Goal: Contribute content: Contribute content

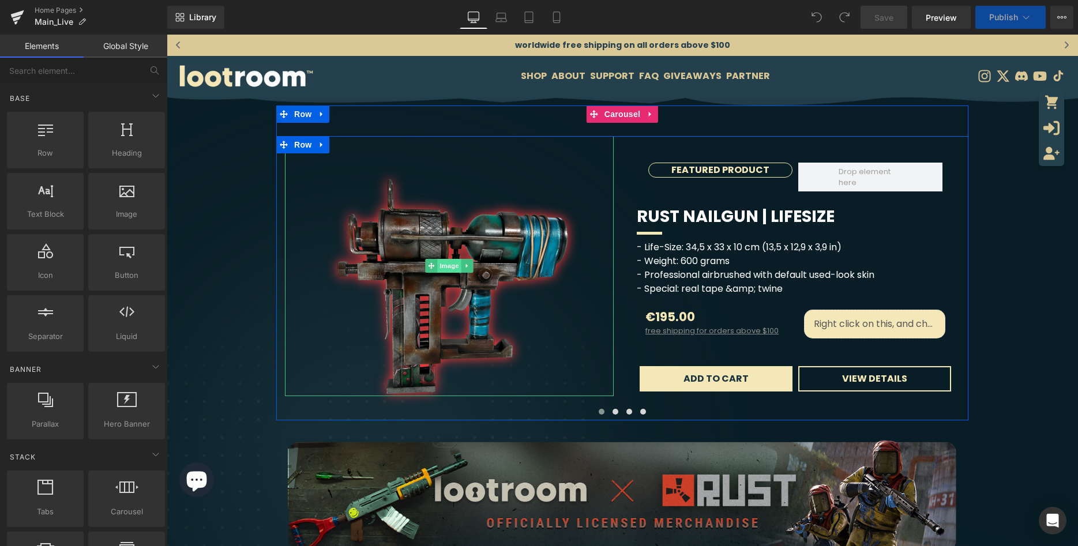
click at [450, 265] on span "Image" at bounding box center [449, 266] width 24 height 14
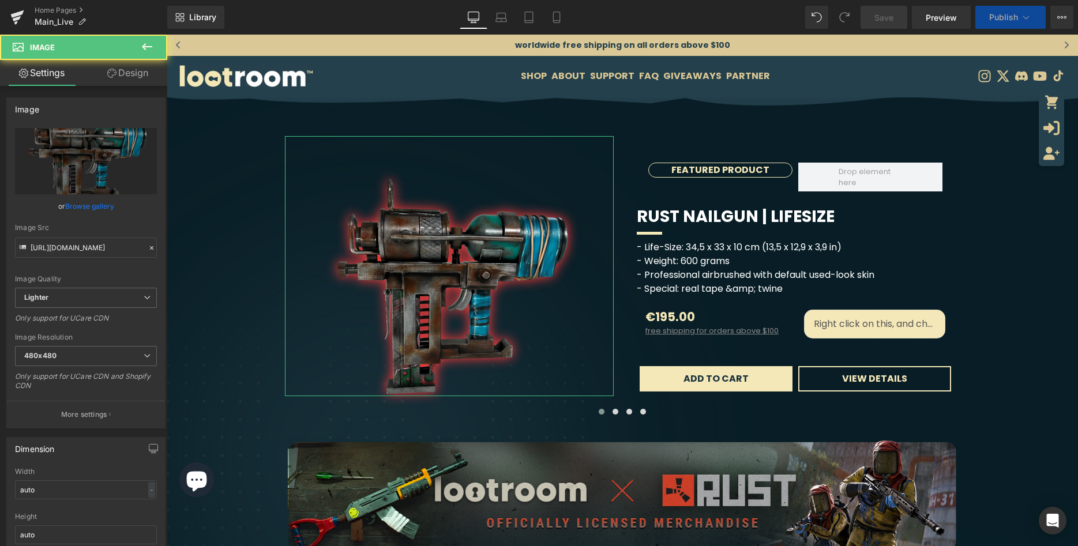
click at [95, 207] on link "Browse gallery" at bounding box center [89, 206] width 49 height 20
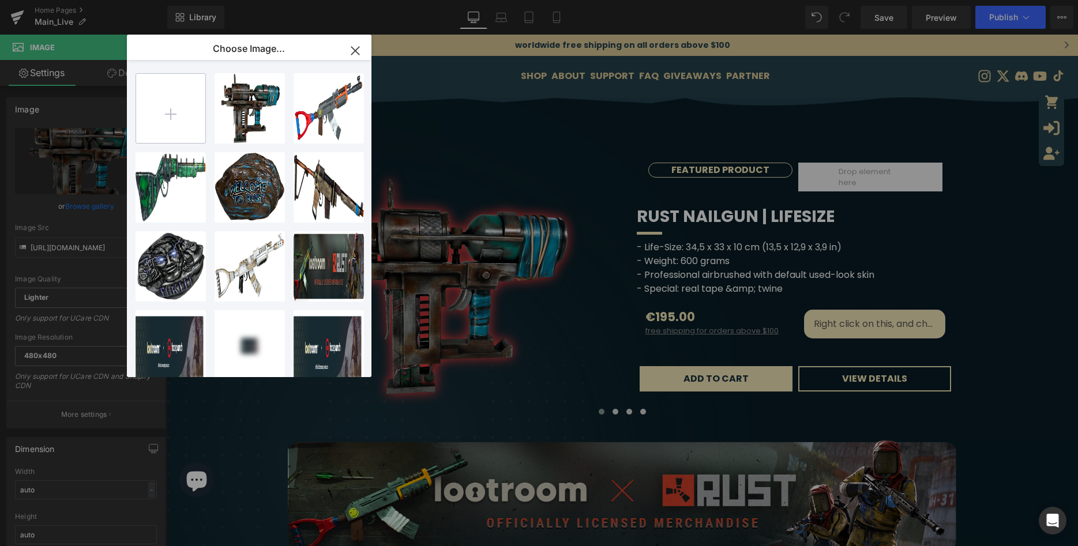
click at [173, 115] on input "file" at bounding box center [170, 108] width 69 height 69
type input "C:\fakepath\freigestellt.png"
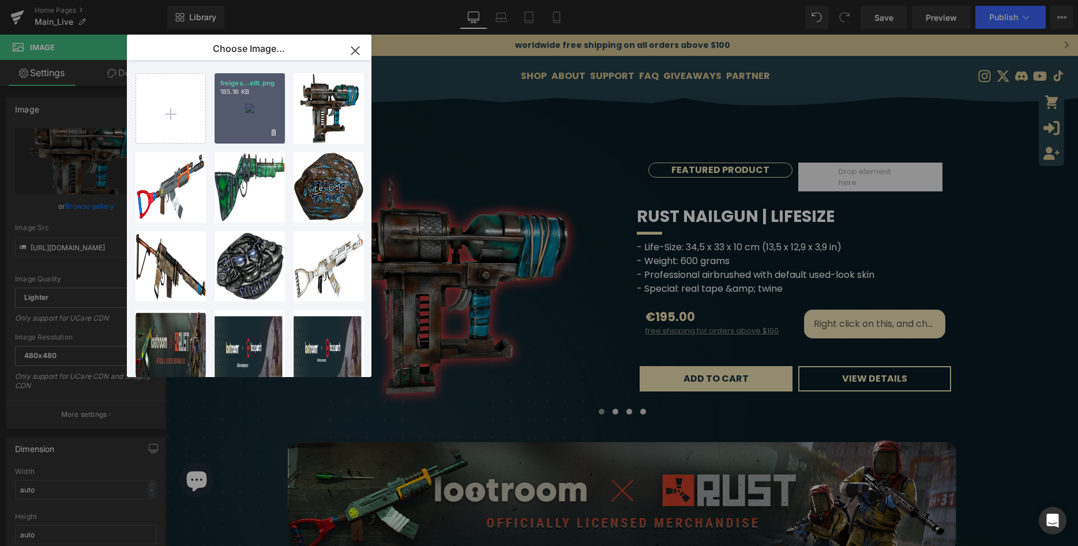
click at [242, 106] on div "freiges...ellt.png 185.16 KB" at bounding box center [250, 108] width 70 height 70
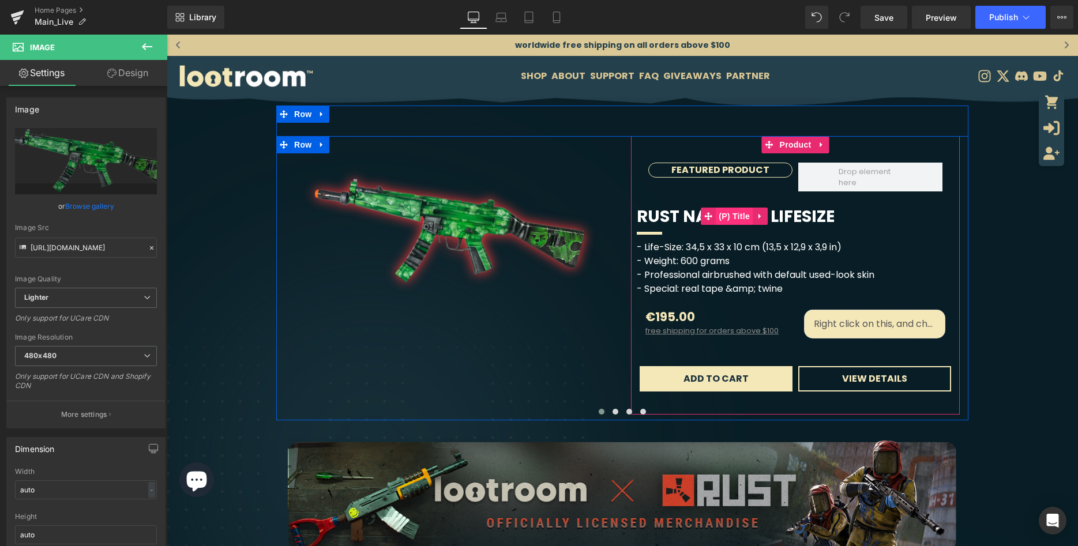
click at [729, 216] on span "(P) Title" at bounding box center [734, 216] width 37 height 17
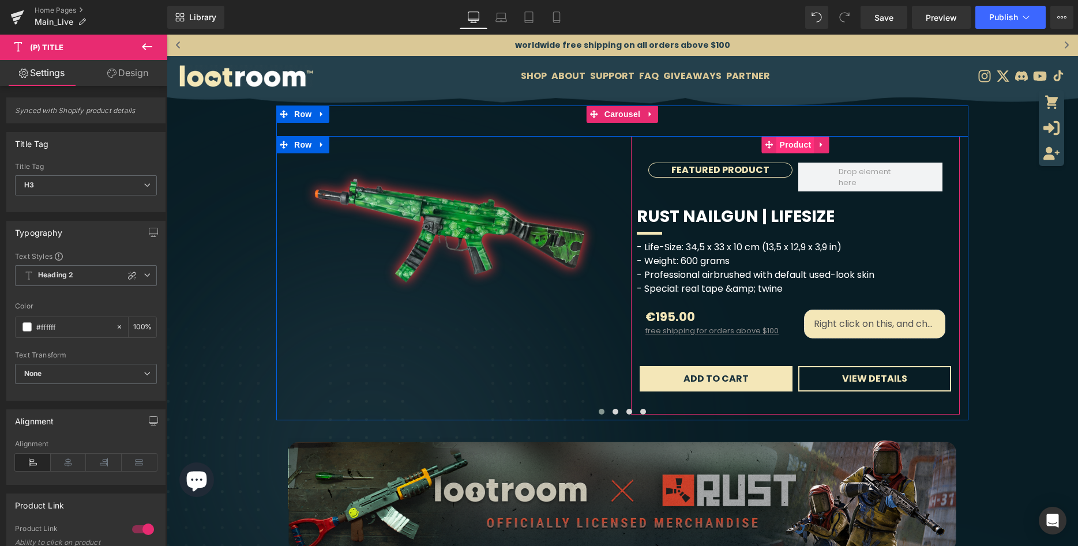
click at [792, 147] on span "Product" at bounding box center [796, 144] width 38 height 17
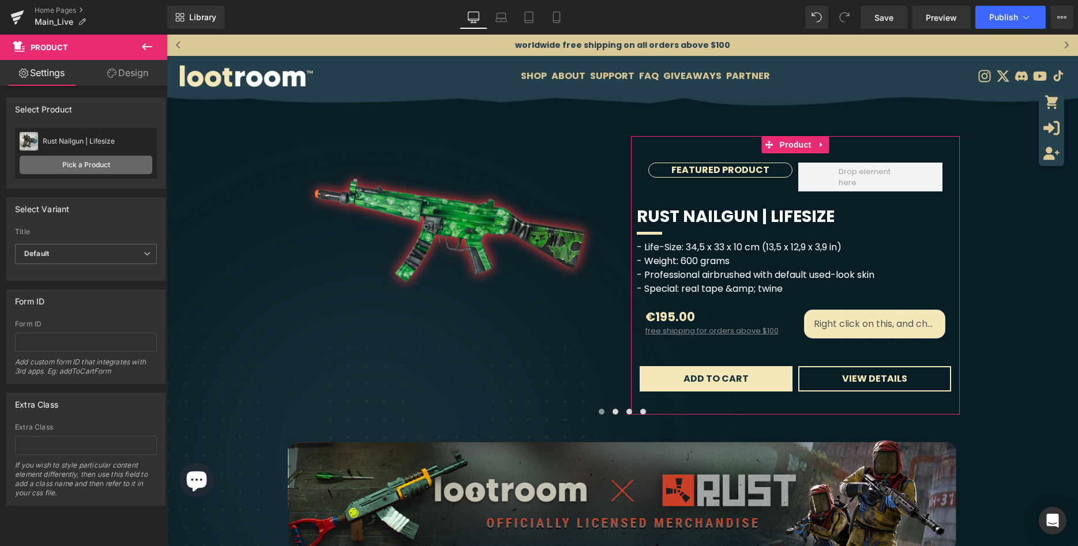
click at [104, 160] on link "Pick a Product" at bounding box center [86, 165] width 133 height 18
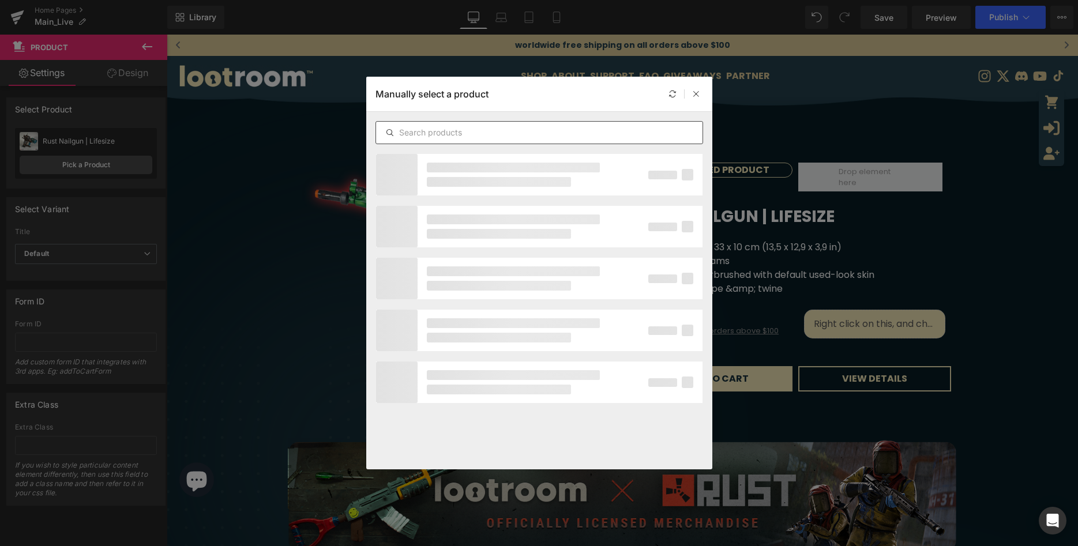
click at [452, 131] on input "text" at bounding box center [539, 133] width 327 height 14
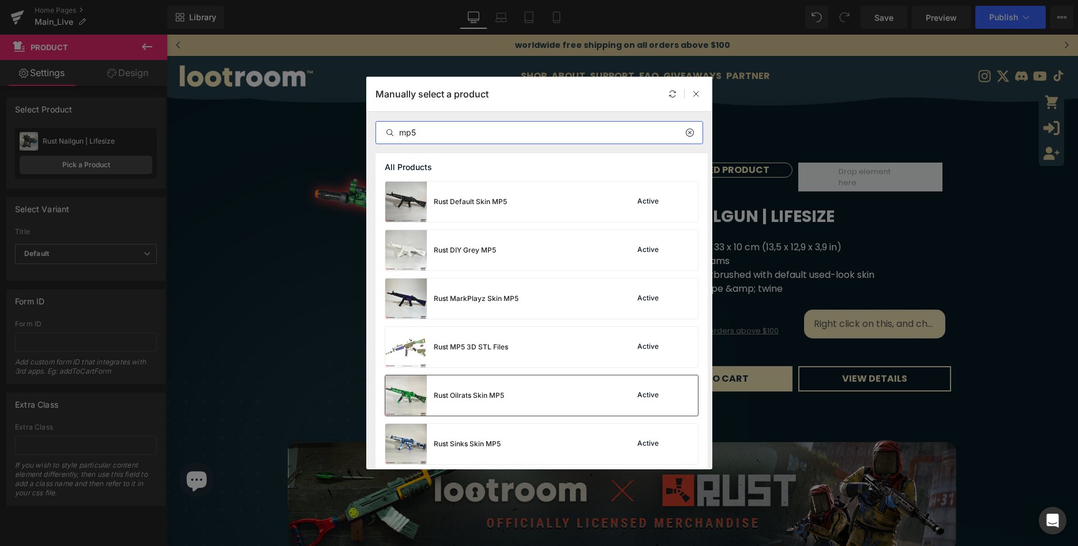
type input "mp5"
drag, startPoint x: 486, startPoint y: 401, endPoint x: 468, endPoint y: 315, distance: 87.8
click at [486, 401] on div "Rust Oilrats Skin MP5" at bounding box center [444, 396] width 119 height 40
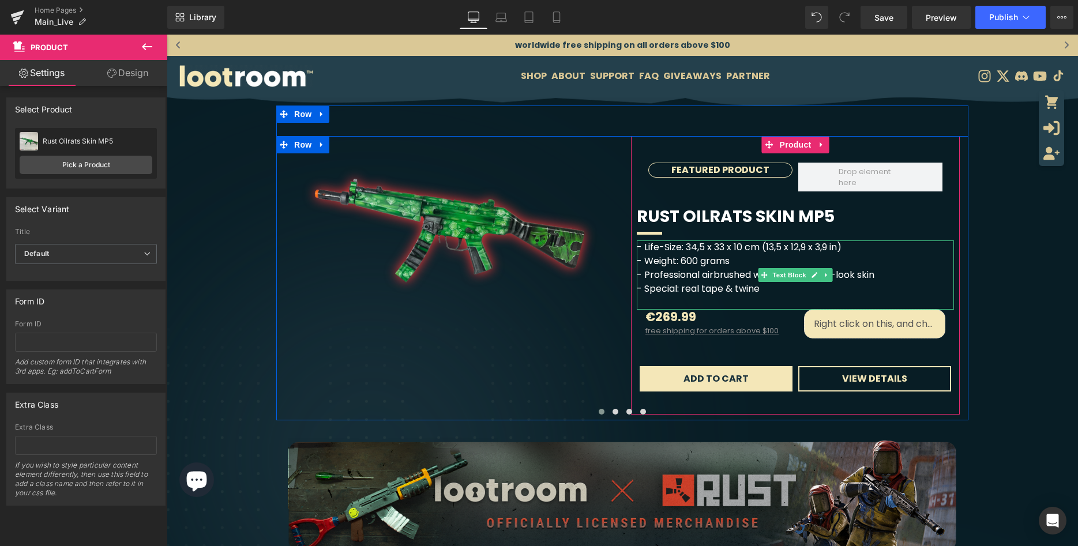
click at [774, 247] on div "- Life-Size: 34,5 x 33 x 10 cm (13,5 x 12,9 x 3,9 in) - Weight: 600 grams - Pro…" at bounding box center [795, 275] width 317 height 69
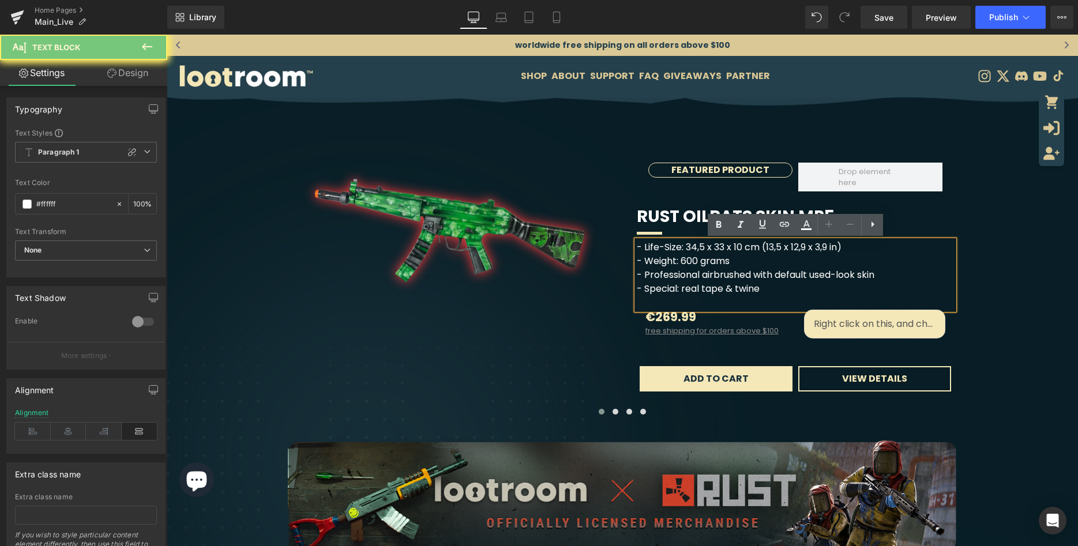
click at [841, 247] on div "- Life-Size: 34,5 x 33 x 10 cm (13,5 x 12,9 x 3,9 in) - Weight: 600 grams - Pro…" at bounding box center [795, 275] width 317 height 69
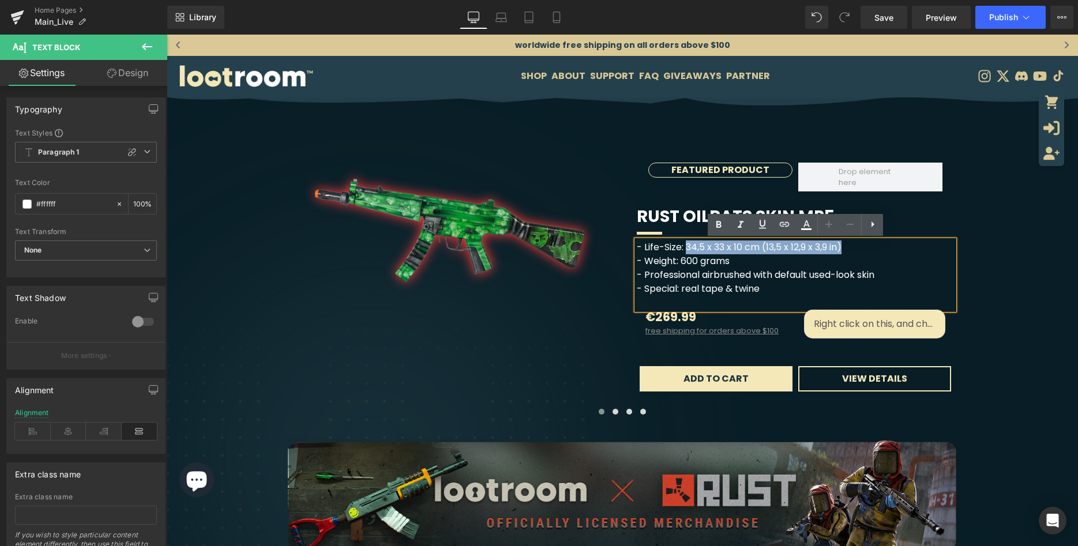
drag, startPoint x: 850, startPoint y: 248, endPoint x: 689, endPoint y: 252, distance: 161.6
click at [689, 252] on div "- Life-Size: 34,5 x 33 x 10 cm (13,5 x 12,9 x 3,9 in) - Weight: 600 grams - Pro…" at bounding box center [795, 275] width 317 height 69
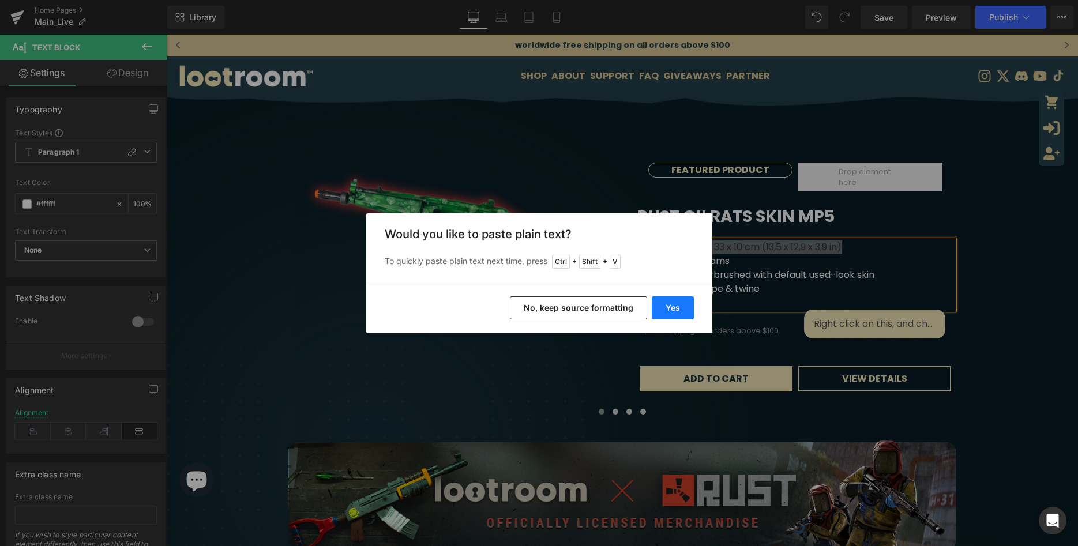
drag, startPoint x: 680, startPoint y: 303, endPoint x: 522, endPoint y: 263, distance: 162.6
click at [680, 303] on button "Yes" at bounding box center [673, 308] width 42 height 23
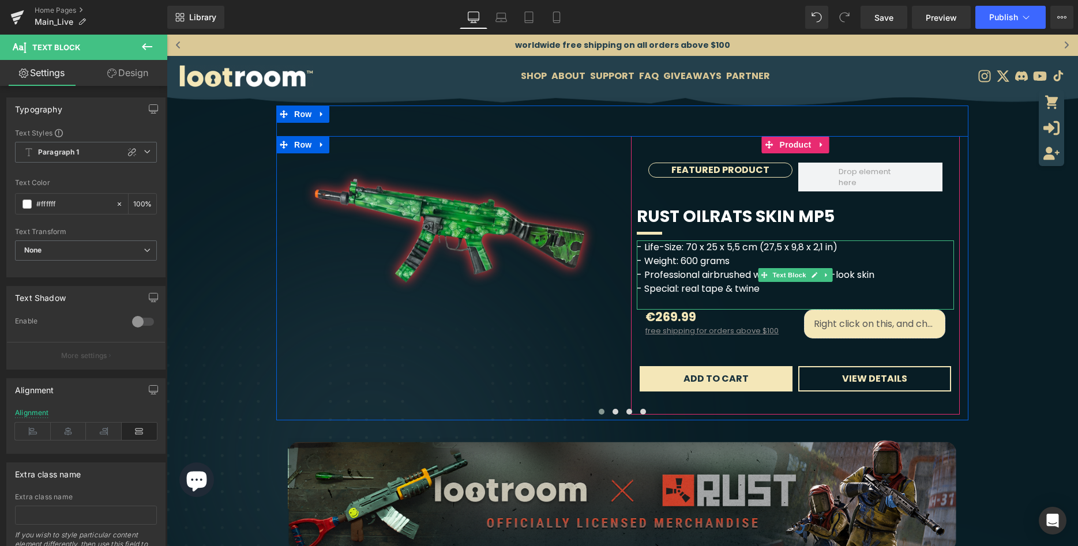
click at [737, 260] on div "- Life-Size: 70 x 25 x 5,5 cm (27,5 x 9,8 x 2,1 in) - Weight: 600 grams - Profe…" at bounding box center [795, 275] width 317 height 69
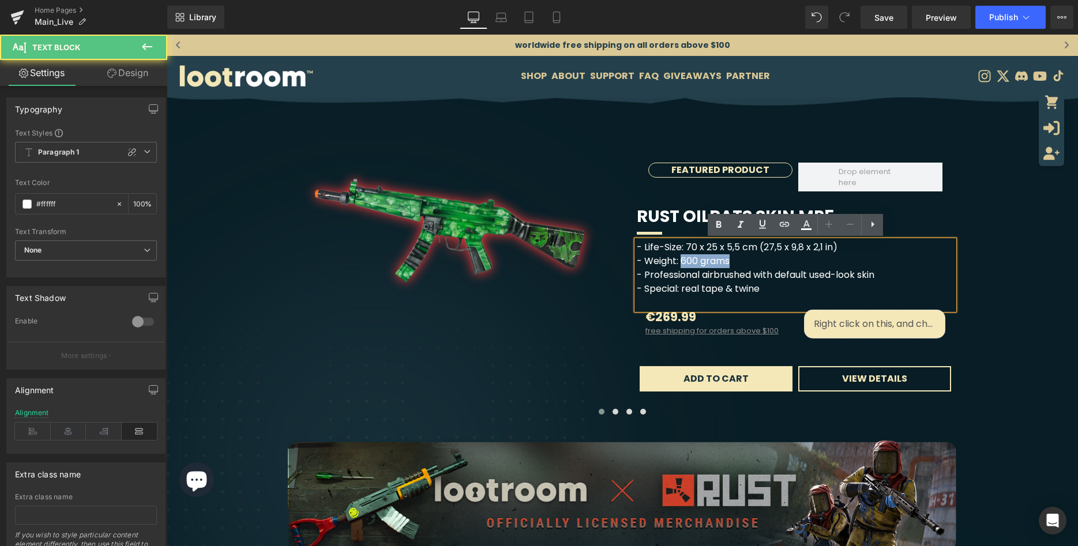
drag, startPoint x: 732, startPoint y: 261, endPoint x: 684, endPoint y: 263, distance: 47.9
click at [684, 263] on div "- Life-Size: 70 x 25 x 5,5 cm (27,5 x 9,8 x 2,1 in) - Weight: 600 grams - Profe…" at bounding box center [795, 275] width 317 height 69
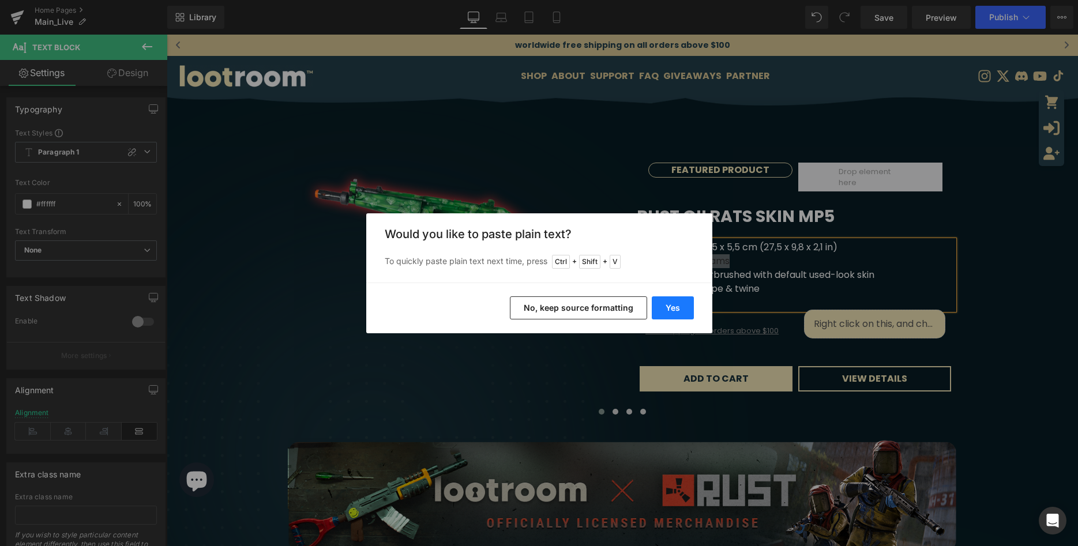
drag, startPoint x: 494, startPoint y: 271, endPoint x: 660, endPoint y: 306, distance: 169.7
click at [660, 306] on button "Yes" at bounding box center [673, 308] width 42 height 23
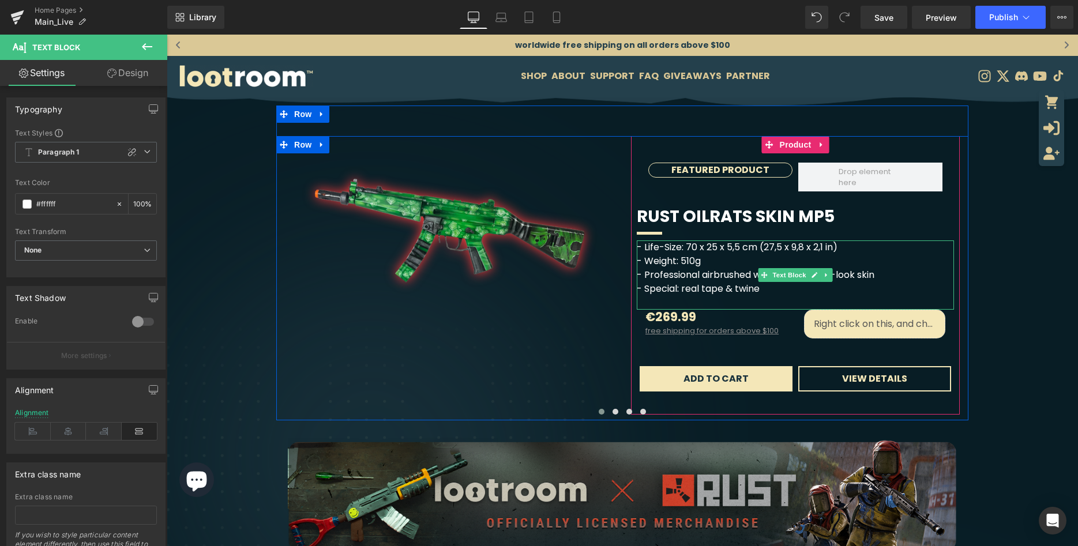
click at [722, 267] on div "- Life-Size: 70 x 25 x 5,5 cm (27,5 x 9,8 x 2,1 in) - Weight: 510g - Profession…" at bounding box center [795, 275] width 317 height 69
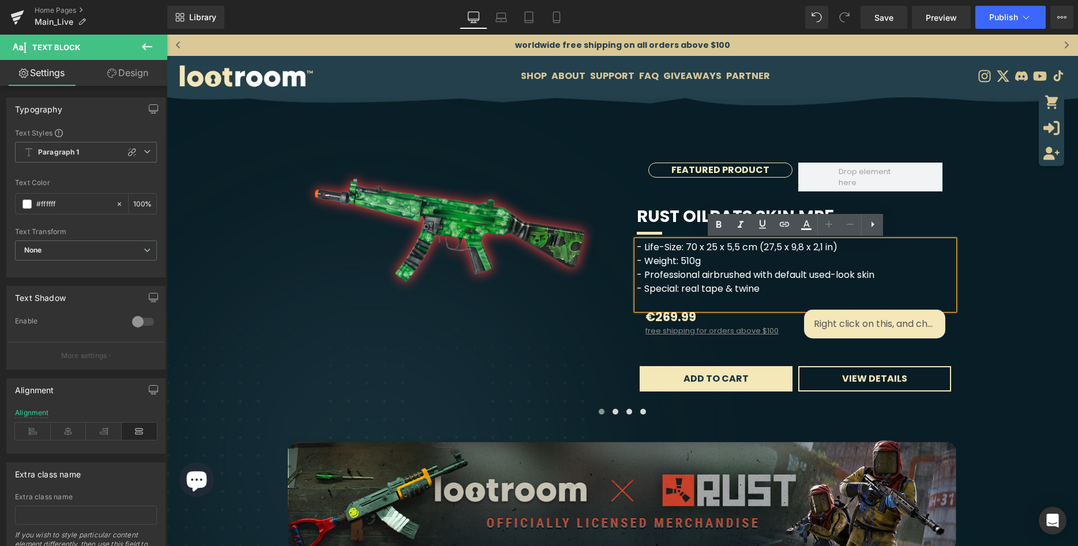
click at [787, 276] on div "- Life-Size: 70 x 25 x 5,5 cm (27,5 x 9,8 x 2,1 in) - Weight: 510g - Profession…" at bounding box center [795, 275] width 317 height 69
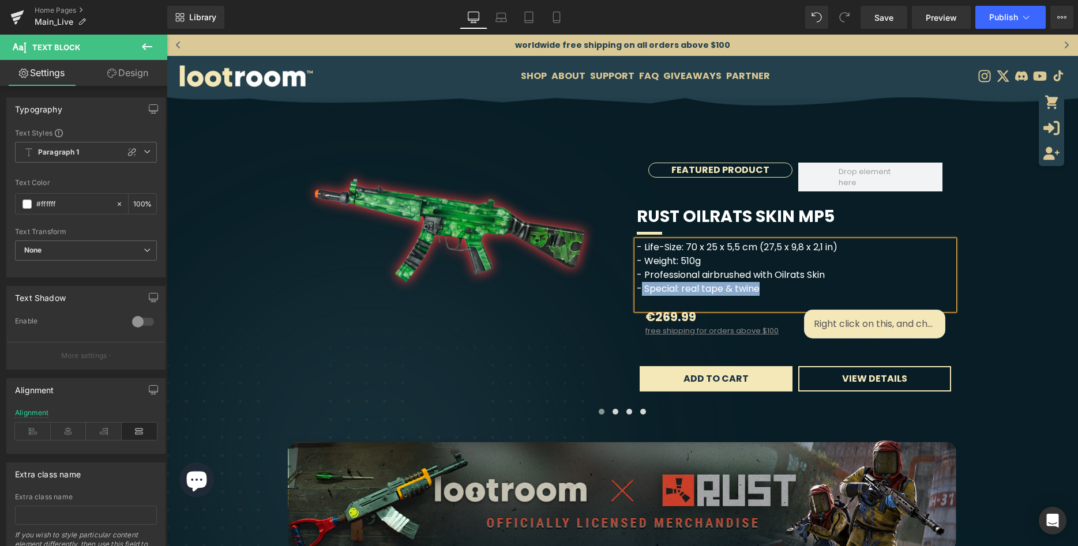
drag, startPoint x: 792, startPoint y: 286, endPoint x: 642, endPoint y: 293, distance: 150.7
click at [642, 293] on div "- Special: real tape & twine" at bounding box center [795, 289] width 317 height 14
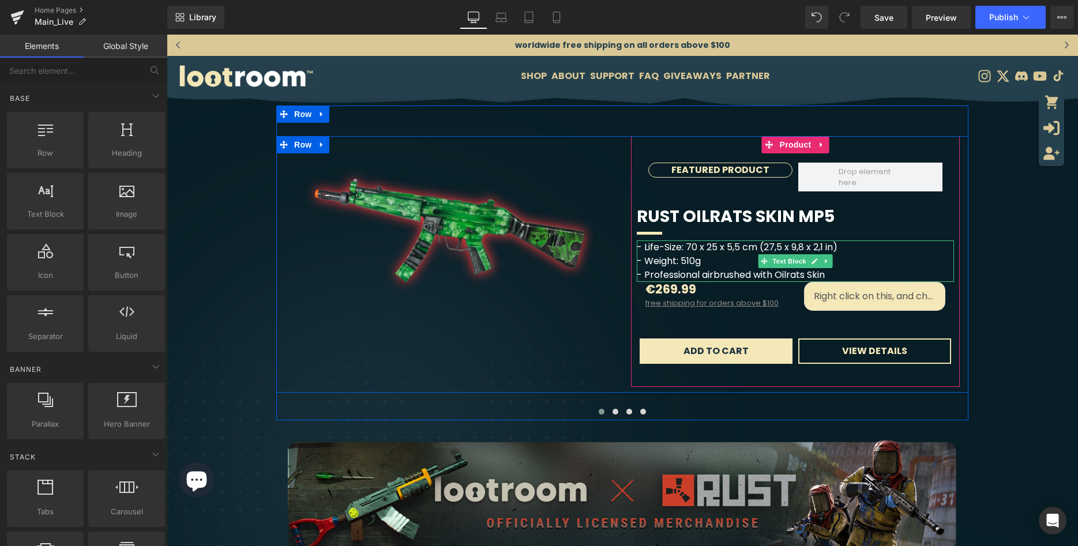
click at [876, 267] on div "- Life-Size: 70 x 25 x 5,5 cm (27,5 x 9,8 x 2,1 in) - Weight: 510g - Profession…" at bounding box center [795, 262] width 317 height 42
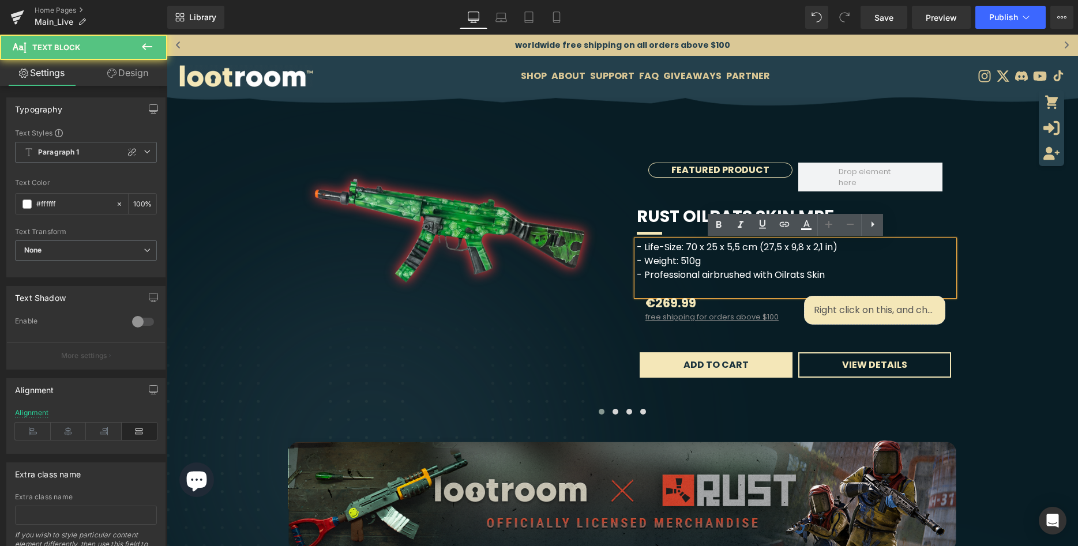
click at [879, 273] on div "- Life-Size: 70 x 25 x 5,5 cm (27,5 x 9,8 x 2,1 in) - Weight: 510g - Profession…" at bounding box center [795, 268] width 317 height 55
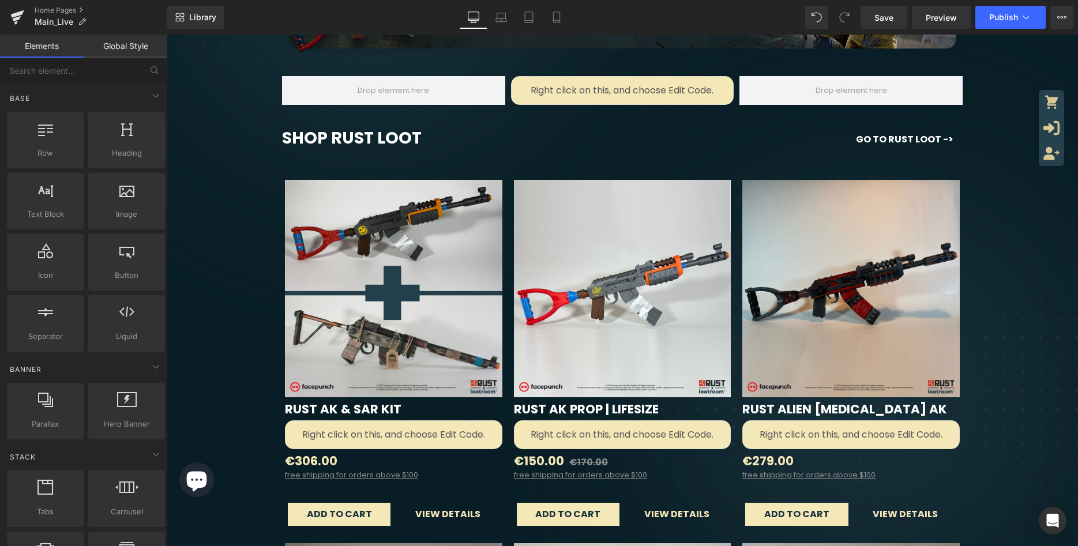
scroll to position [471, 0]
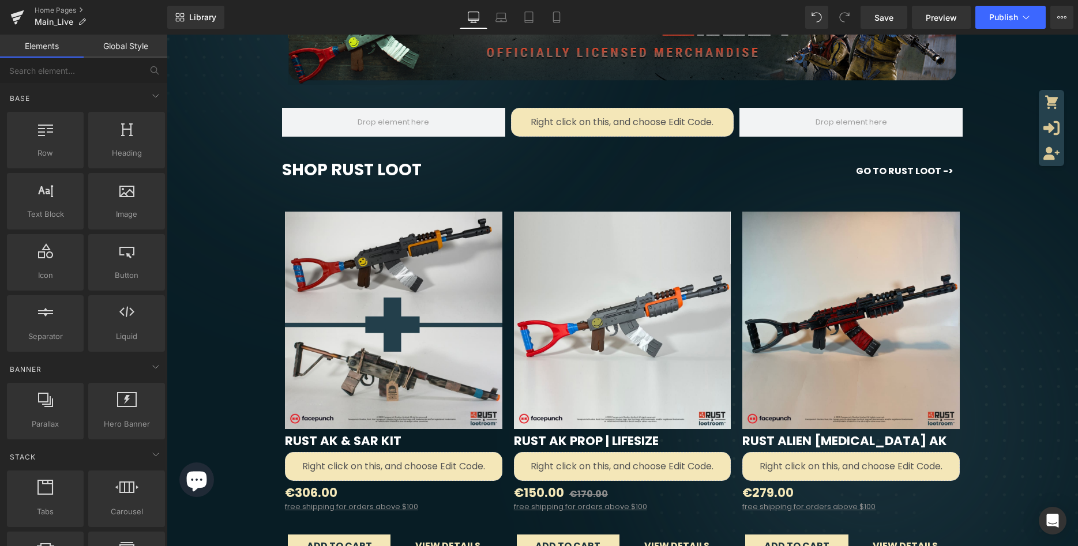
click at [512, 186] on div "Shop Rust Loot Heading go to rust loot -> Button Row" at bounding box center [622, 166] width 687 height 46
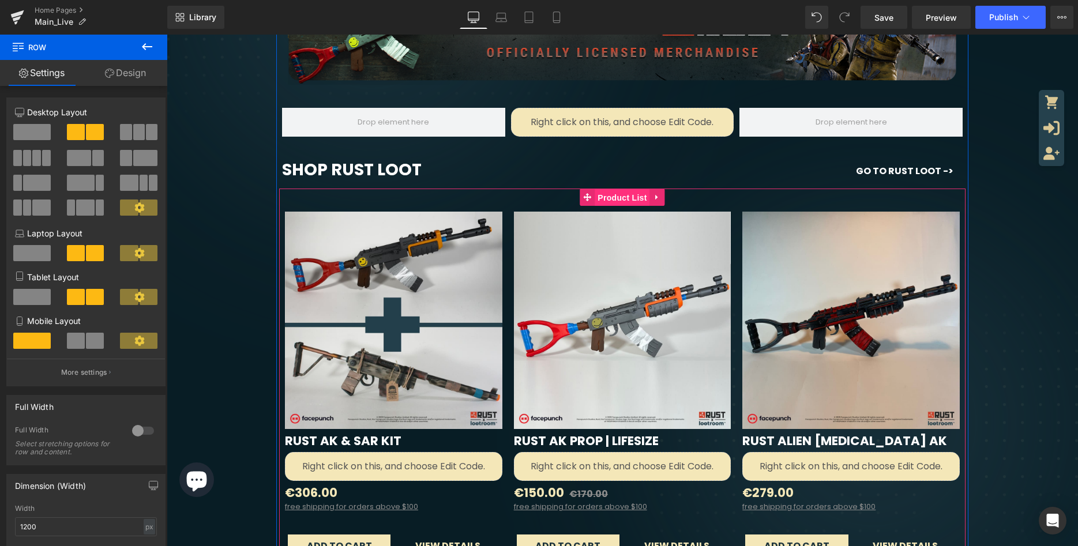
click at [631, 200] on span "Product List" at bounding box center [622, 197] width 55 height 17
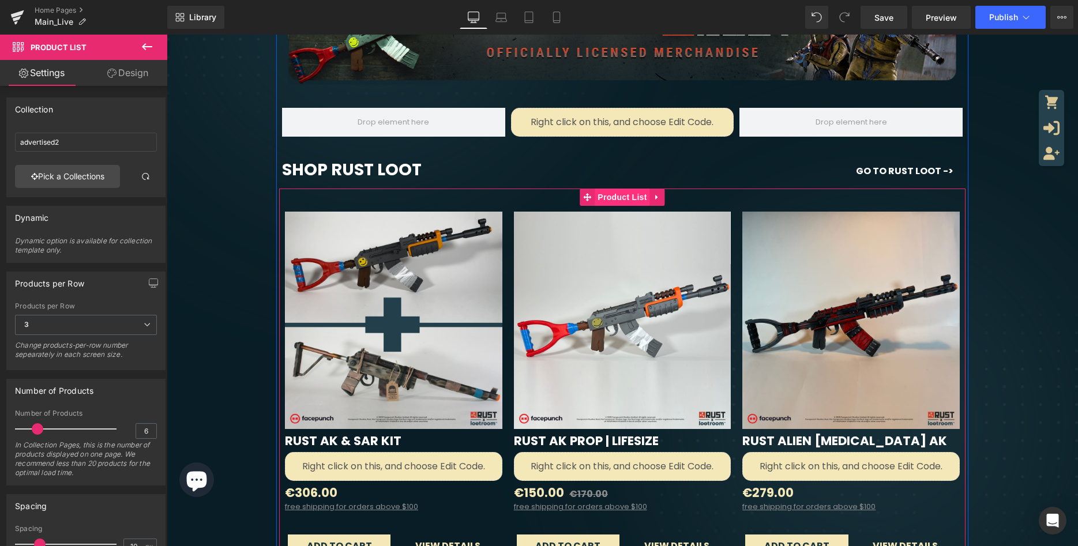
click at [612, 201] on span "Product List" at bounding box center [622, 197] width 55 height 17
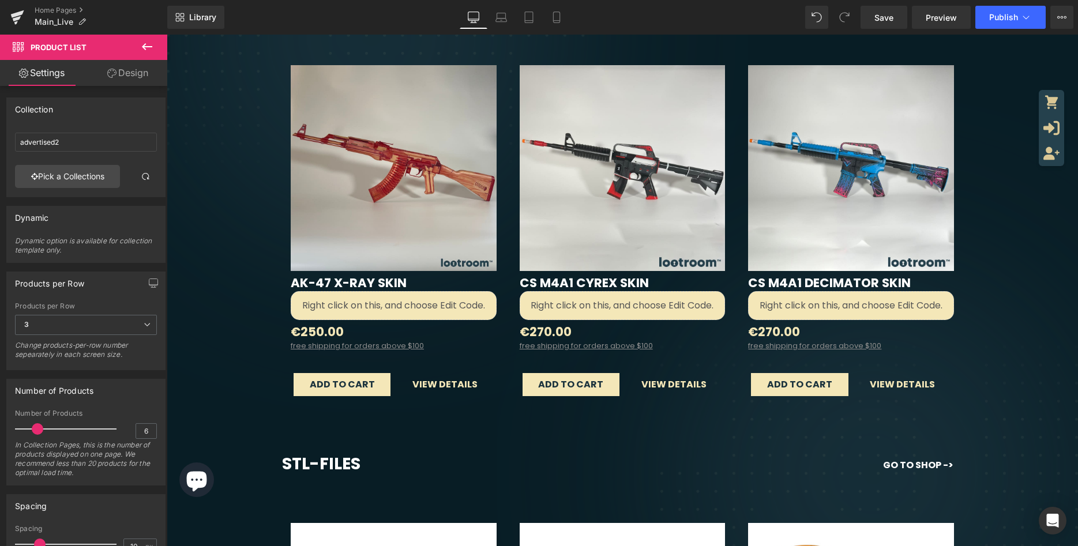
scroll to position [1530, 0]
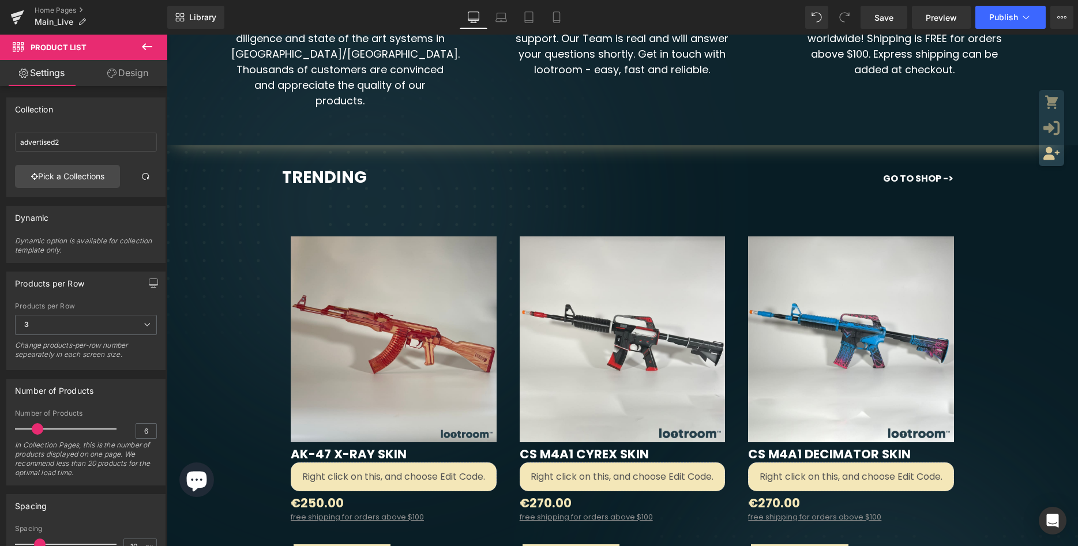
click at [516, 196] on div "Sale Off (P) Image AK-47 X-Ray Skin (P) Title Liquid €250.00 €0 (P) Price free …" at bounding box center [622, 399] width 687 height 406
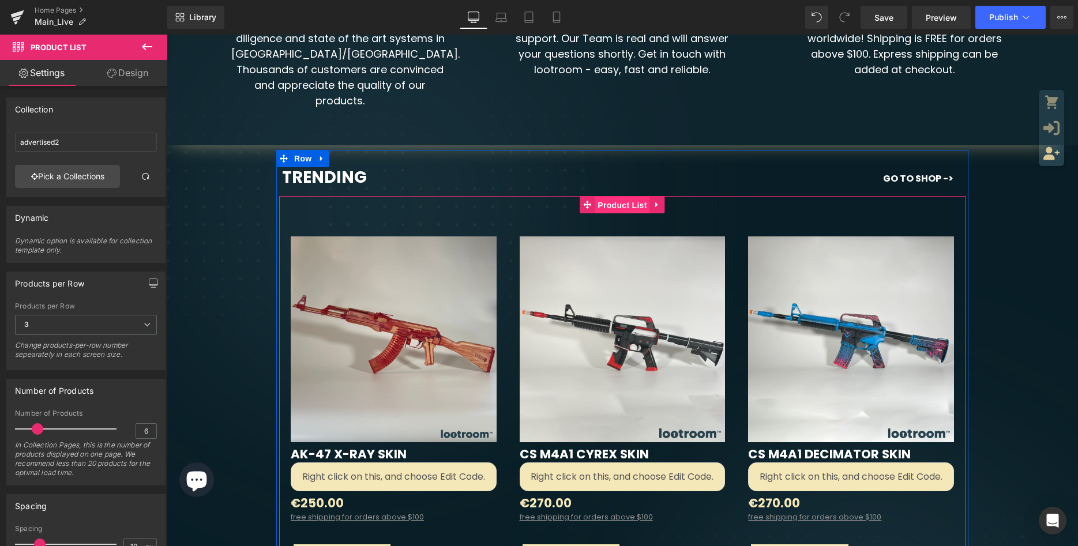
click at [610, 197] on span "Product List" at bounding box center [622, 205] width 55 height 17
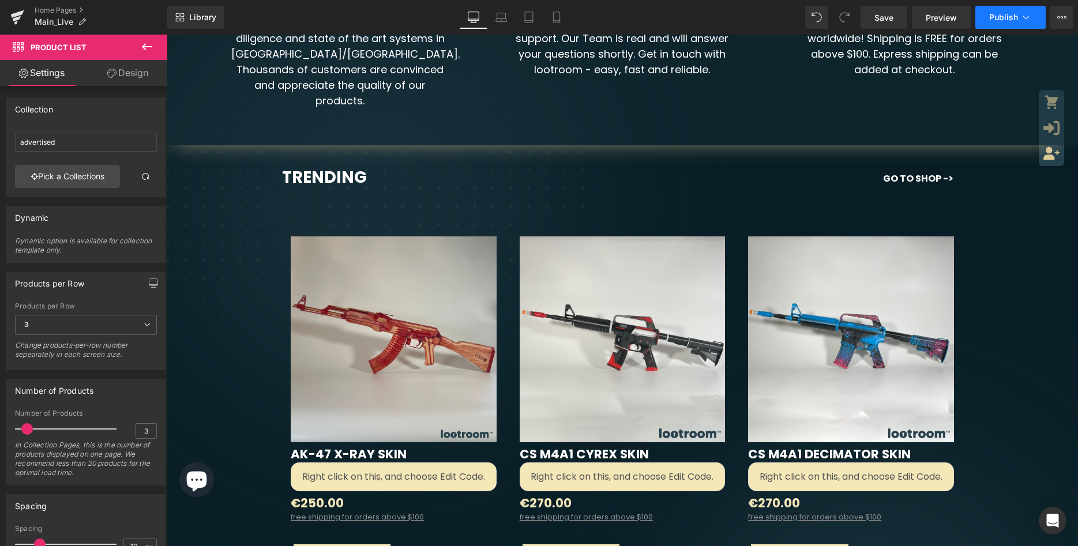
click at [1012, 26] on button "Publish" at bounding box center [1011, 17] width 70 height 23
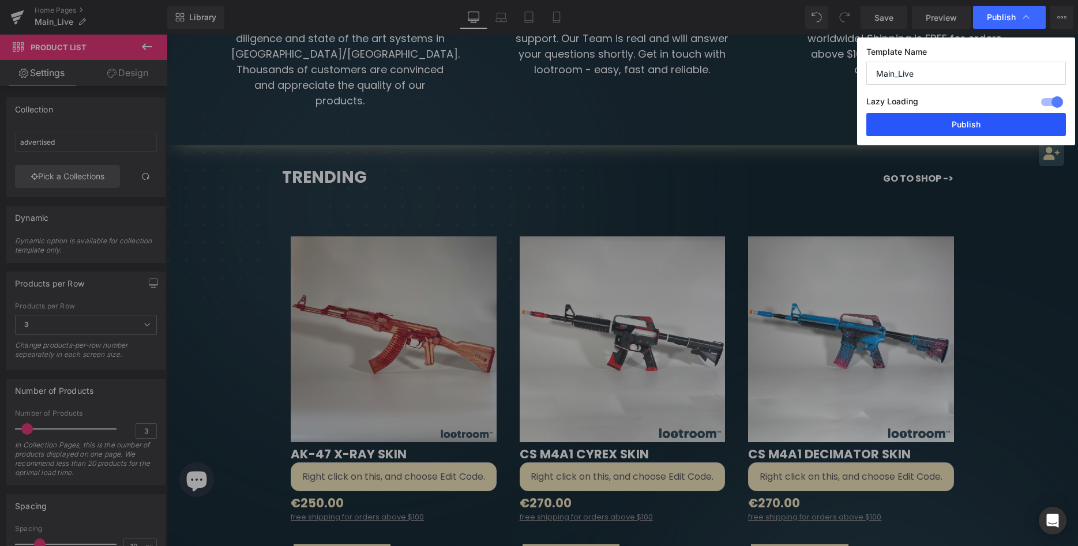
drag, startPoint x: 966, startPoint y: 117, endPoint x: 910, endPoint y: 122, distance: 55.6
click at [966, 117] on button "Publish" at bounding box center [967, 124] width 200 height 23
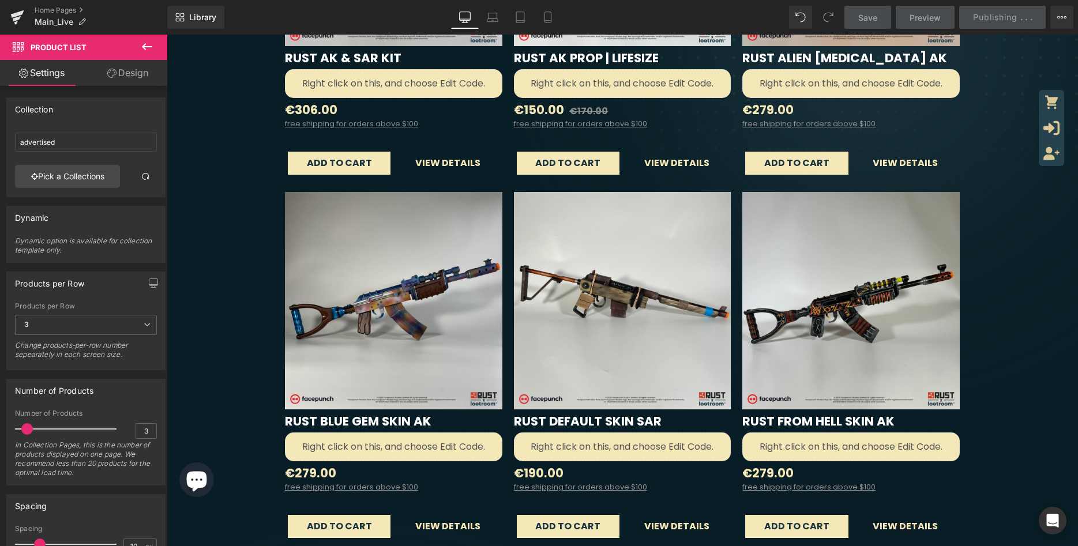
scroll to position [0, 0]
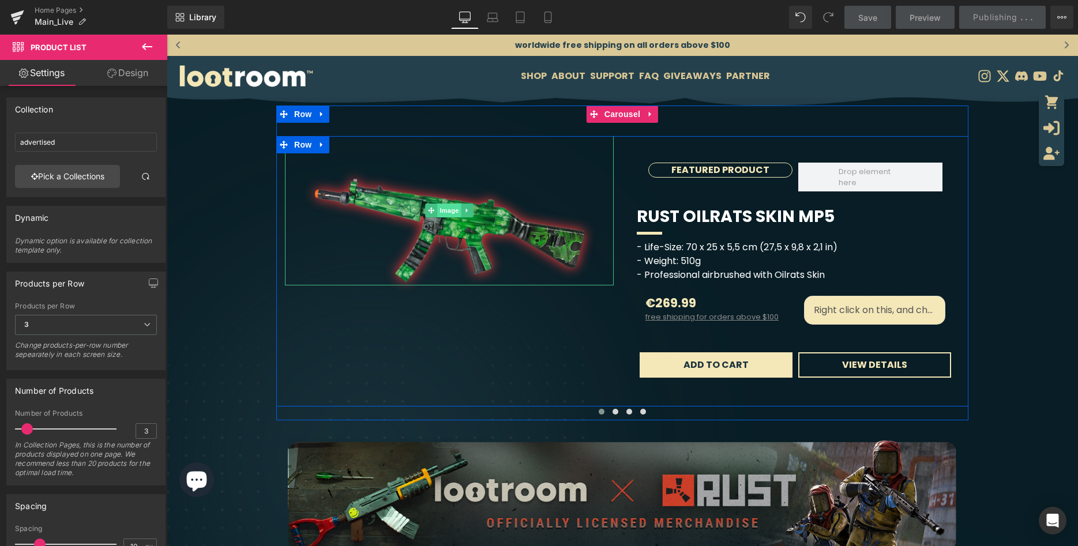
click at [447, 210] on span "Image" at bounding box center [449, 211] width 24 height 14
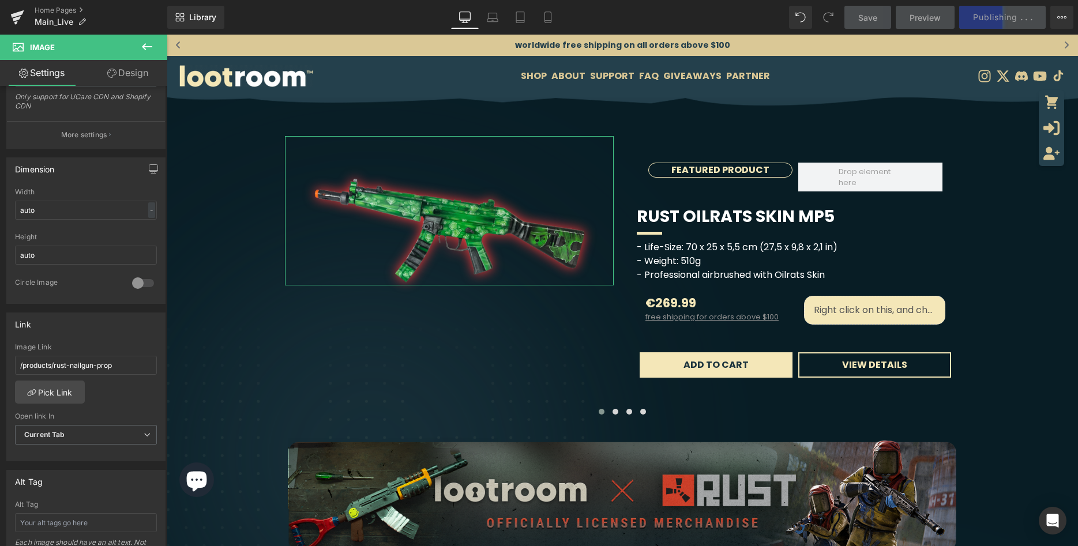
scroll to position [294, 0]
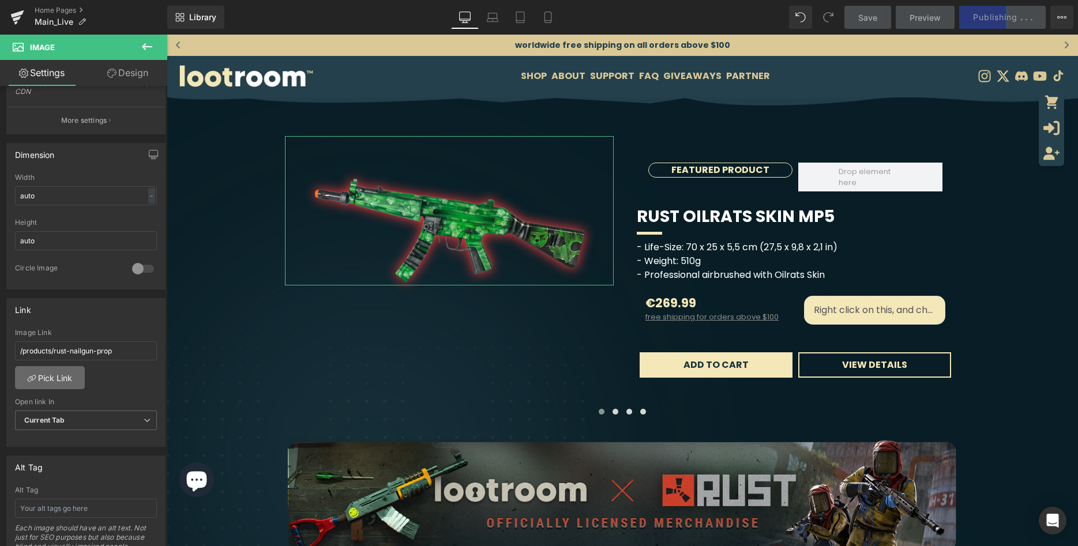
click at [59, 385] on link "Pick Link" at bounding box center [50, 377] width 70 height 23
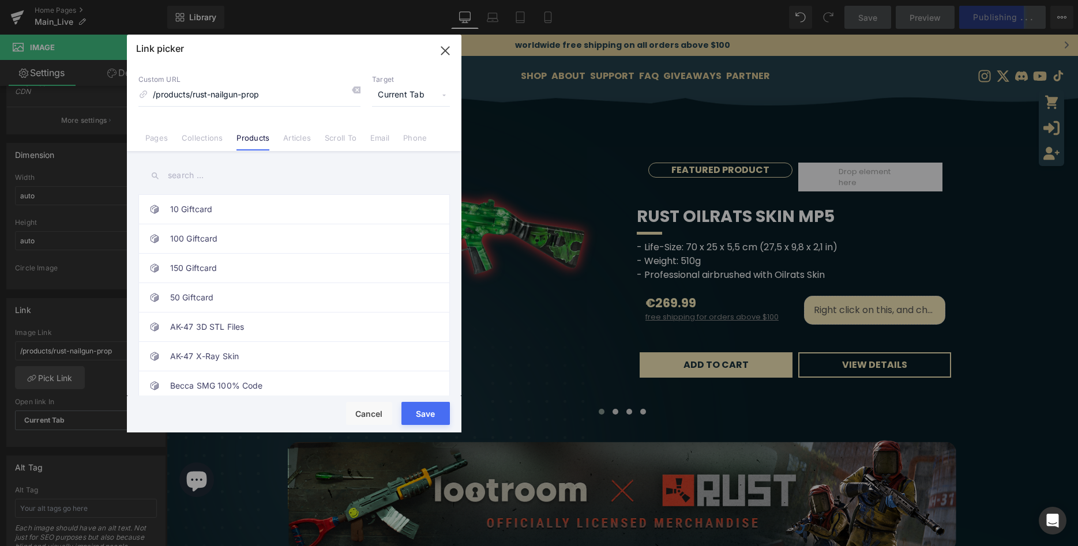
click at [206, 170] on input "text" at bounding box center [294, 176] width 312 height 26
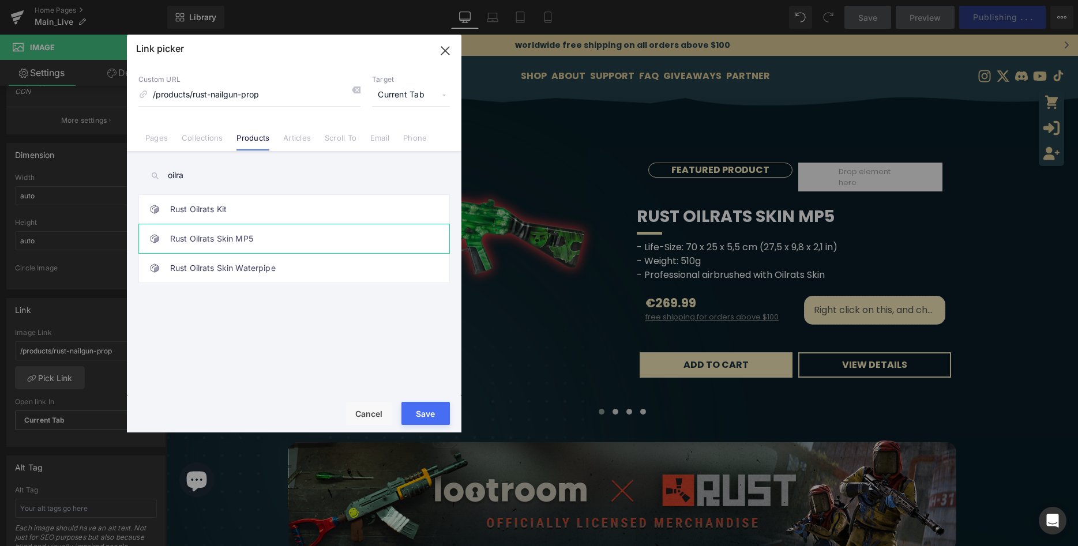
type input "oilra"
click at [230, 246] on link "Rust Oilrats Skin MP5" at bounding box center [297, 238] width 254 height 29
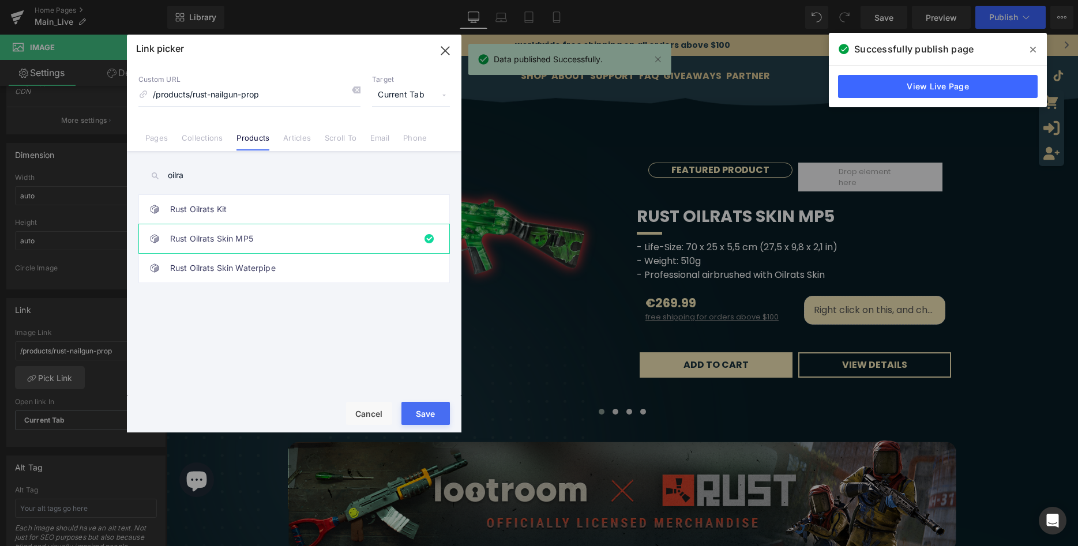
drag, startPoint x: 421, startPoint y: 418, endPoint x: 254, endPoint y: 383, distance: 169.7
click at [421, 418] on button "Save" at bounding box center [426, 413] width 48 height 23
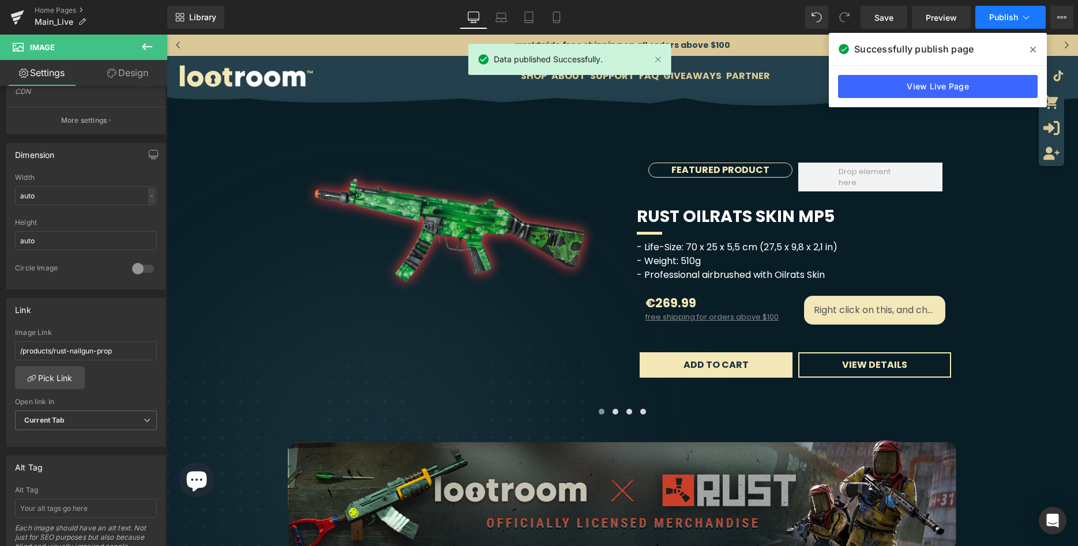
click at [1021, 18] on icon at bounding box center [1027, 18] width 12 height 12
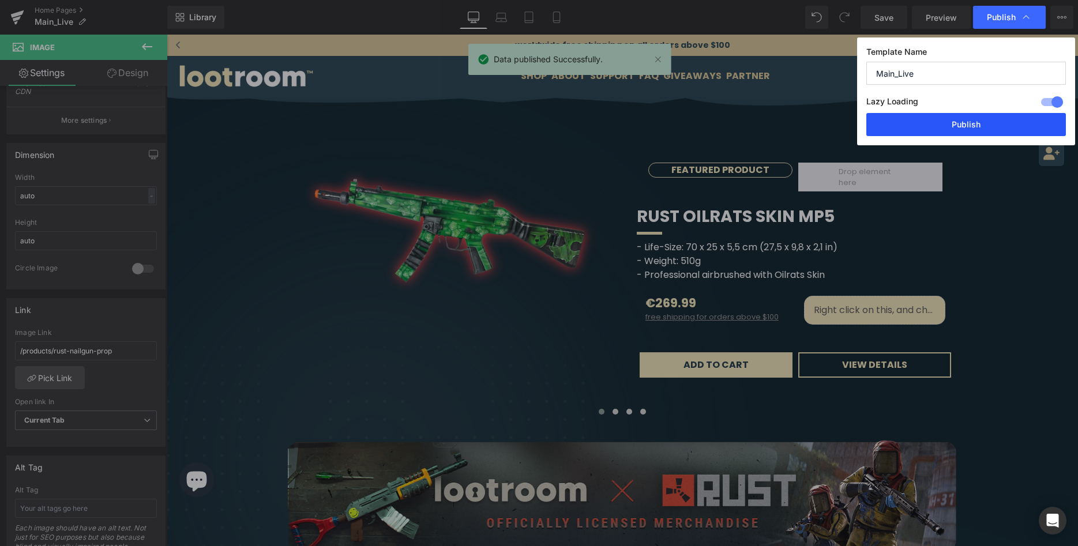
click at [985, 130] on button "Publish" at bounding box center [967, 124] width 200 height 23
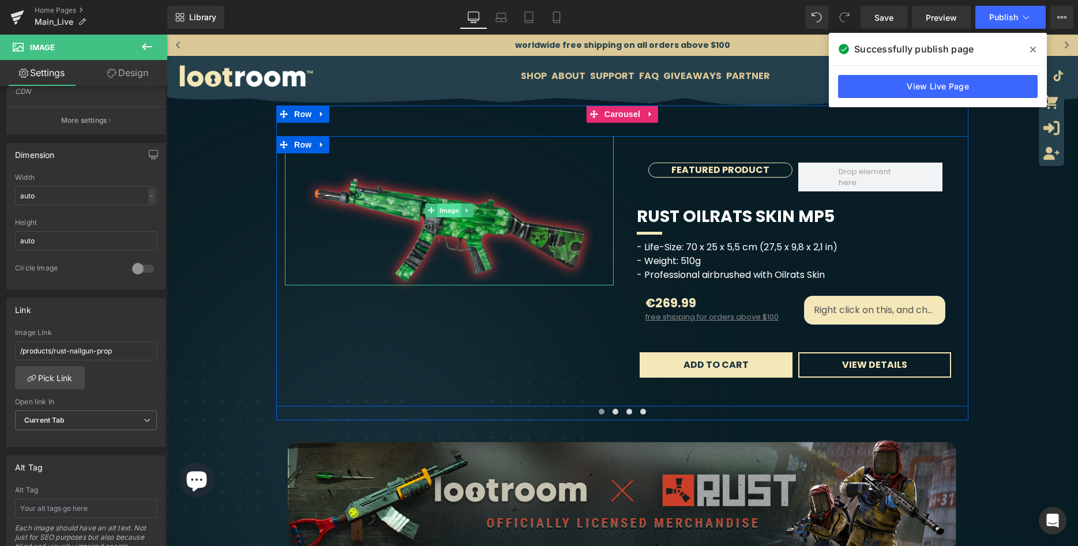
click at [452, 209] on span "Image" at bounding box center [449, 211] width 24 height 14
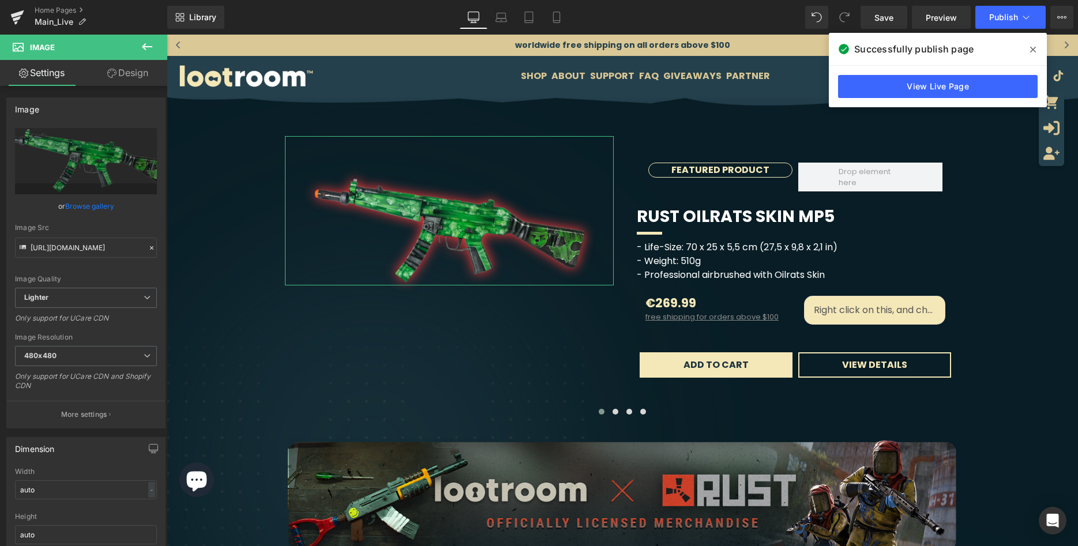
scroll to position [59, 0]
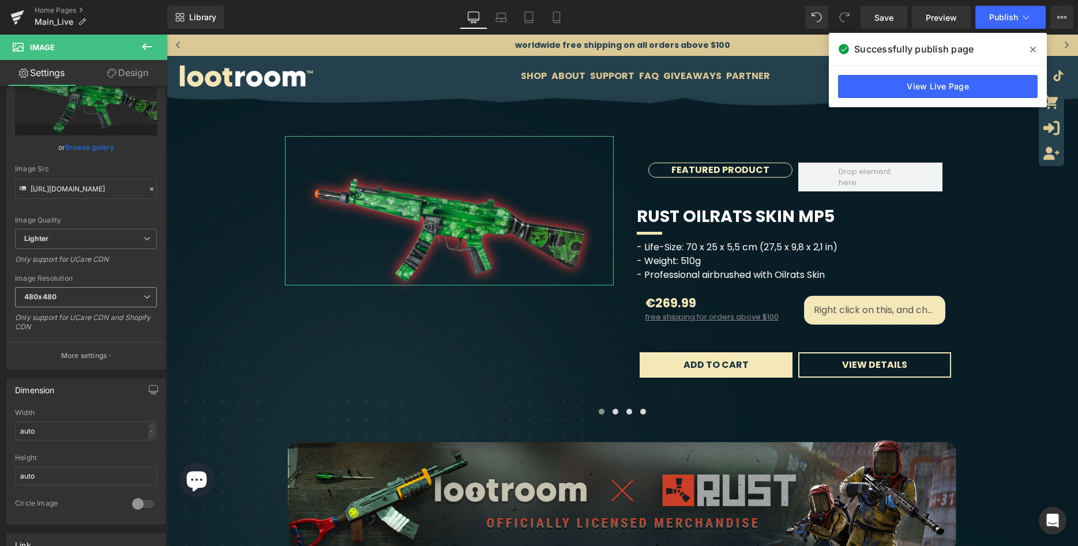
click at [133, 297] on span "480x480" at bounding box center [86, 297] width 142 height 20
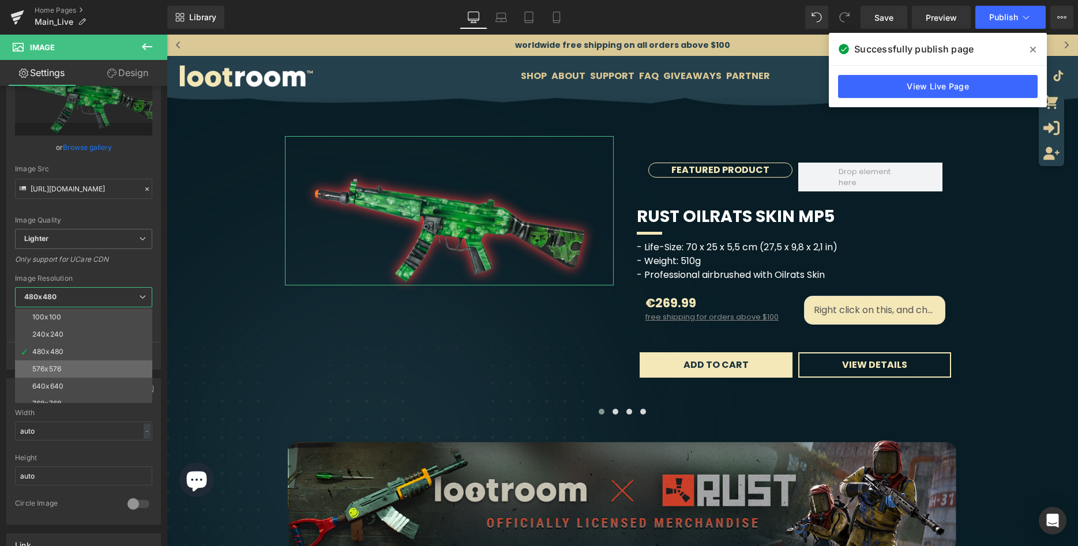
click at [94, 368] on li "576x576" at bounding box center [86, 369] width 143 height 17
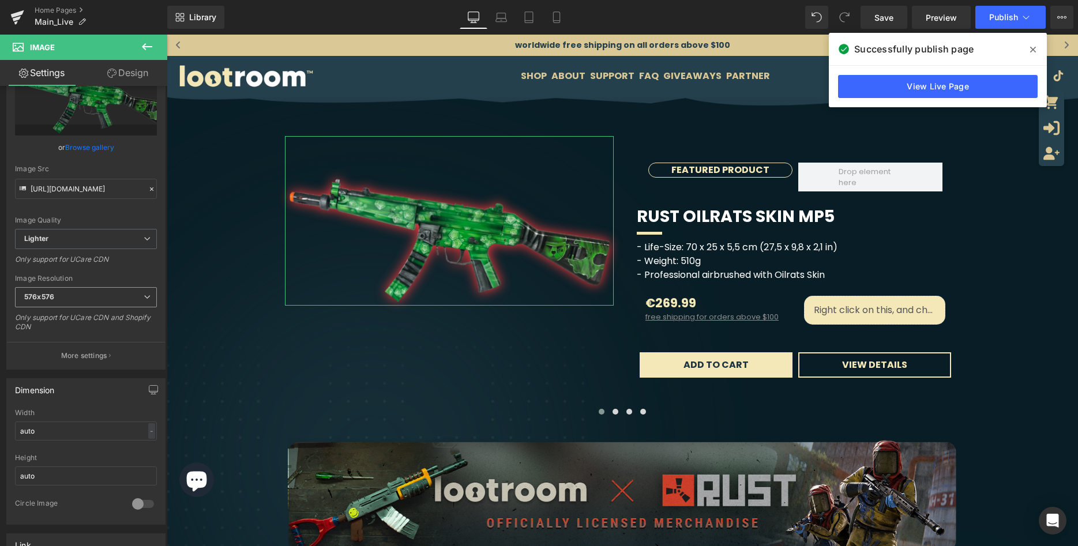
click at [111, 300] on span "576x576" at bounding box center [86, 297] width 142 height 20
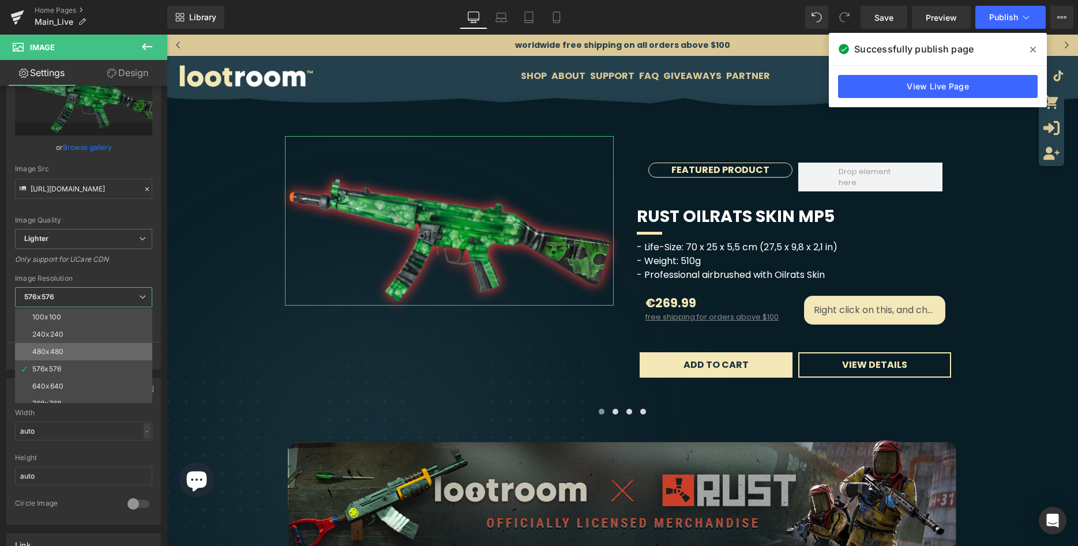
click at [82, 350] on li "480x480" at bounding box center [86, 351] width 143 height 17
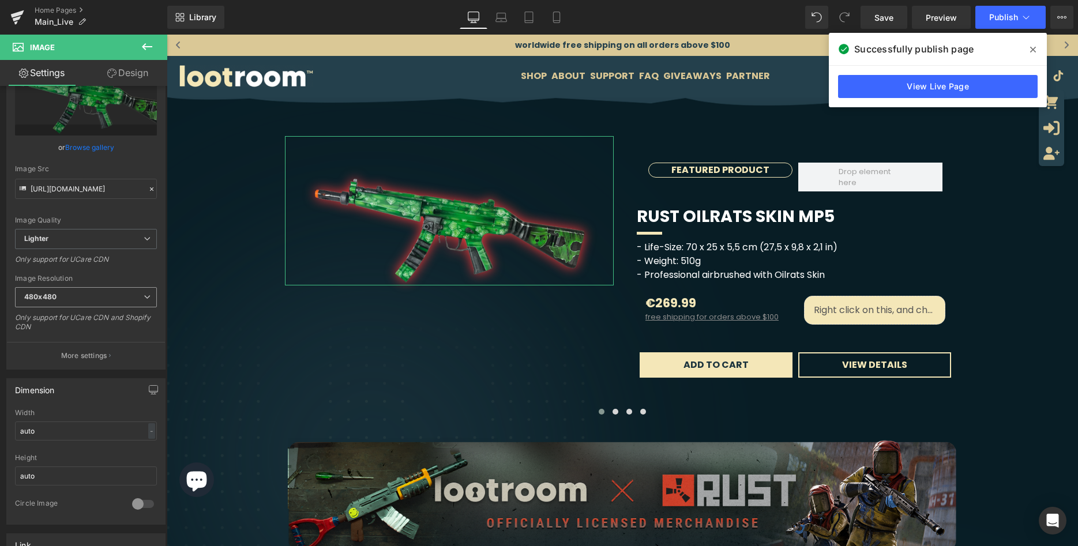
click at [91, 299] on span "480x480" at bounding box center [86, 297] width 142 height 20
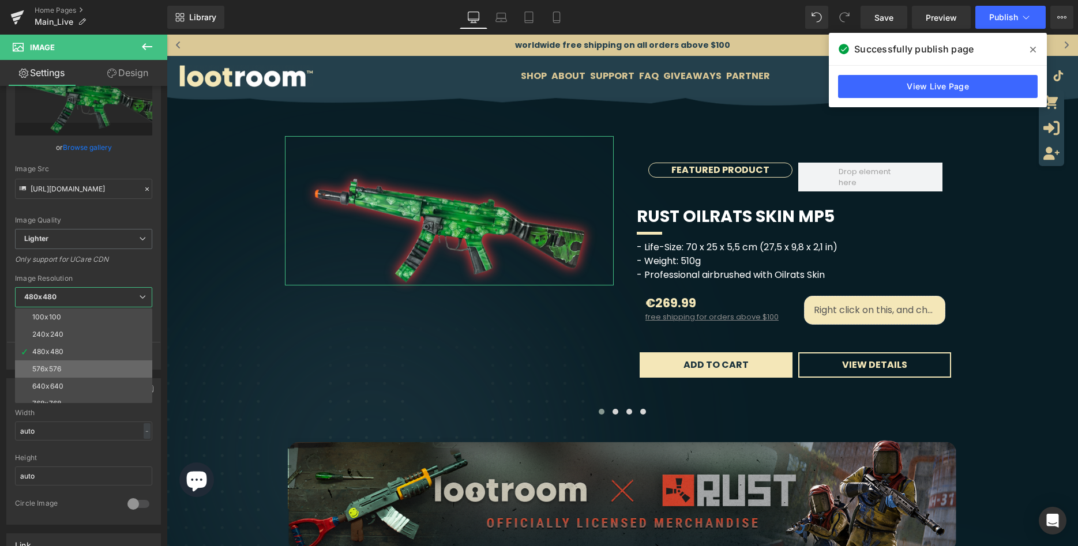
click at [74, 370] on li "576x576" at bounding box center [86, 369] width 143 height 17
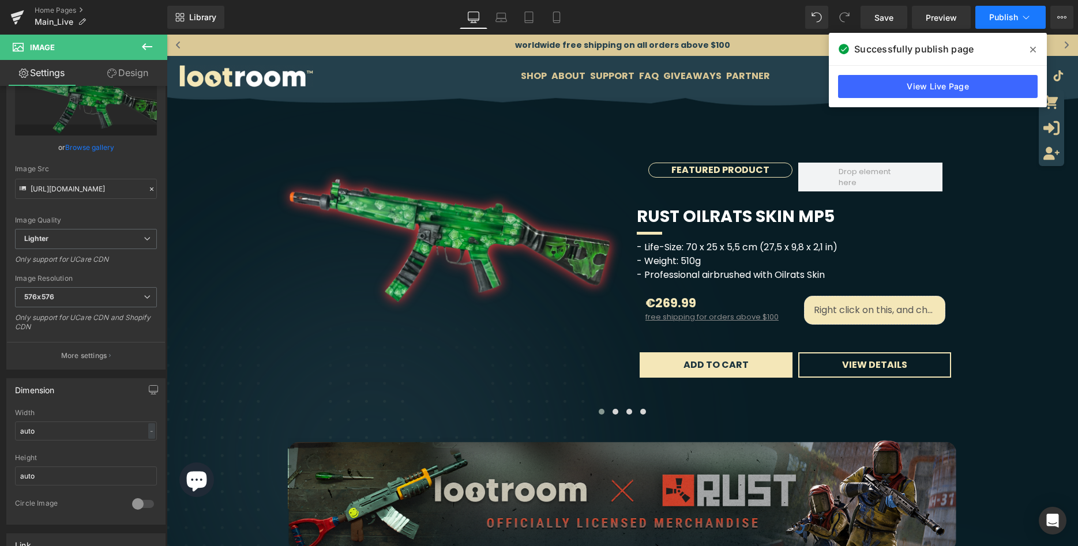
click at [1013, 8] on button "Publish" at bounding box center [1011, 17] width 70 height 23
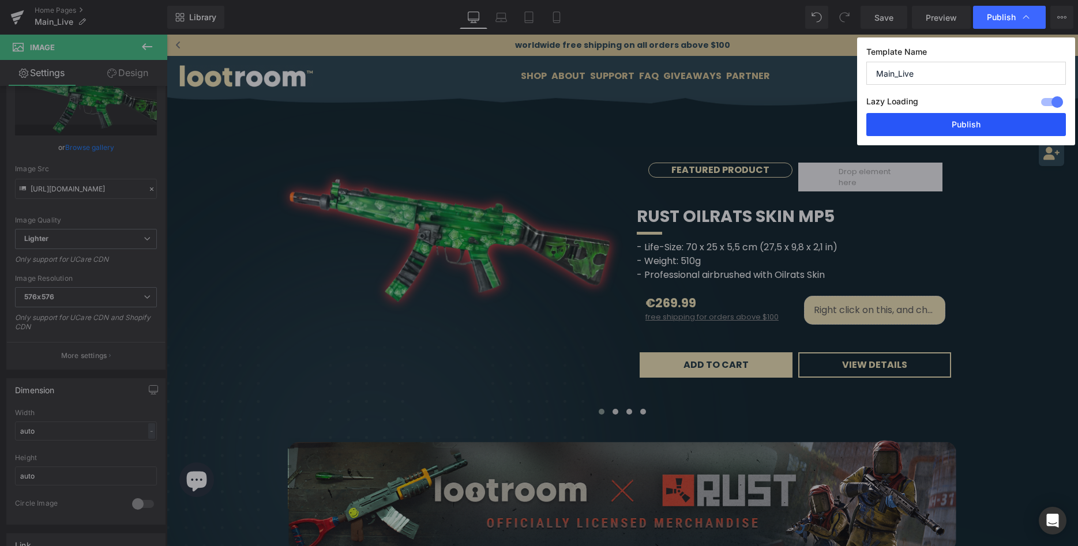
click at [976, 119] on button "Publish" at bounding box center [967, 124] width 200 height 23
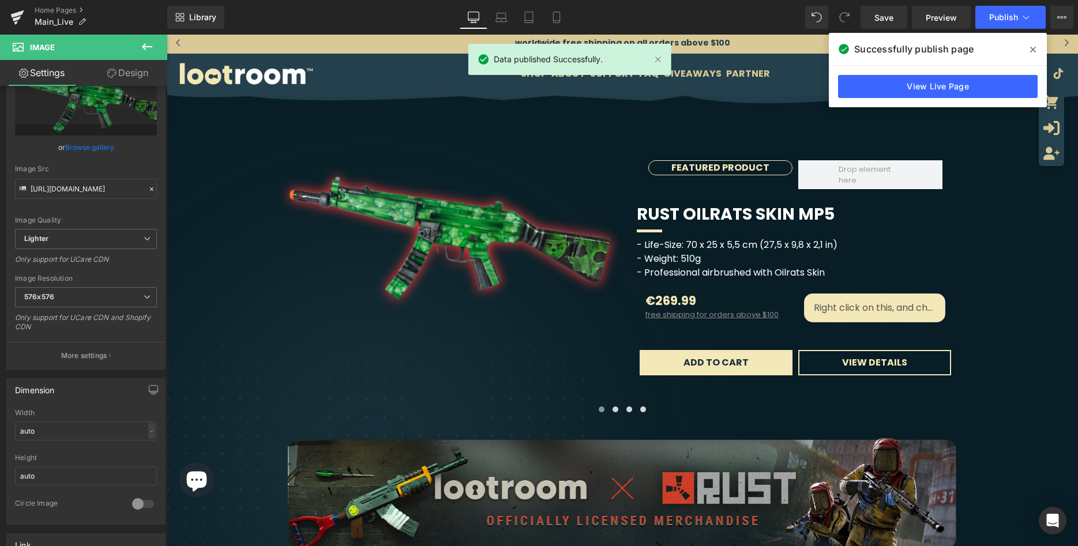
scroll to position [0, 0]
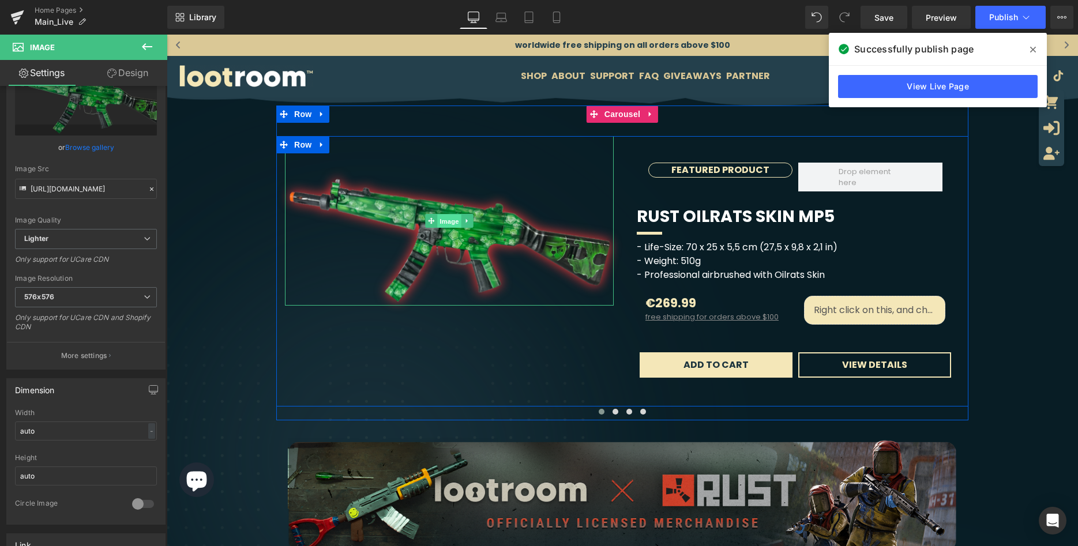
click at [451, 223] on span "Image" at bounding box center [449, 221] width 24 height 14
click at [449, 224] on span "Image" at bounding box center [449, 221] width 24 height 14
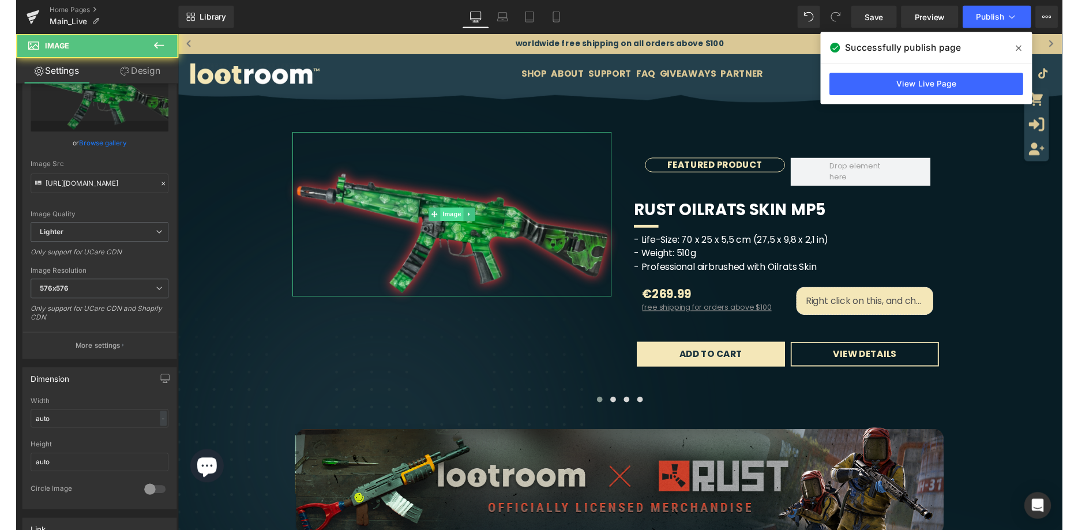
scroll to position [59, 0]
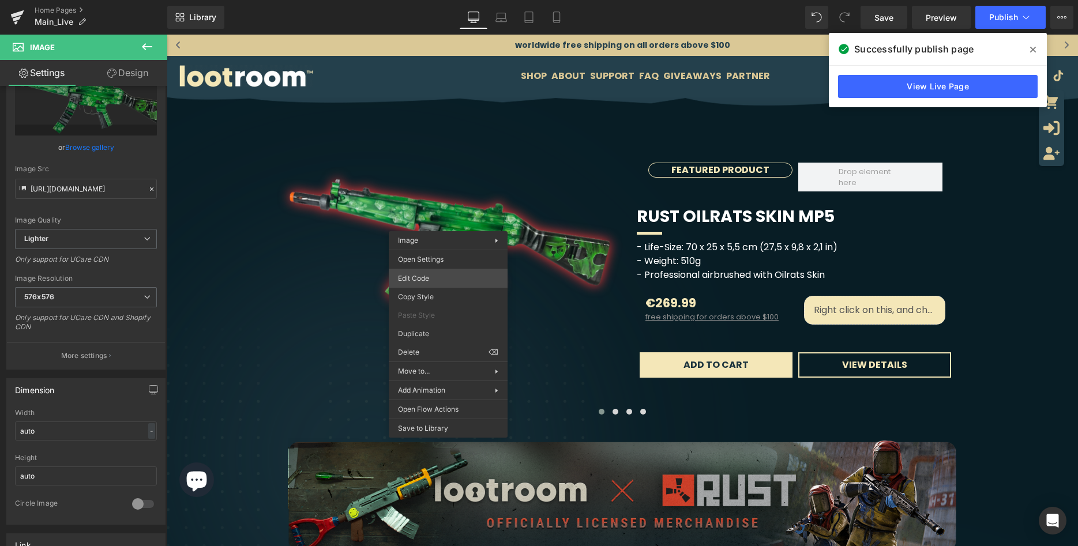
click at [440, 0] on div "Image You are previewing how the will restyle your page. You can not edit Eleme…" at bounding box center [539, 0] width 1078 height 0
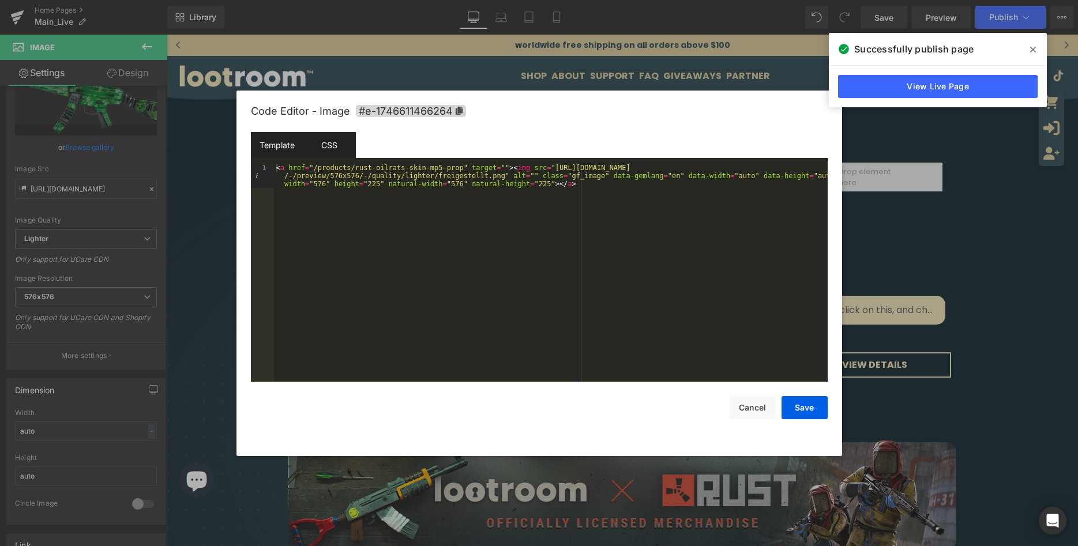
click at [329, 140] on div "CSS" at bounding box center [329, 145] width 53 height 26
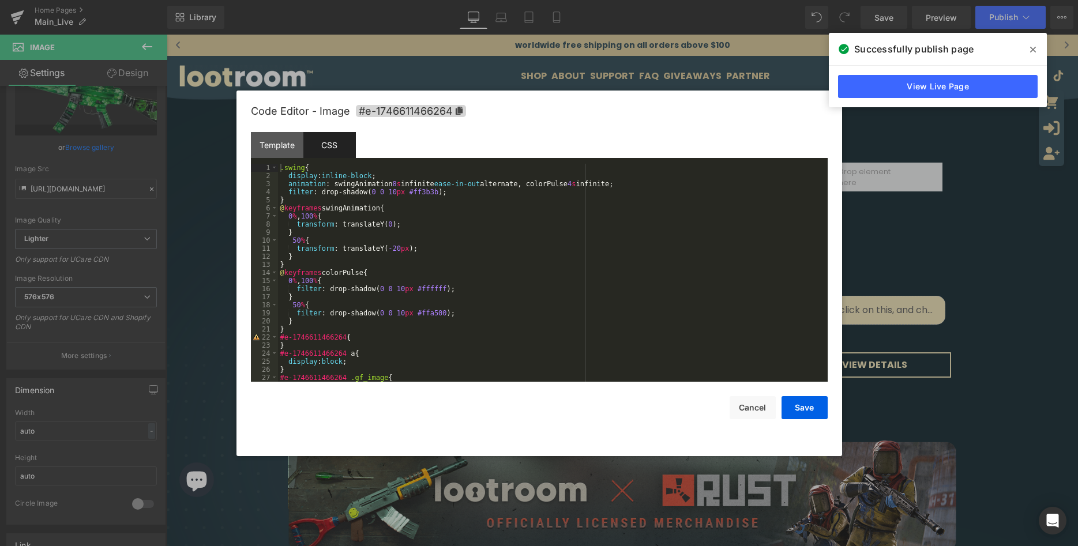
click at [423, 314] on div ".swing { display : inline-block ; animation : swingAnimation 8 s infinite ease-…" at bounding box center [553, 281] width 550 height 234
click at [419, 312] on div ".swing { display : inline-block ; animation : swingAnimation 8 s infinite ease-…" at bounding box center [553, 273] width 550 height 218
click at [419, 312] on div ".swing { display : inline-block ; animation : swingAnimation 8 s infinite ease-…" at bounding box center [553, 281] width 550 height 234
click at [801, 412] on button "Save" at bounding box center [805, 407] width 46 height 23
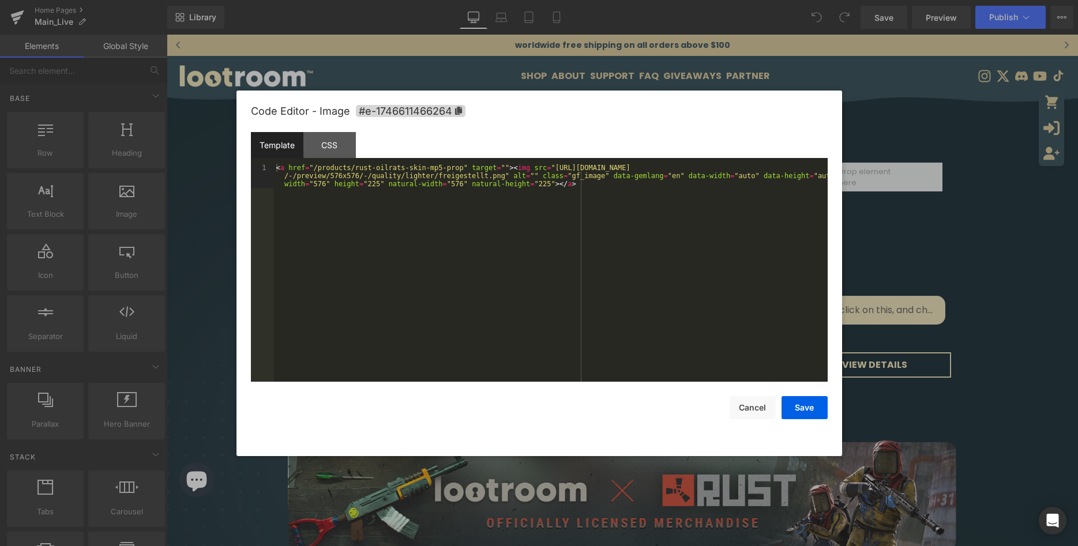
click at [449, 0] on div "You are previewing how the will restyle your page. You can not edit Elements in…" at bounding box center [539, 0] width 1078 height 0
click at [338, 144] on div "CSS" at bounding box center [329, 145] width 53 height 26
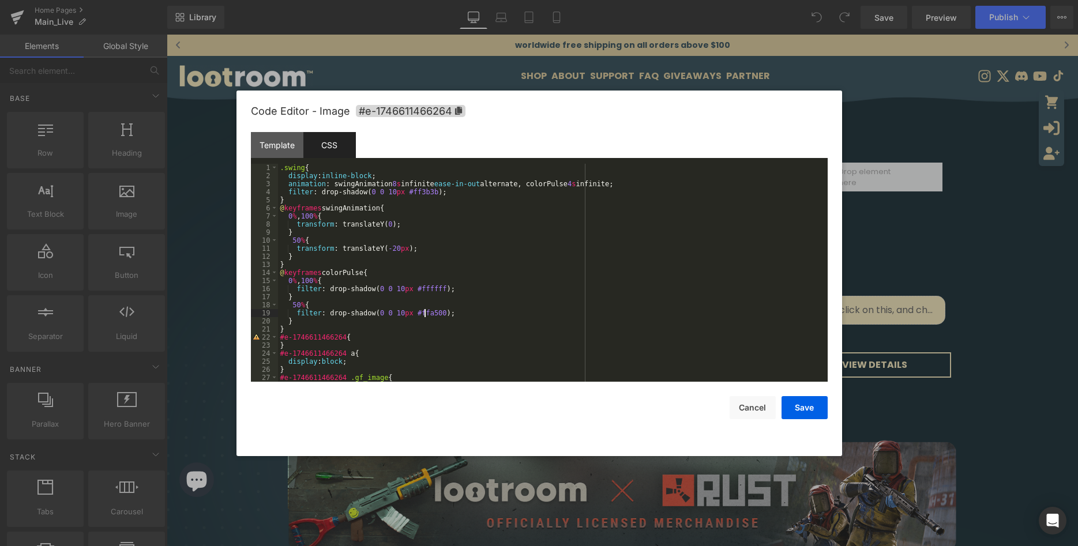
click at [425, 313] on div ".swing { display : inline-block ; animation : swingAnimation 8 s infinite ease-…" at bounding box center [553, 281] width 550 height 234
drag, startPoint x: 425, startPoint y: 313, endPoint x: 437, endPoint y: 297, distance: 21.0
click at [425, 313] on div ".swing { display : inline-block ; animation : swingAnimation 8 s infinite ease-…" at bounding box center [553, 281] width 550 height 234
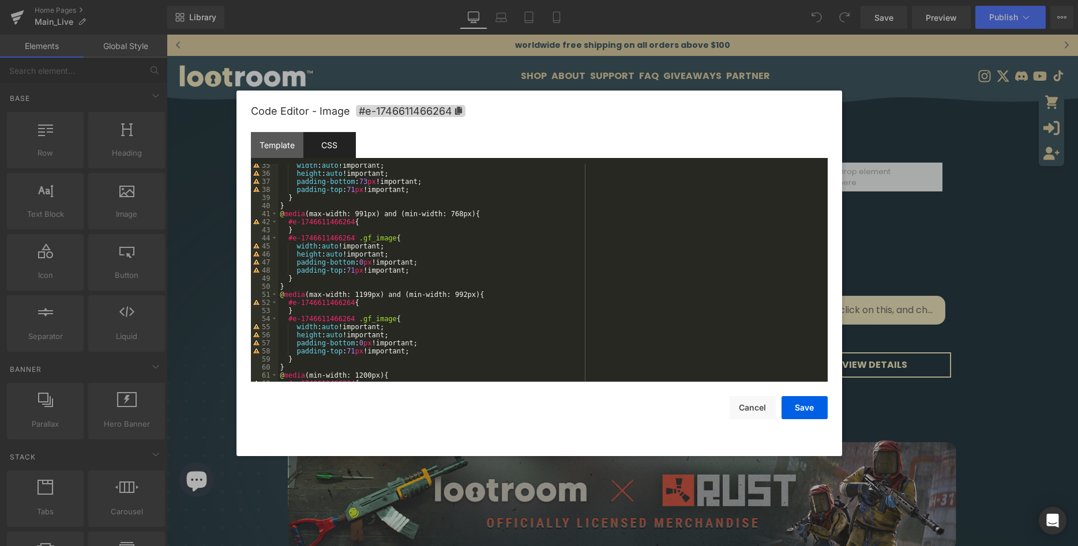
scroll to position [436, 0]
click at [446, 337] on div "width : auto !important; height : auto !important; padding-bottom : 0 px !impor…" at bounding box center [553, 281] width 550 height 234
click at [798, 408] on button "Save" at bounding box center [805, 407] width 46 height 23
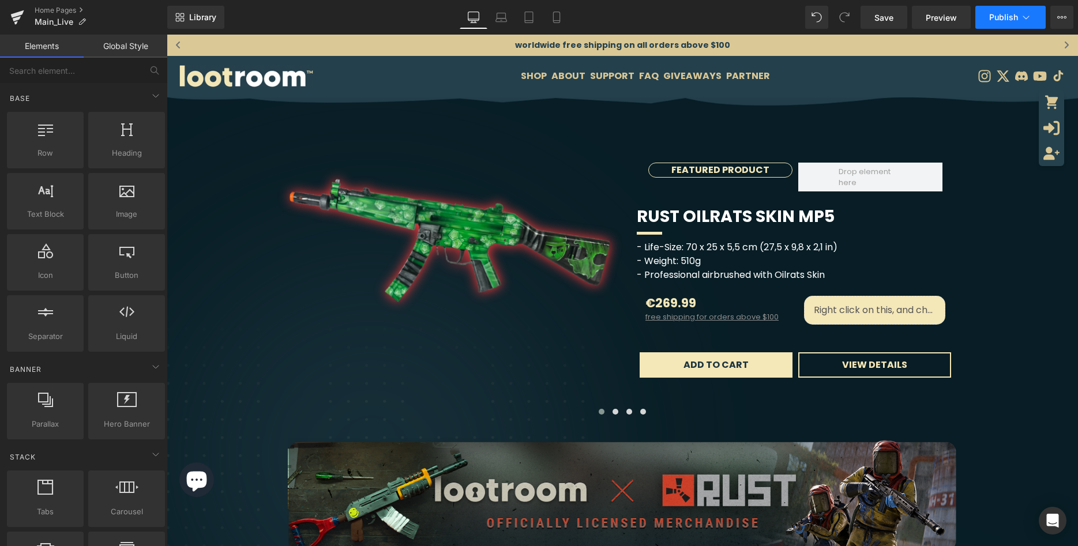
click at [1017, 18] on span "Publish" at bounding box center [1003, 17] width 29 height 9
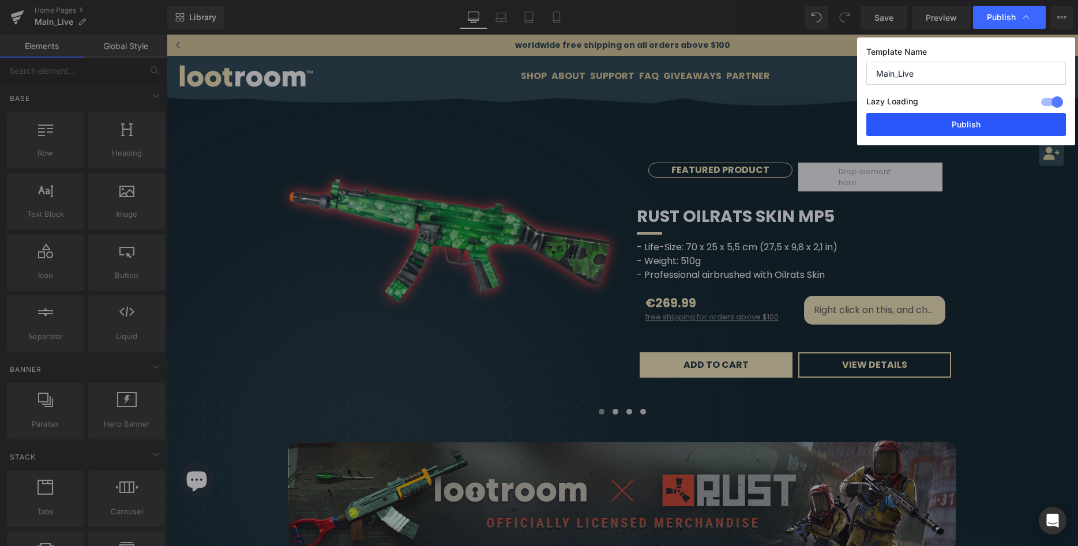
click at [966, 117] on button "Publish" at bounding box center [967, 124] width 200 height 23
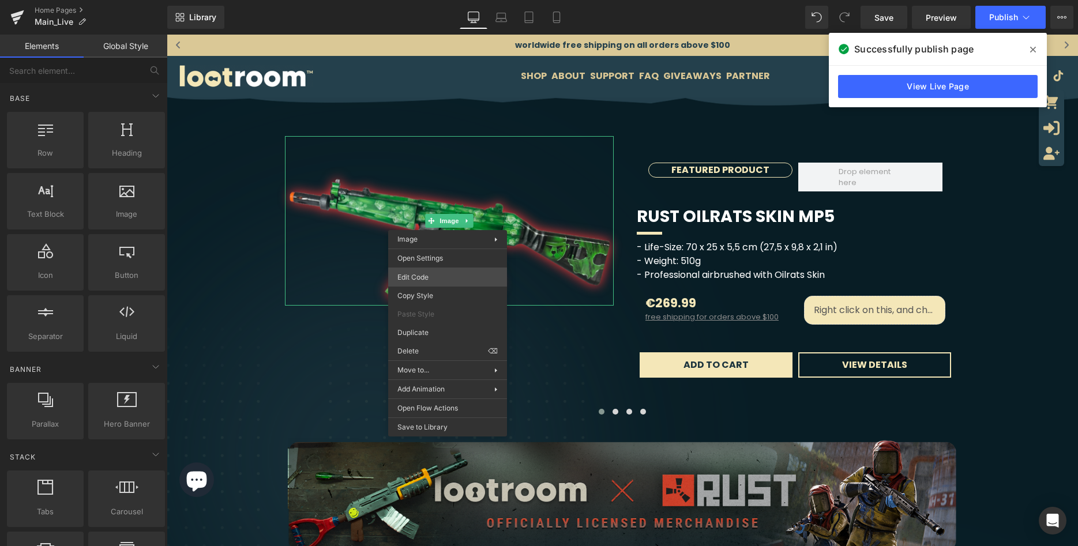
click at [457, 0] on div "You are previewing how the will restyle your page. You can not edit Elements in…" at bounding box center [539, 0] width 1078 height 0
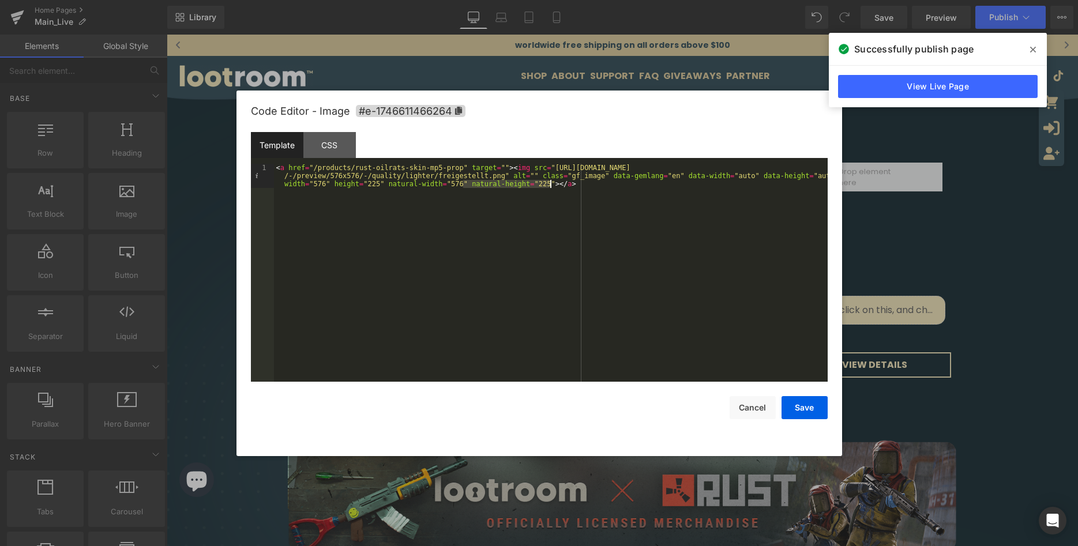
drag, startPoint x: 481, startPoint y: 182, endPoint x: 655, endPoint y: 183, distance: 174.8
click at [701, 188] on div "< a href = "/products/rust-oilrats-skin-mp5-prop" target = "" > < img src = "[U…" at bounding box center [551, 297] width 554 height 267
click at [607, 192] on div "< a href = "/products/rust-oilrats-skin-mp5-prop" target = "" > < img src = "[U…" at bounding box center [551, 273] width 554 height 218
click at [311, 137] on div "CSS" at bounding box center [329, 145] width 53 height 26
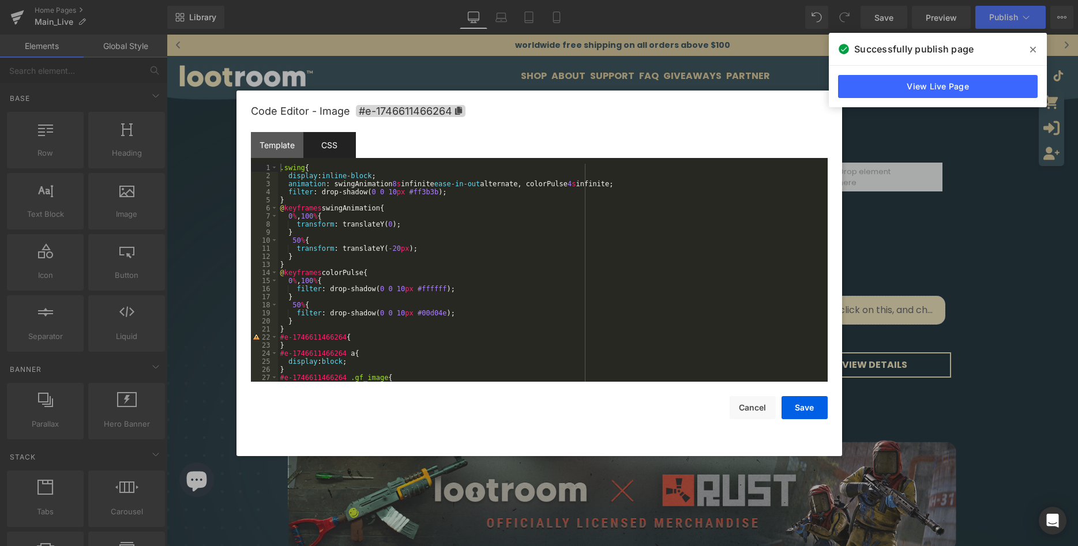
click at [424, 314] on div ".swing { display : inline-block ; animation : swingAnimation 8 s infinite ease-…" at bounding box center [553, 281] width 550 height 234
click at [496, 303] on div ".swing { display : inline-block ; animation : swingAnimation 8 s infinite ease-…" at bounding box center [553, 281] width 550 height 234
click at [293, 306] on div ".swing { display : inline-block ; animation : swingAnimation 8 s infinite ease-…" at bounding box center [553, 281] width 550 height 234
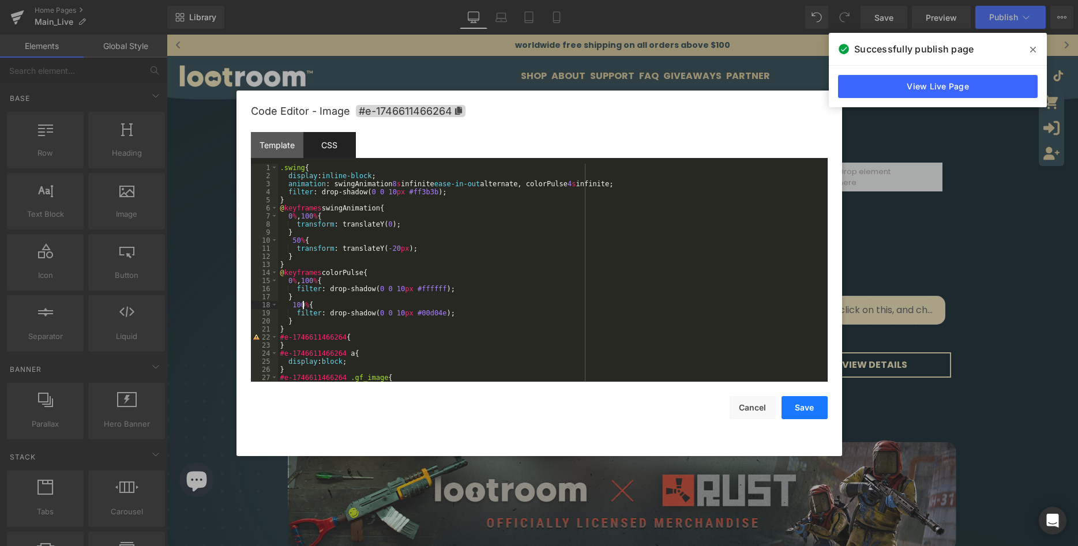
click at [796, 411] on button "Save" at bounding box center [805, 407] width 46 height 23
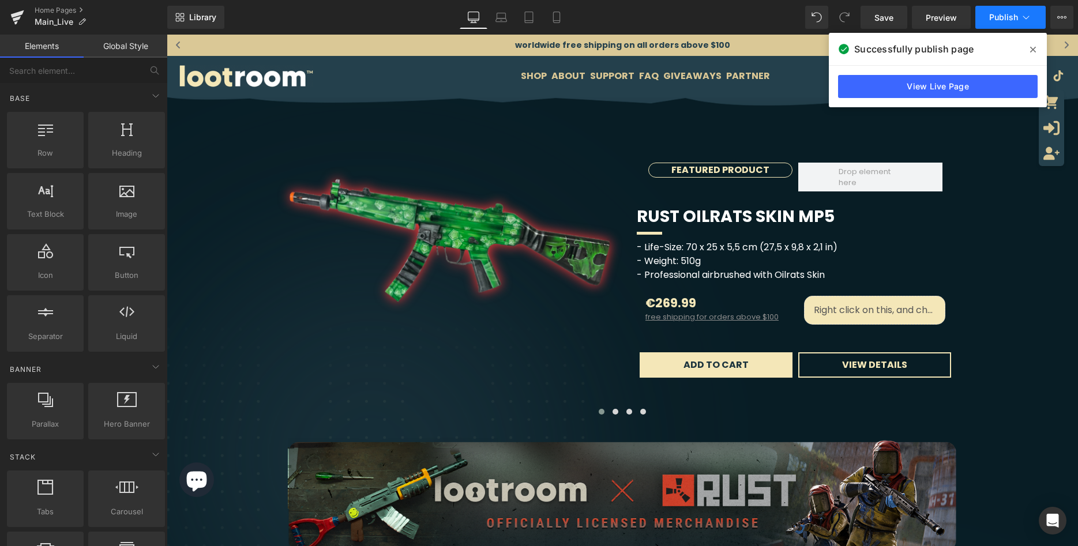
click at [1017, 16] on span "Publish" at bounding box center [1003, 17] width 29 height 9
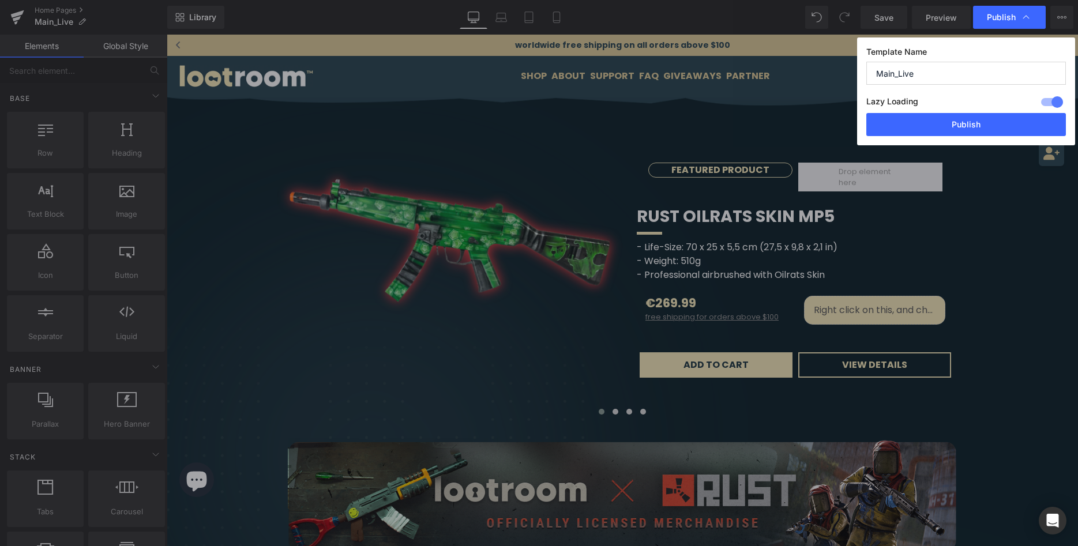
click at [1017, 16] on span "Publish" at bounding box center [1009, 18] width 45 height 12
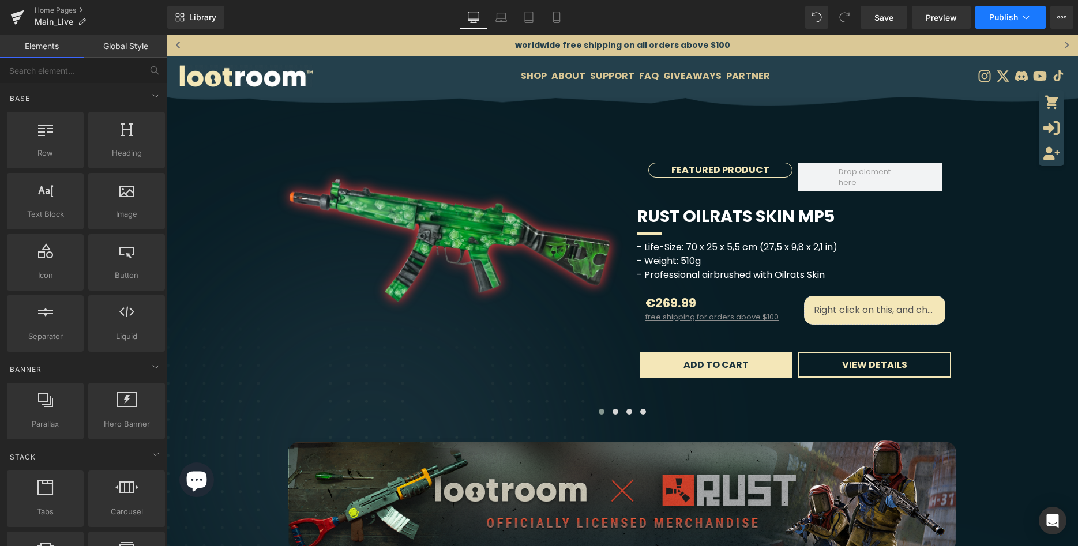
click at [1017, 16] on span "Publish" at bounding box center [1003, 17] width 29 height 9
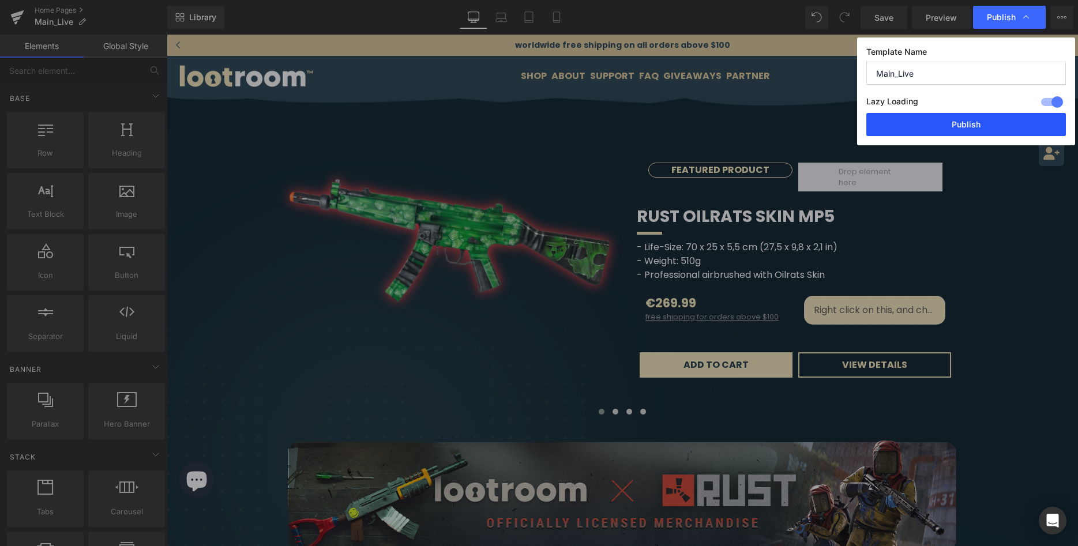
click at [969, 120] on button "Publish" at bounding box center [967, 124] width 200 height 23
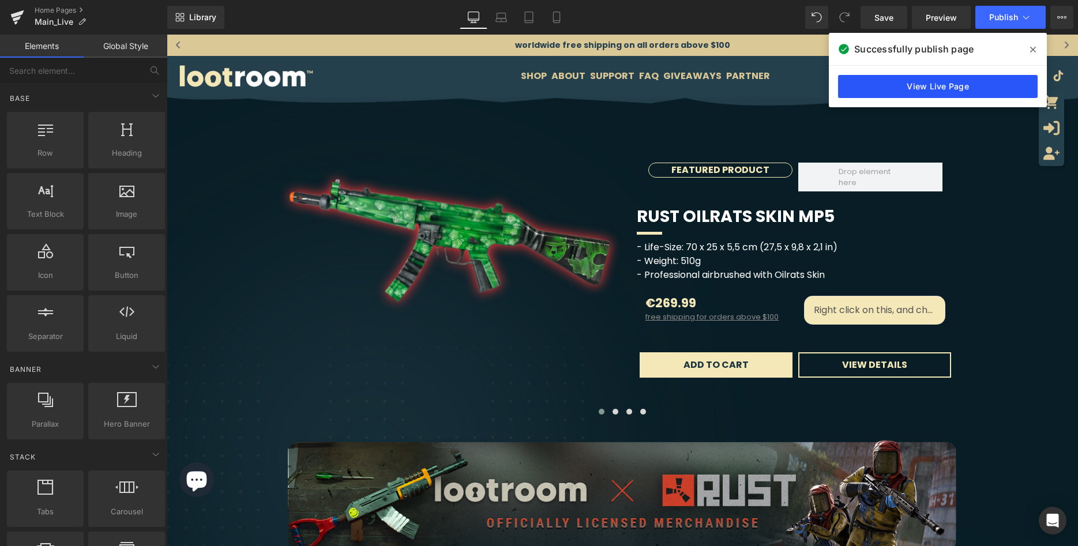
click at [976, 92] on link "View Live Page" at bounding box center [938, 86] width 200 height 23
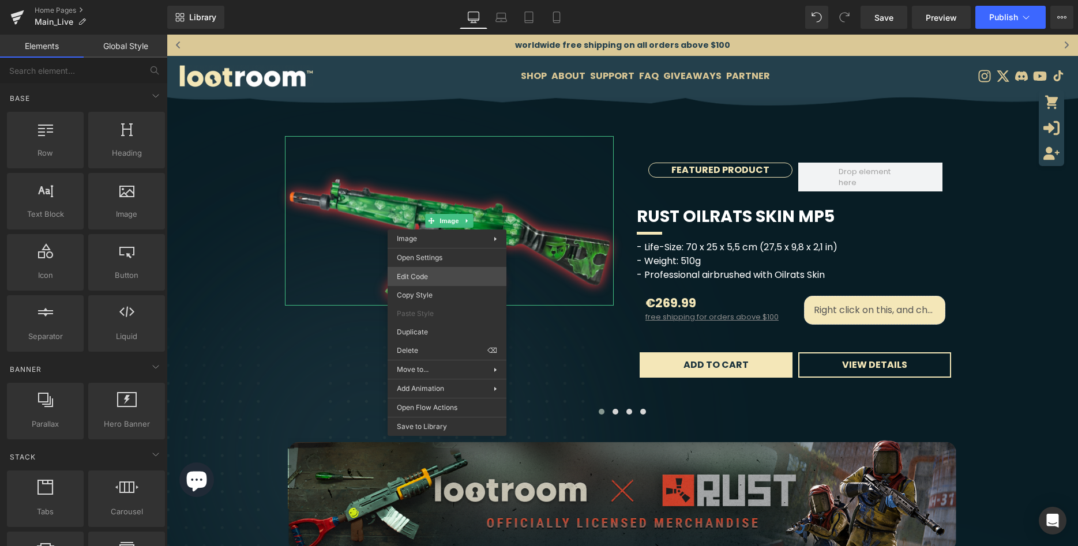
click at [450, 0] on div "You are previewing how the will restyle your page. You can not edit Elements in…" at bounding box center [539, 0] width 1078 height 0
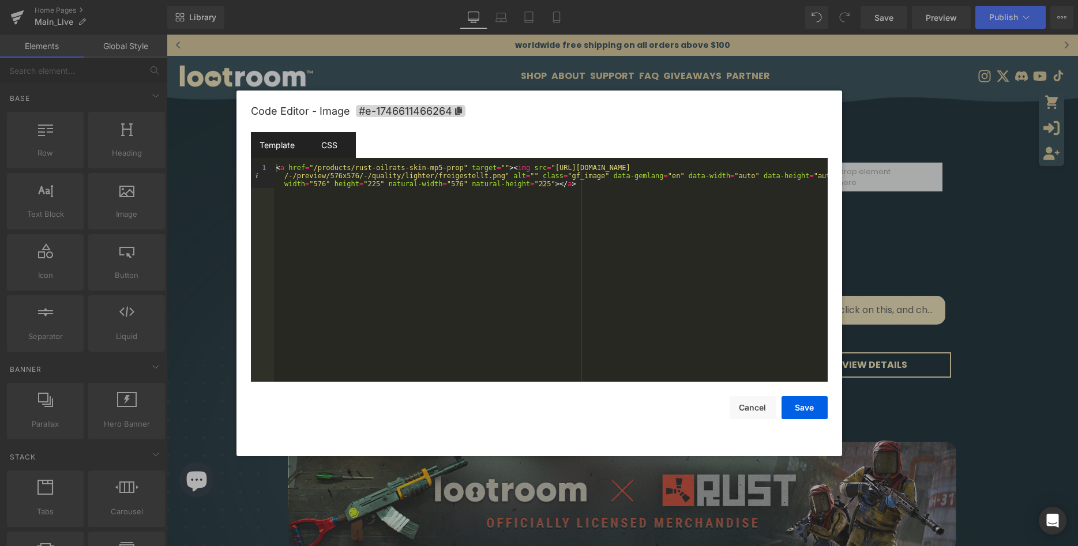
click at [332, 142] on div "CSS" at bounding box center [329, 145] width 53 height 26
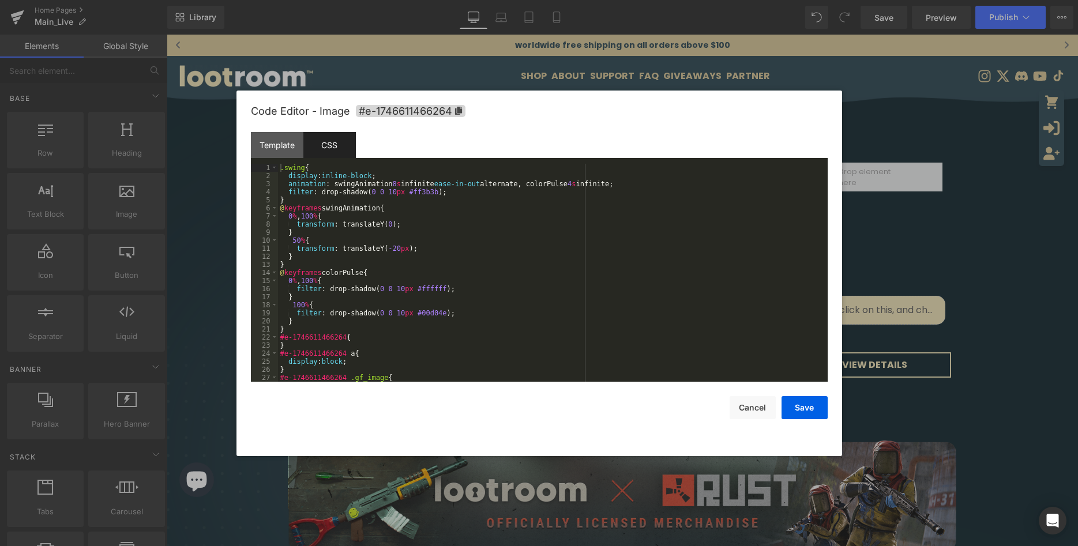
click at [460, 247] on div ".swing { display : inline-block ; animation : swingAnimation 8 s infinite ease-…" at bounding box center [553, 281] width 550 height 234
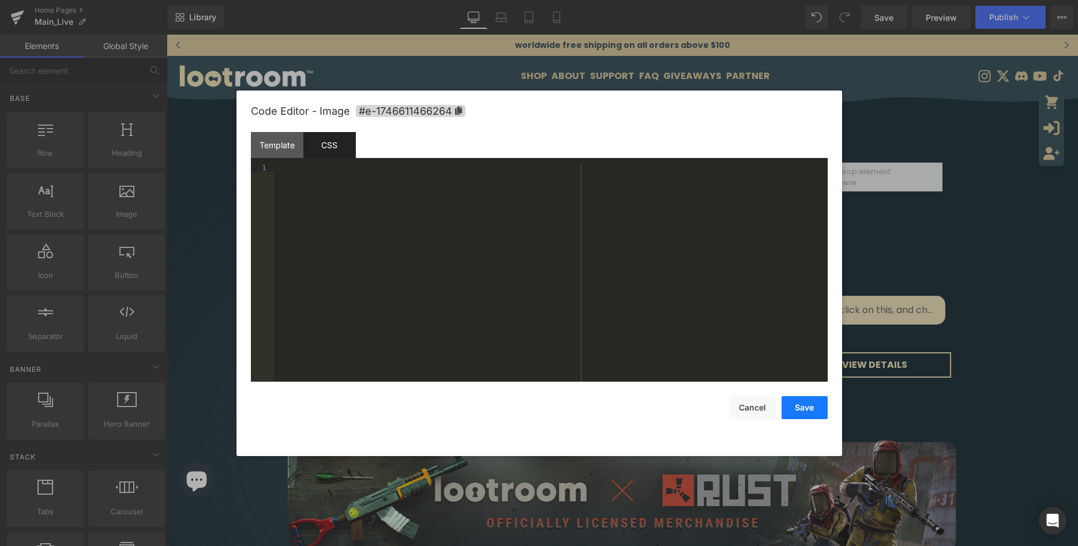
click at [803, 404] on button "Save" at bounding box center [805, 407] width 46 height 23
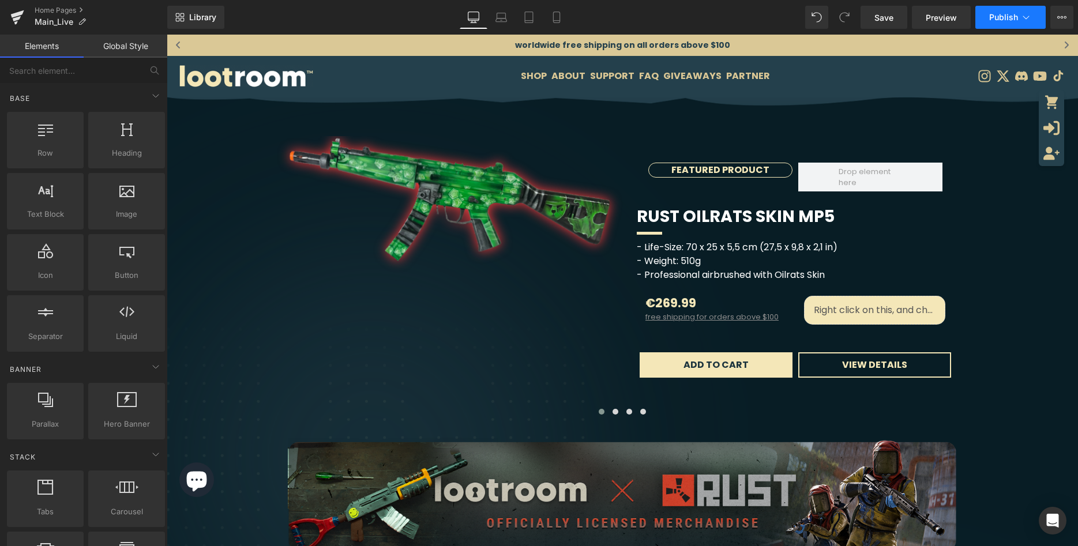
click at [1041, 16] on button "Publish" at bounding box center [1011, 17] width 70 height 23
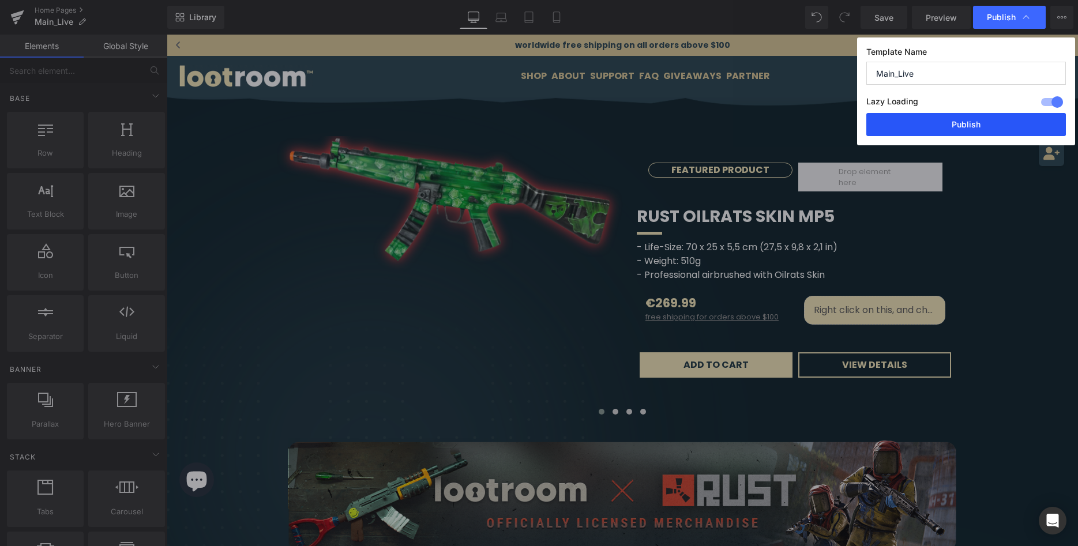
click at [975, 119] on button "Publish" at bounding box center [967, 124] width 200 height 23
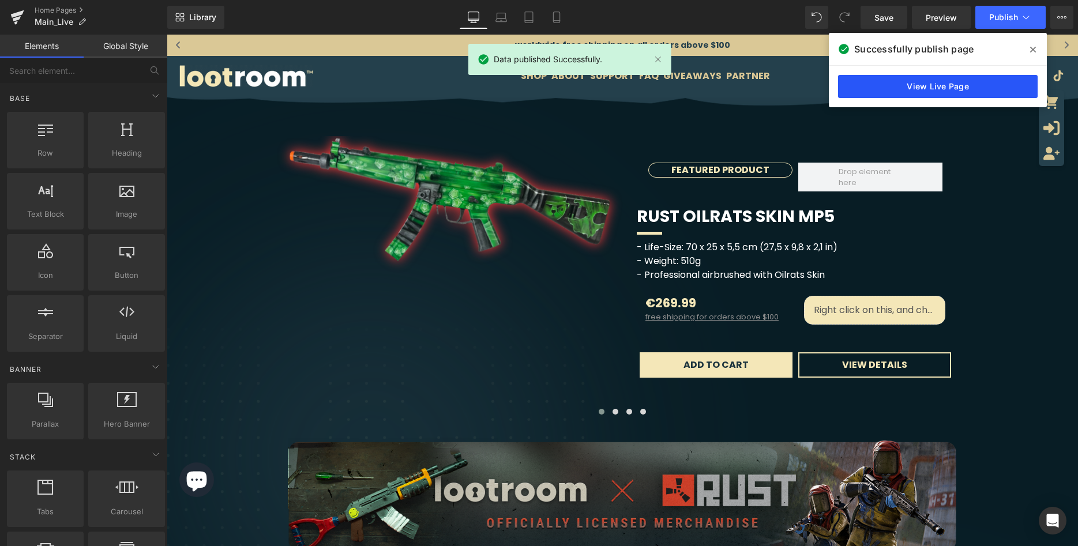
click at [953, 88] on link "View Live Page" at bounding box center [938, 86] width 200 height 23
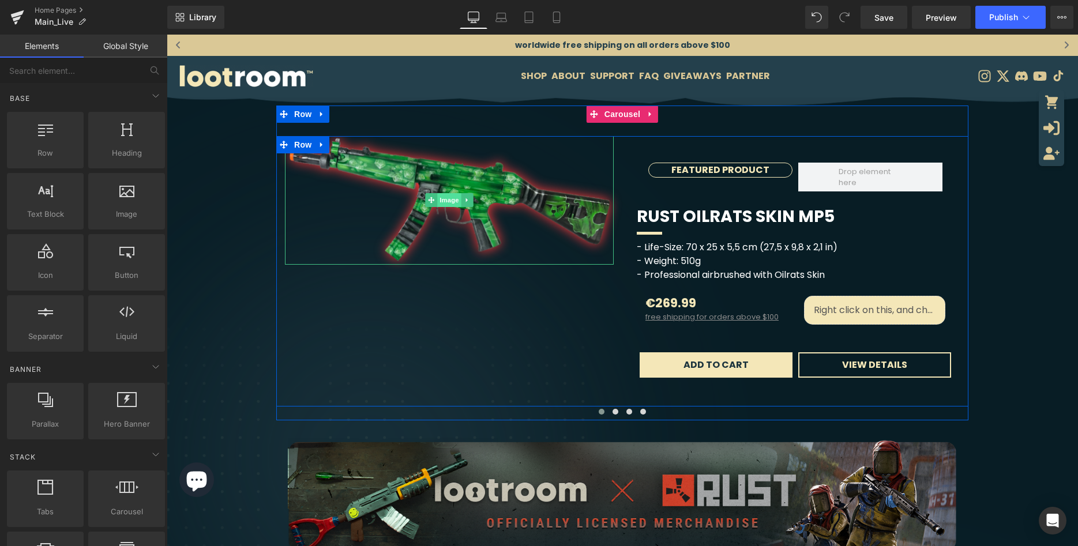
click at [448, 205] on span "Image" at bounding box center [449, 200] width 24 height 14
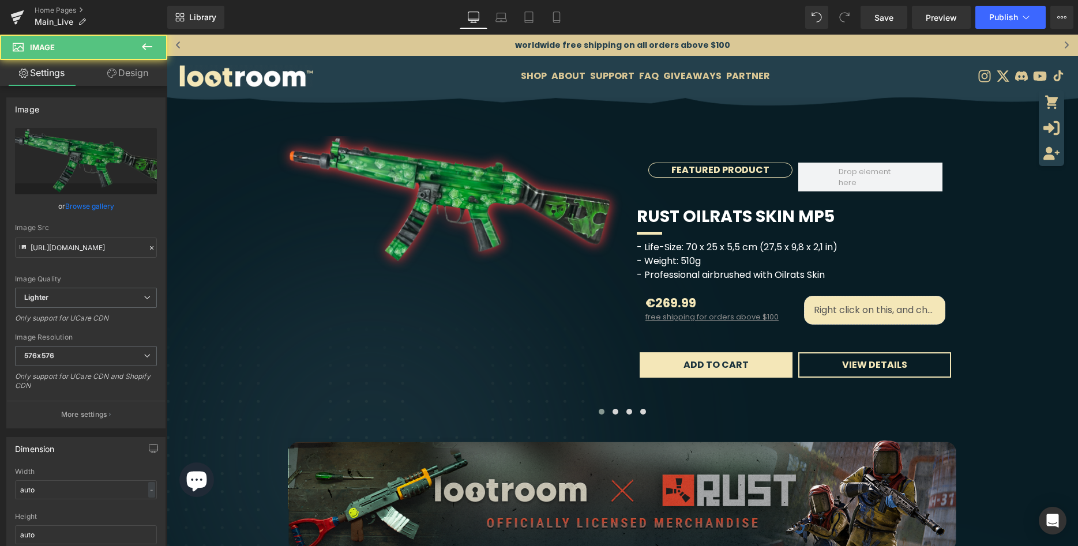
scroll to position [59, 0]
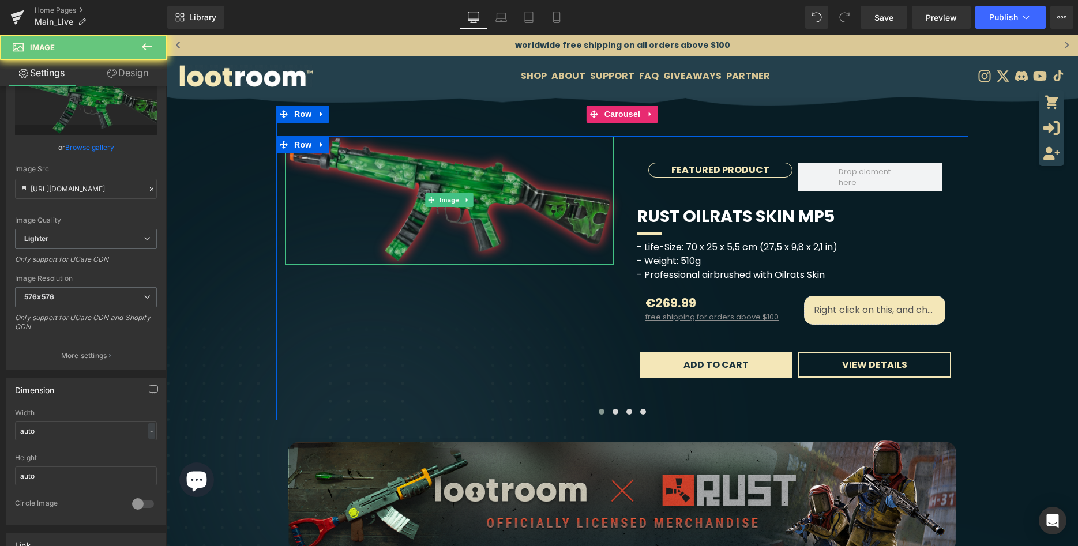
click at [451, 187] on img at bounding box center [449, 200] width 329 height 129
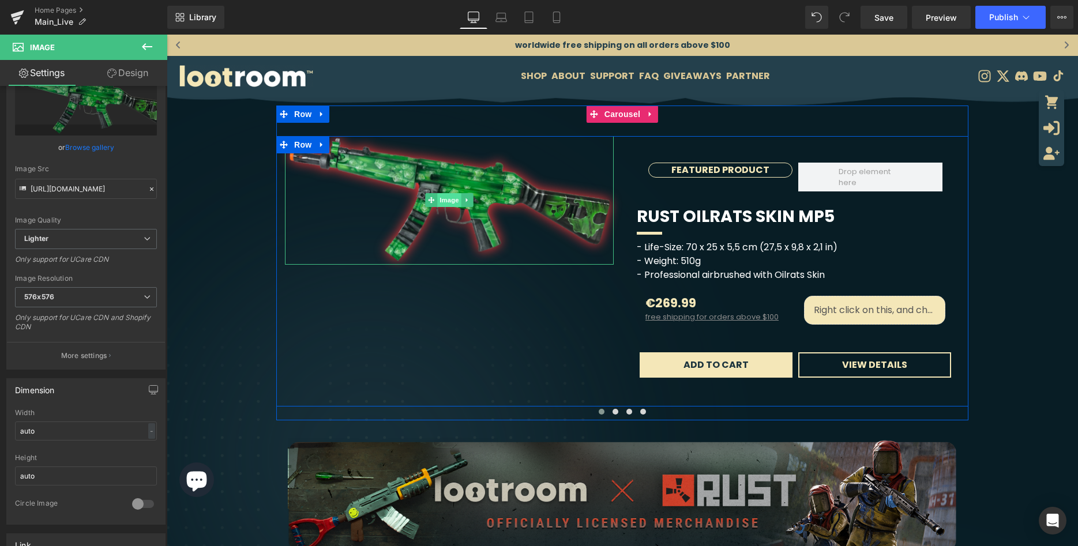
click at [448, 200] on span "Image" at bounding box center [449, 200] width 24 height 14
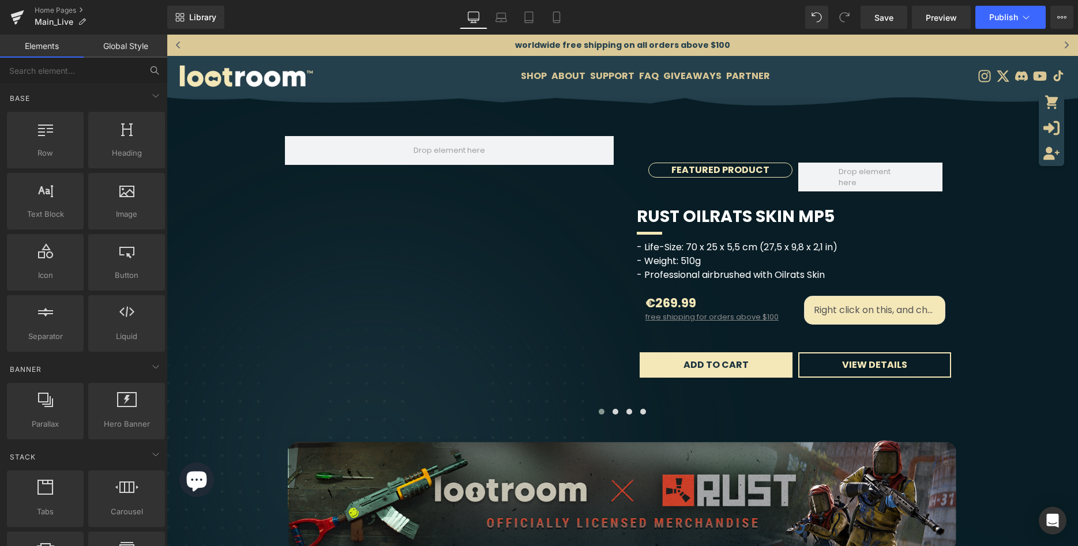
click at [104, 78] on input "text" at bounding box center [71, 70] width 142 height 25
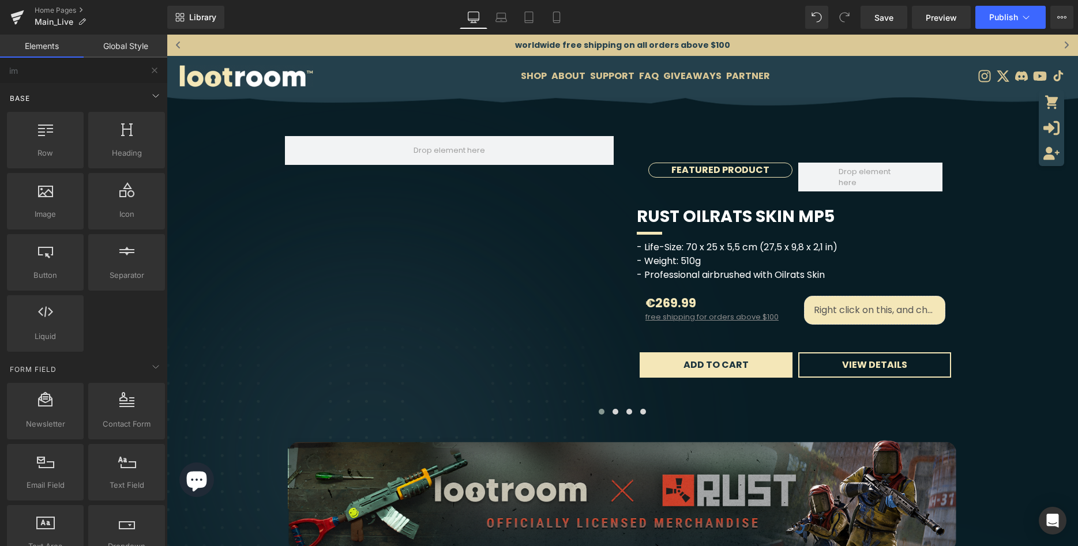
type input "ima"
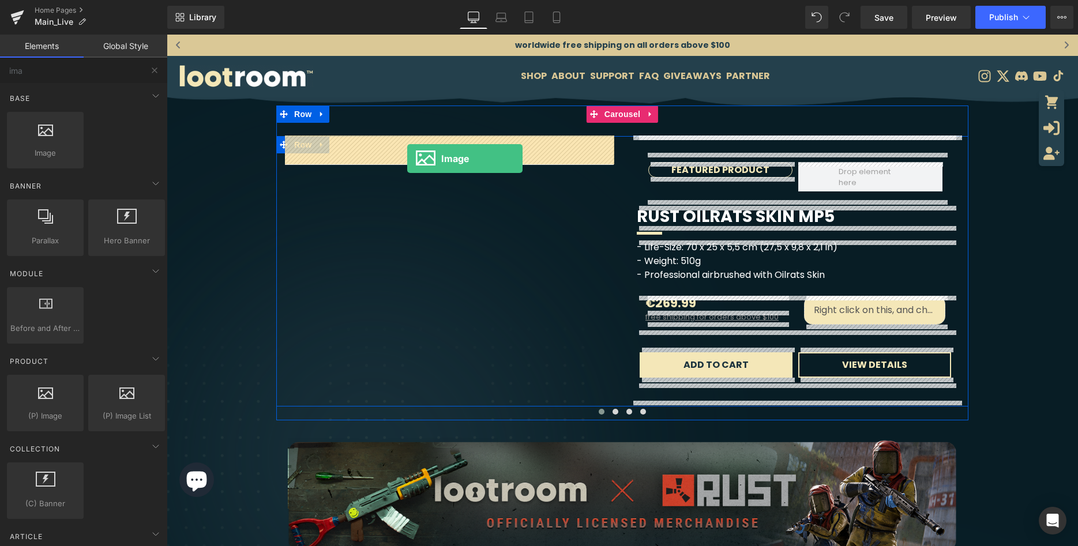
drag, startPoint x: 241, startPoint y: 187, endPoint x: 407, endPoint y: 159, distance: 169.1
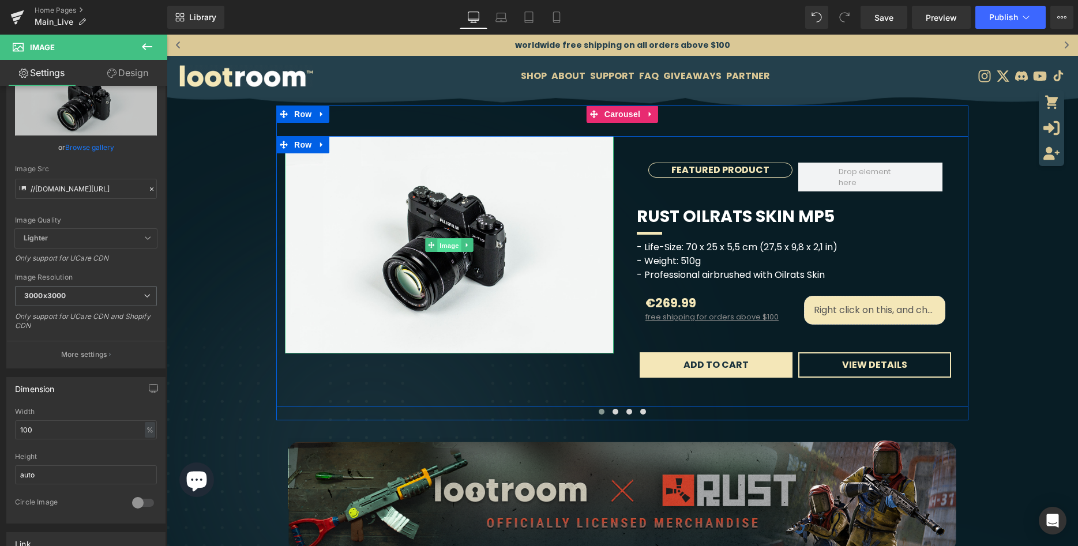
click at [440, 246] on span "Image" at bounding box center [449, 245] width 24 height 14
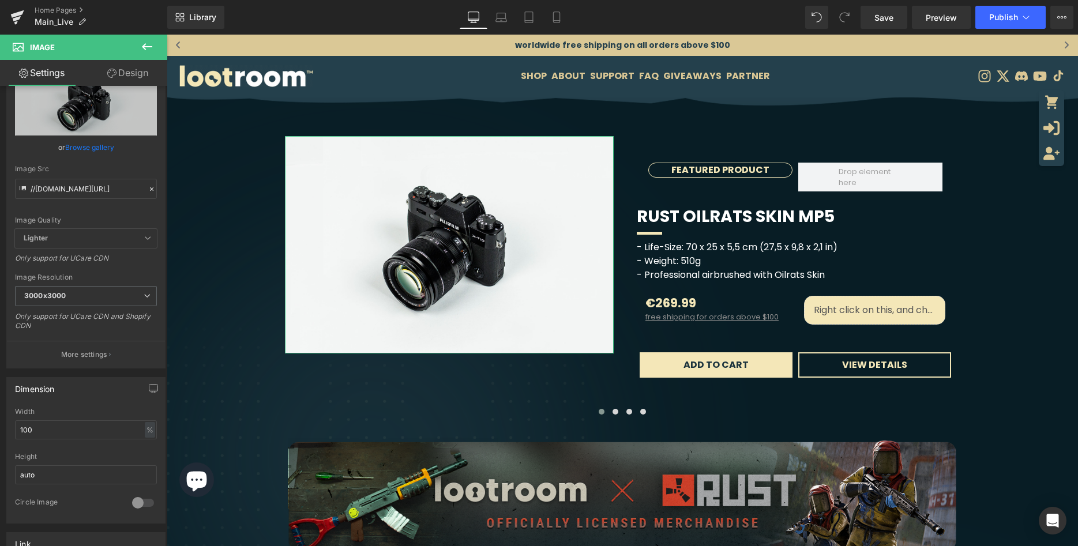
click at [83, 148] on link "Browse gallery" at bounding box center [89, 147] width 49 height 20
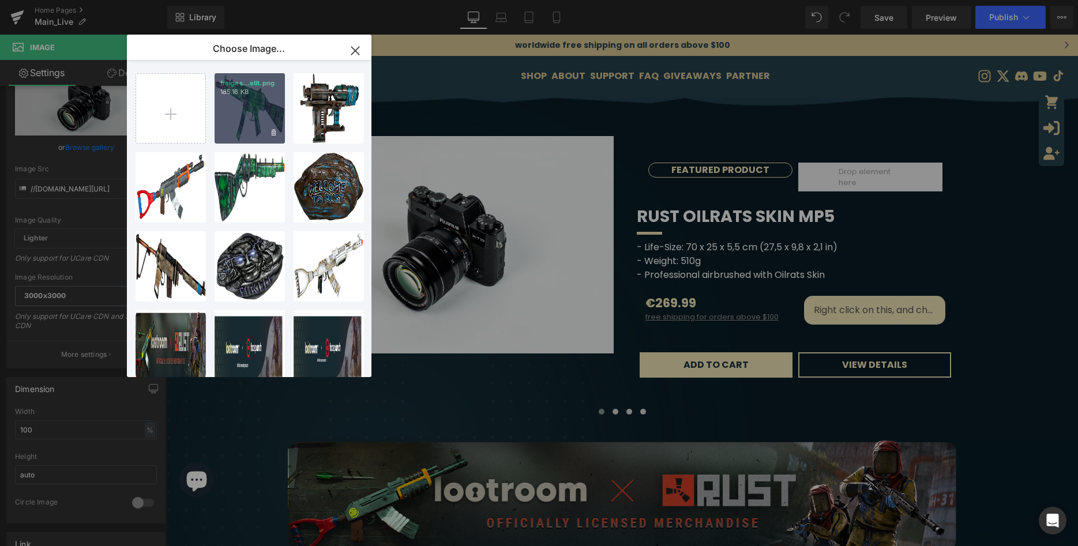
click at [254, 114] on div "freiges...ellt.png 185.16 KB" at bounding box center [250, 108] width 70 height 70
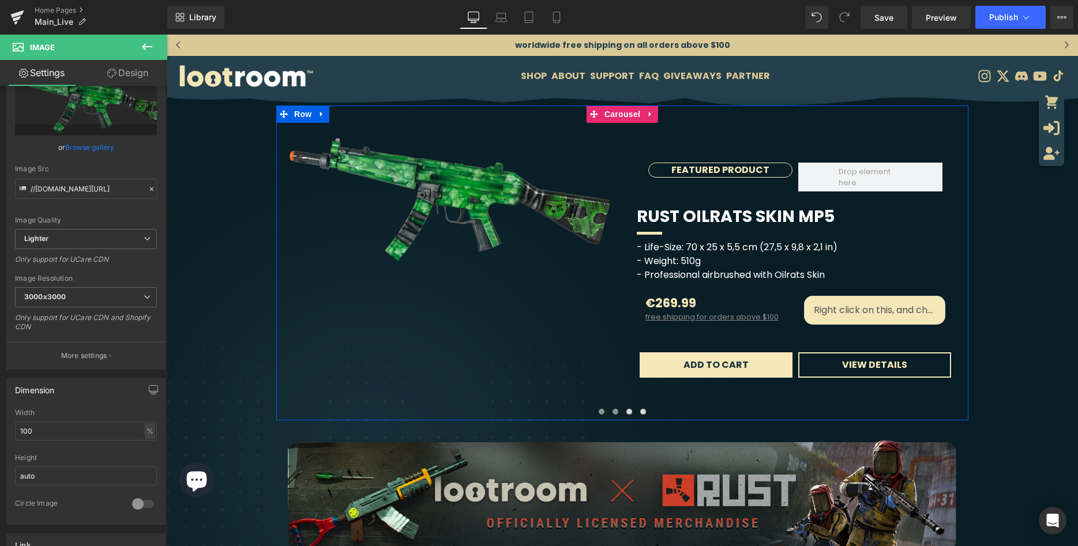
click at [614, 415] on span at bounding box center [616, 412] width 6 height 6
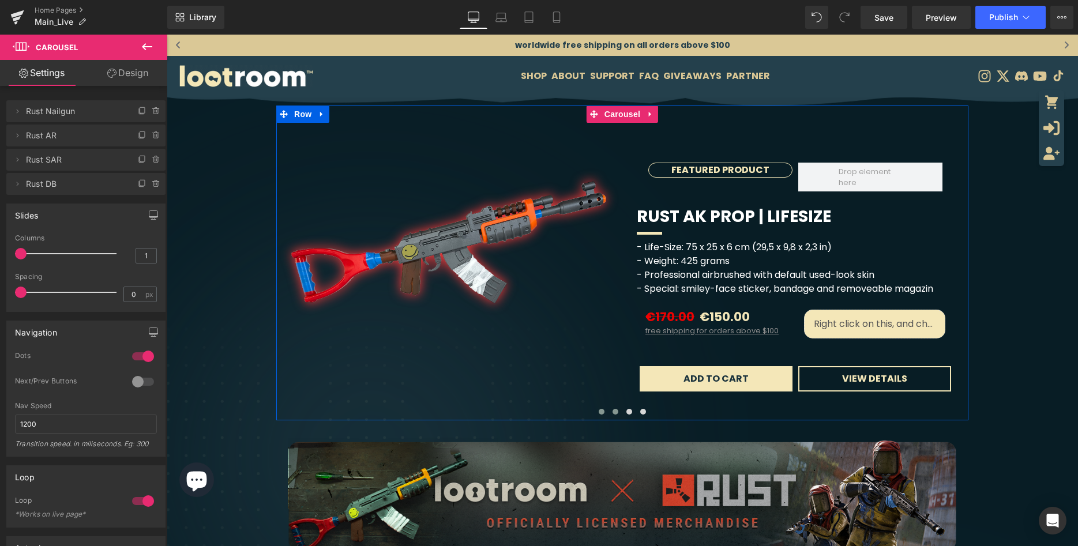
click at [600, 415] on span at bounding box center [602, 412] width 6 height 6
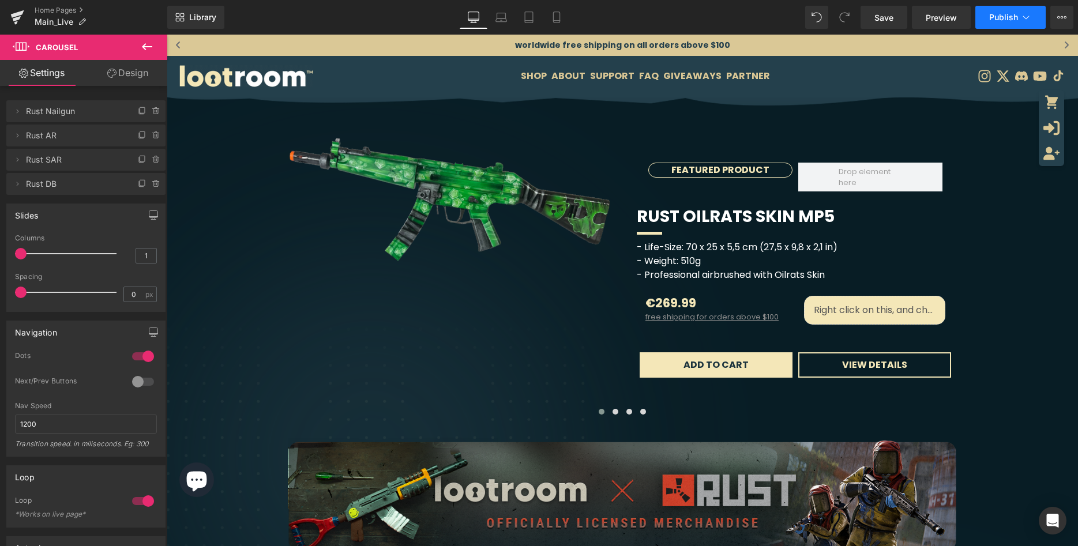
click at [1018, 23] on button "Publish" at bounding box center [1011, 17] width 70 height 23
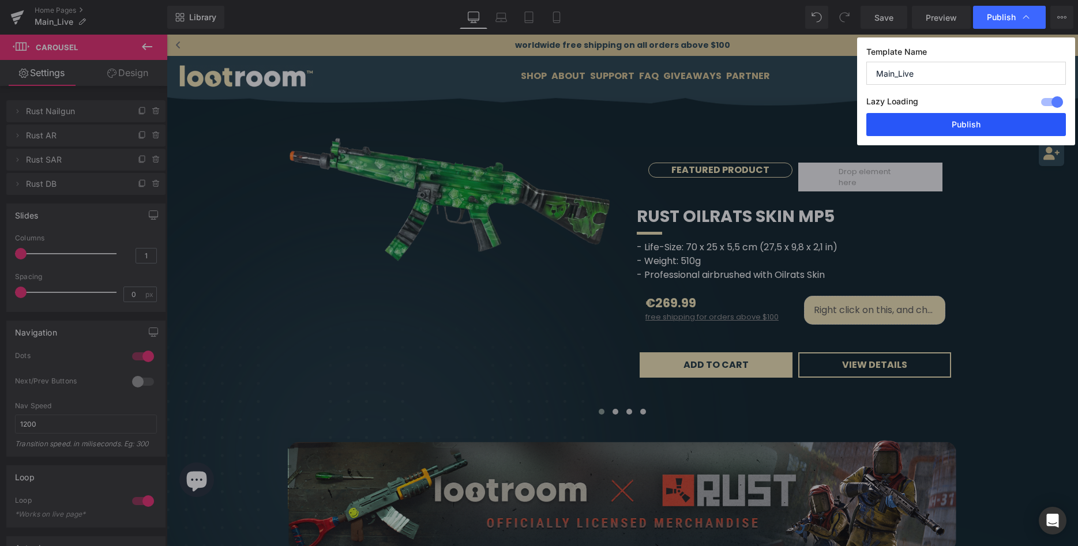
click at [994, 122] on button "Publish" at bounding box center [967, 124] width 200 height 23
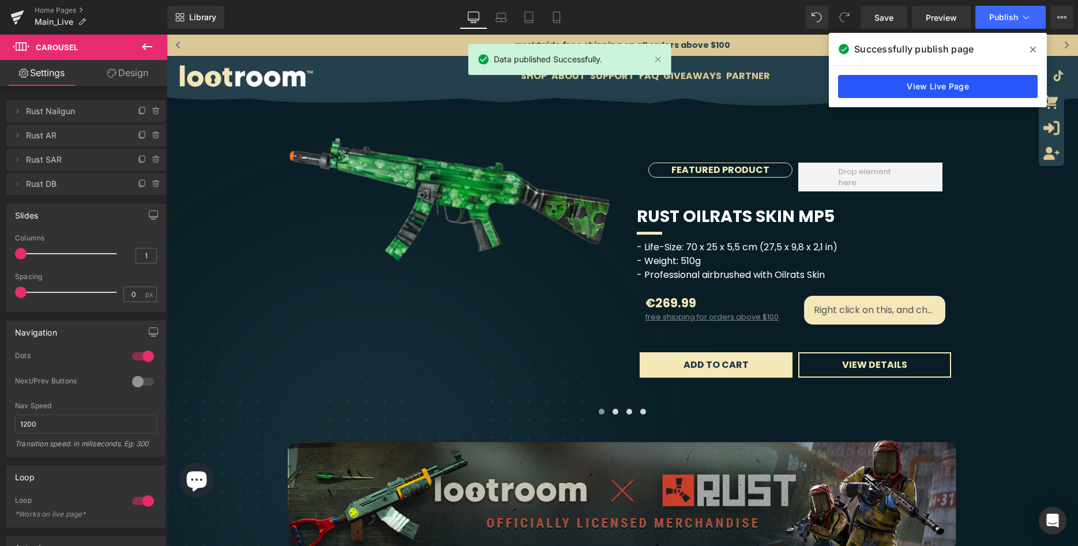
click at [905, 90] on link "View Live Page" at bounding box center [938, 86] width 200 height 23
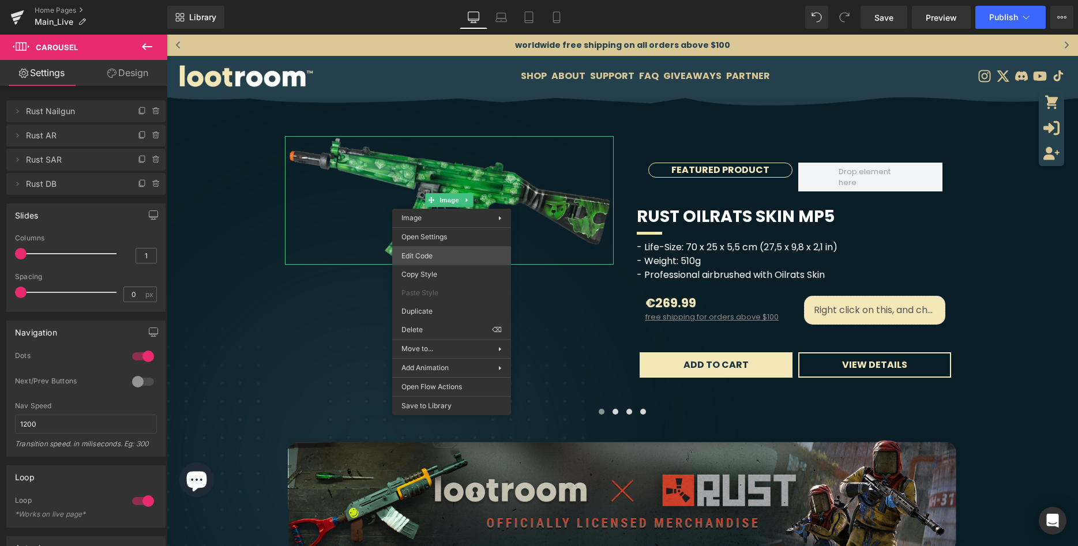
click at [448, 0] on div "Image You are previewing how the will restyle your page. You can not edit Eleme…" at bounding box center [539, 0] width 1078 height 0
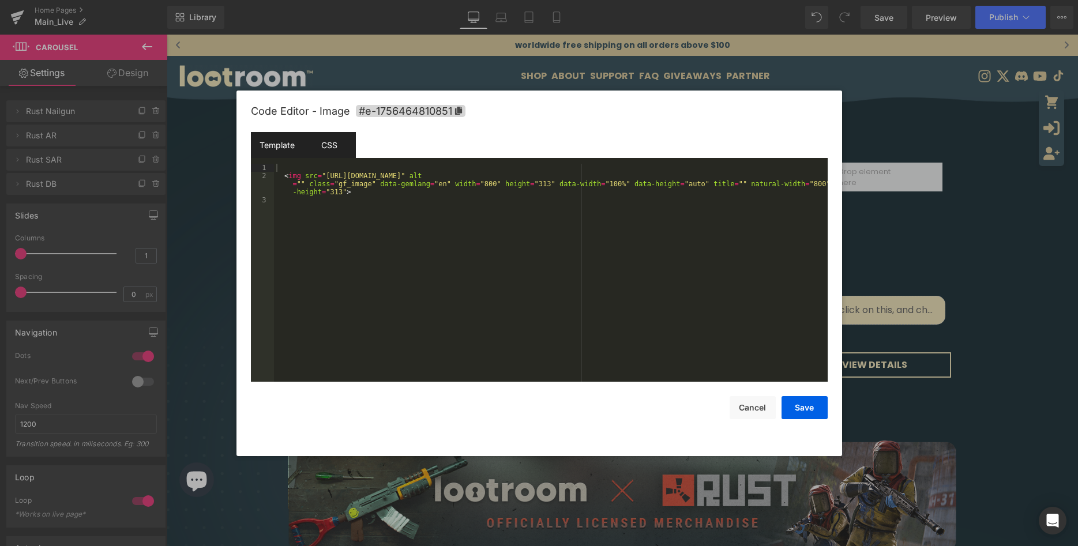
click at [333, 138] on div "CSS" at bounding box center [329, 145] width 53 height 26
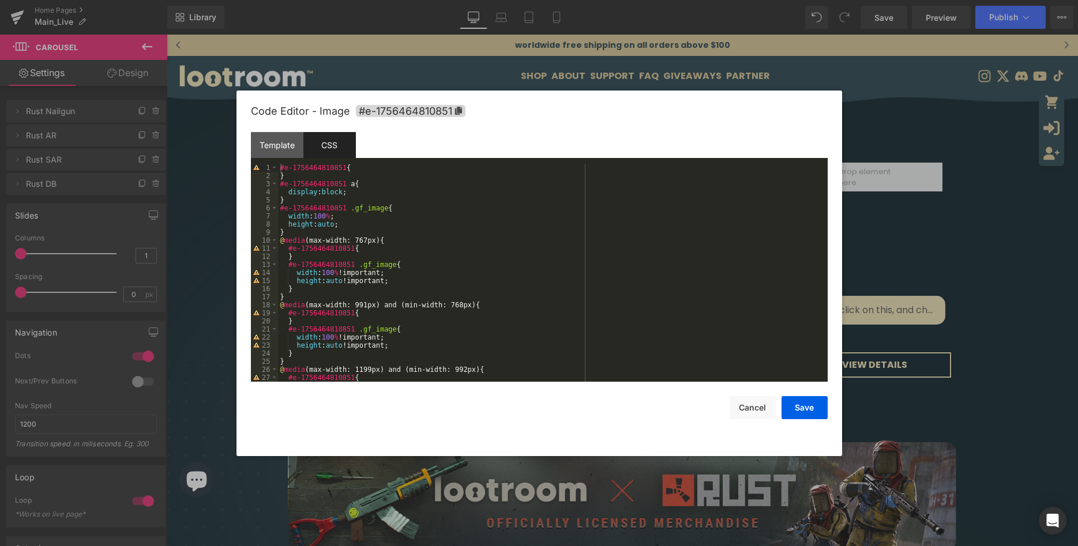
click at [425, 209] on div "#e-1756464810851 { } #e-1756464810851 a { display : block ; } #e-1756464810851 …" at bounding box center [553, 281] width 550 height 234
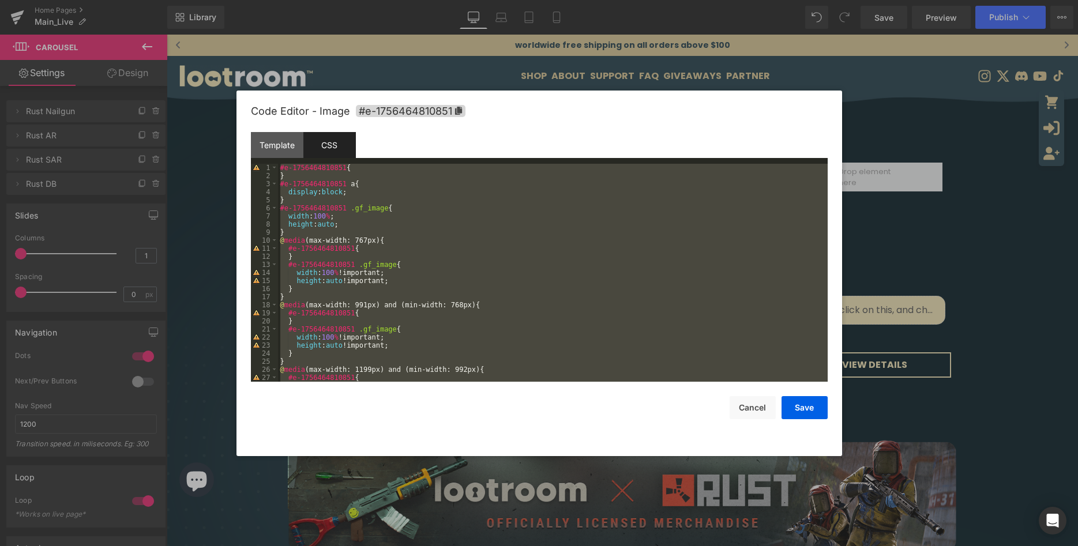
scroll to position [436, 0]
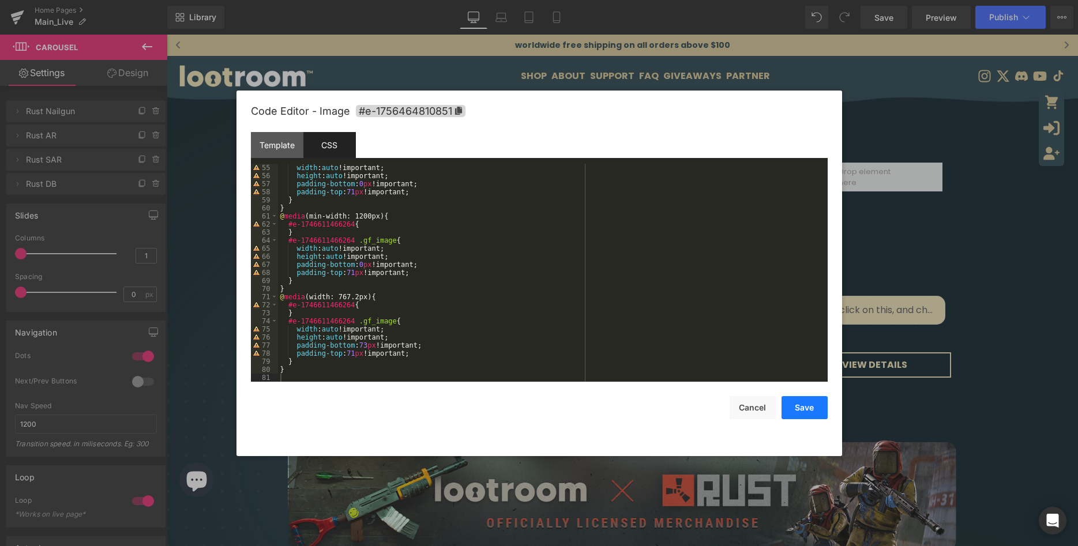
click at [796, 411] on button "Save" at bounding box center [805, 407] width 46 height 23
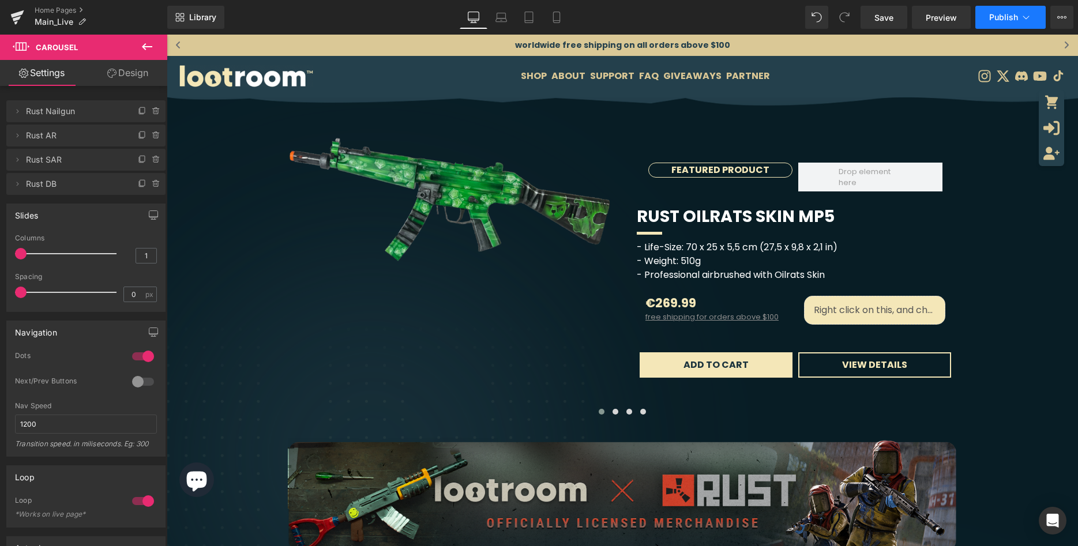
click at [1006, 14] on span "Publish" at bounding box center [1003, 17] width 29 height 9
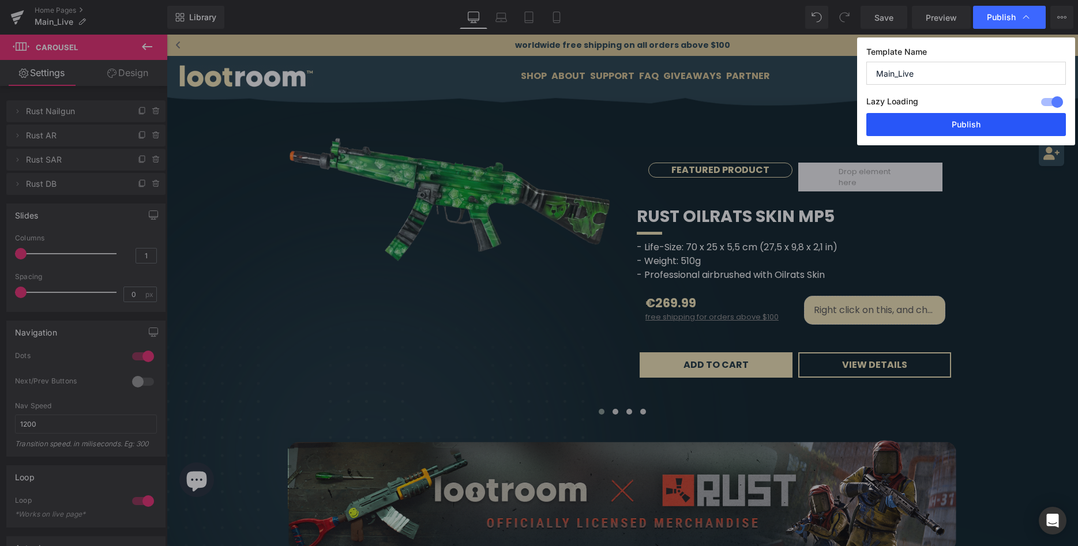
drag, startPoint x: 951, startPoint y: 121, endPoint x: 808, endPoint y: 98, distance: 144.8
click at [951, 121] on button "Publish" at bounding box center [967, 124] width 200 height 23
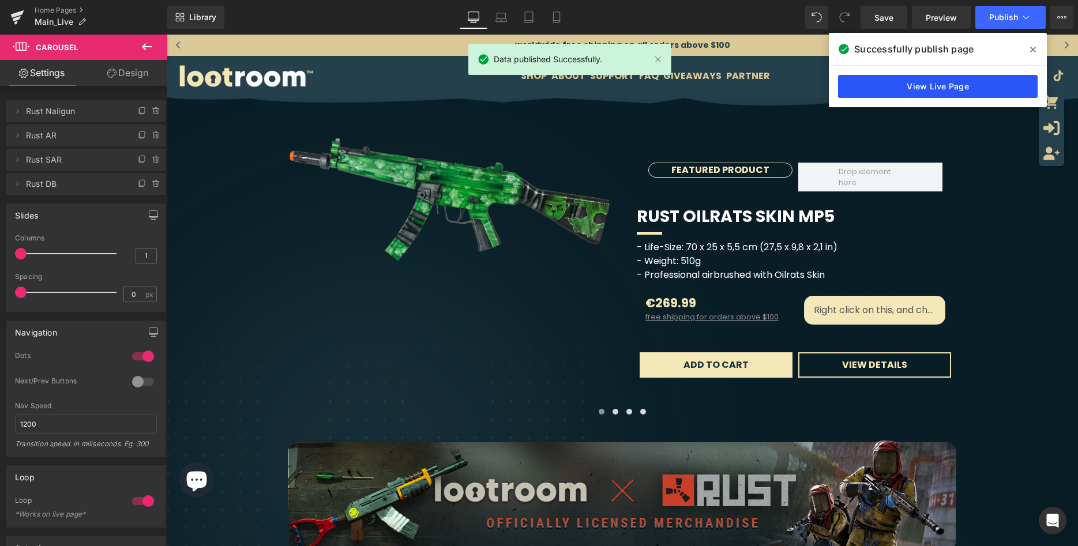
click at [895, 92] on link "View Live Page" at bounding box center [938, 86] width 200 height 23
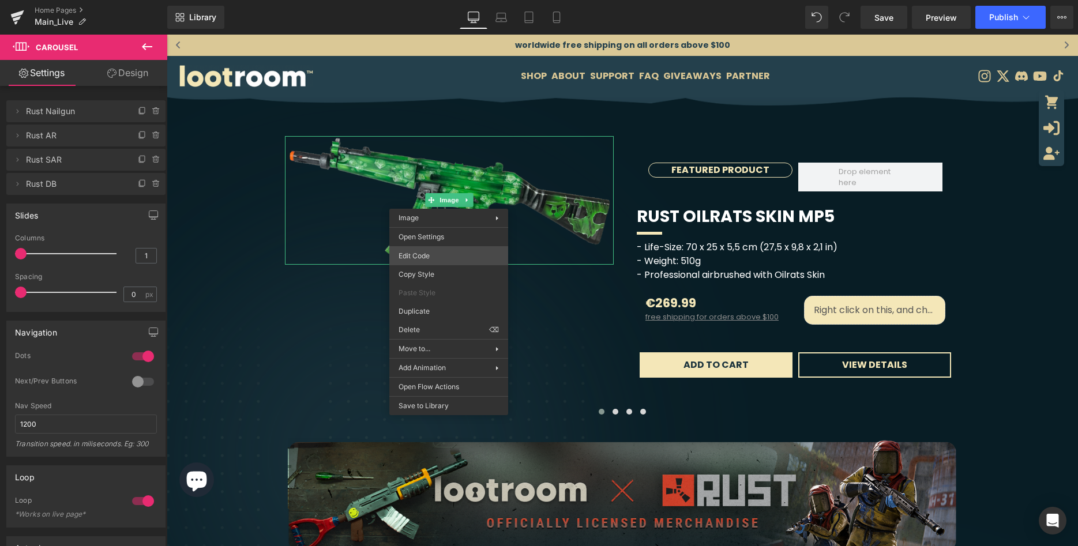
click at [445, 0] on div "Image You are previewing how the will restyle your page. You can not edit Eleme…" at bounding box center [539, 0] width 1078 height 0
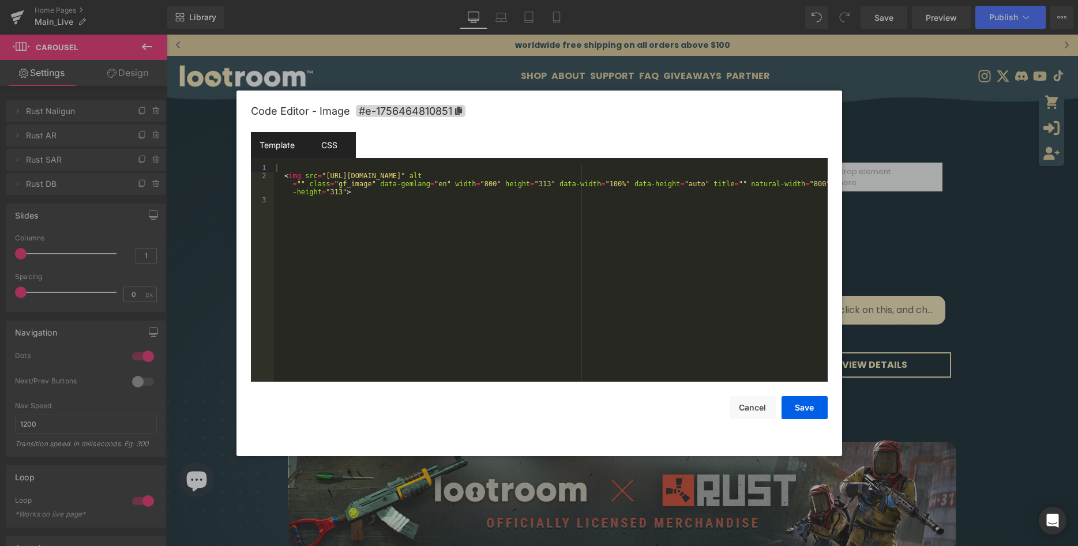
click at [327, 139] on div "CSS" at bounding box center [329, 145] width 53 height 26
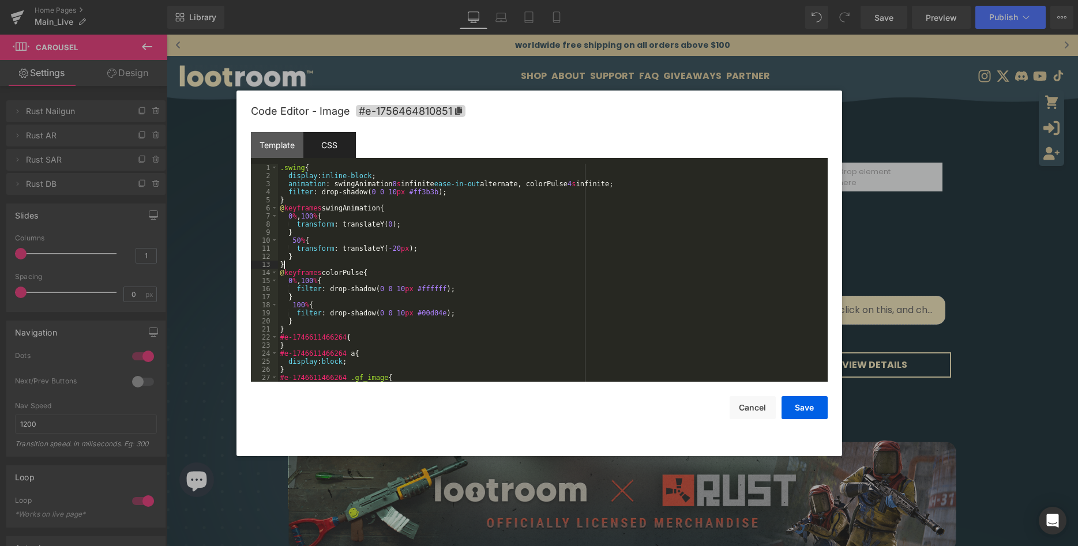
click at [473, 262] on div ".swing { display : inline-block ; animation : swingAnimation 8 s infinite ease-…" at bounding box center [553, 281] width 550 height 234
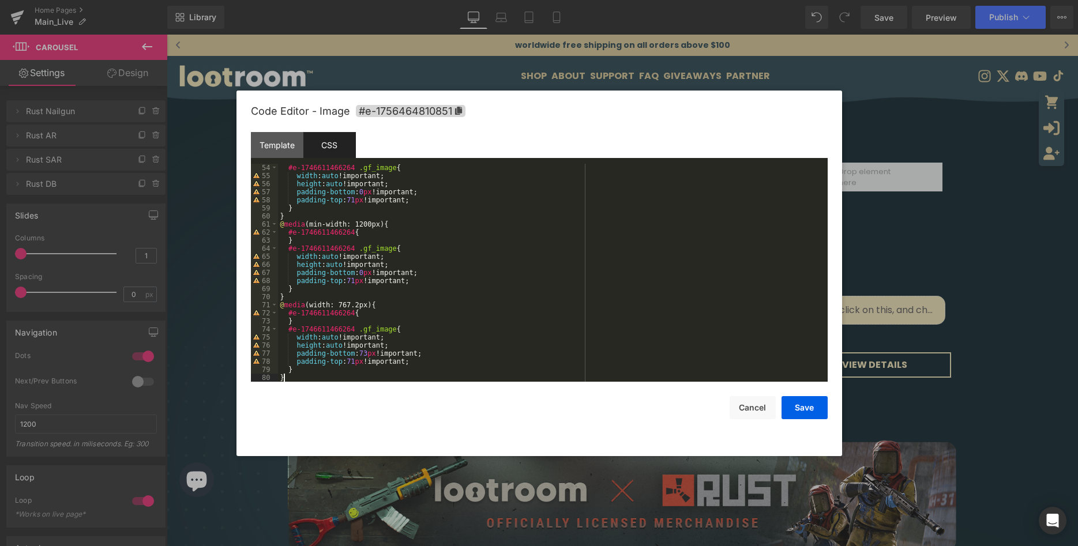
scroll to position [428, 0]
click at [793, 411] on button "Save" at bounding box center [805, 407] width 46 height 23
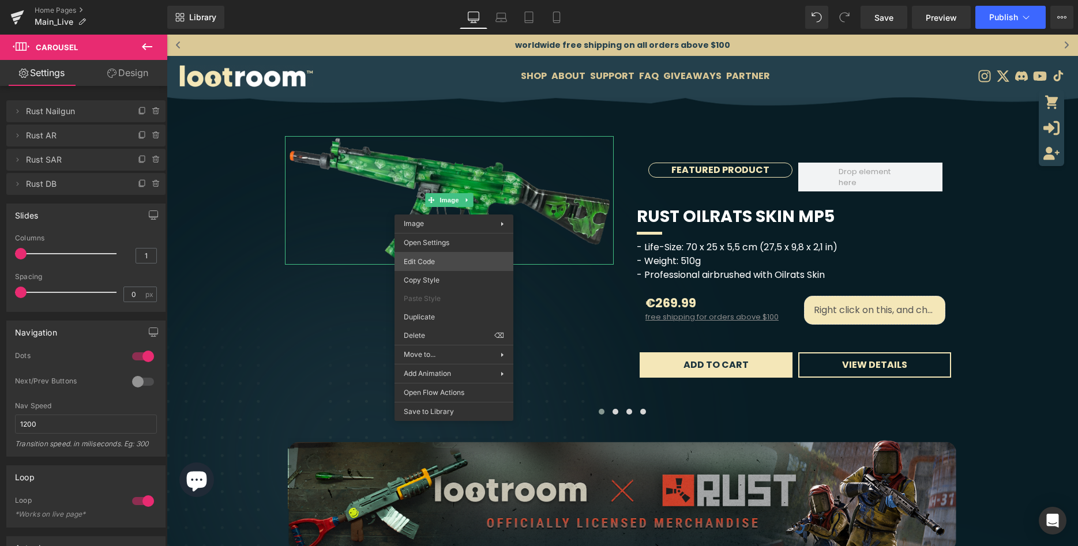
click at [470, 0] on div "Image You are previewing how the will restyle your page. You can not edit Eleme…" at bounding box center [539, 0] width 1078 height 0
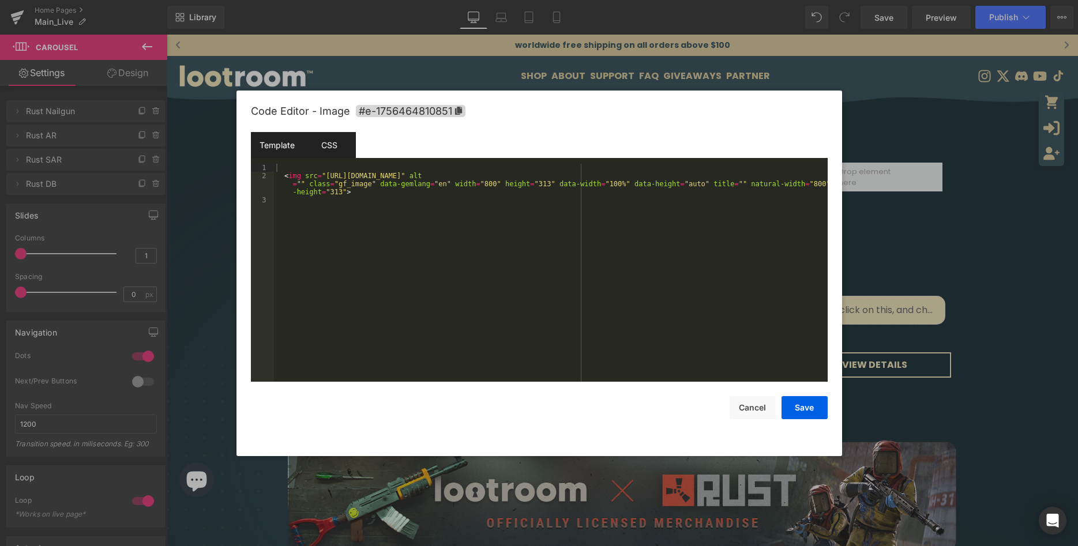
click at [336, 142] on div "CSS" at bounding box center [329, 145] width 53 height 26
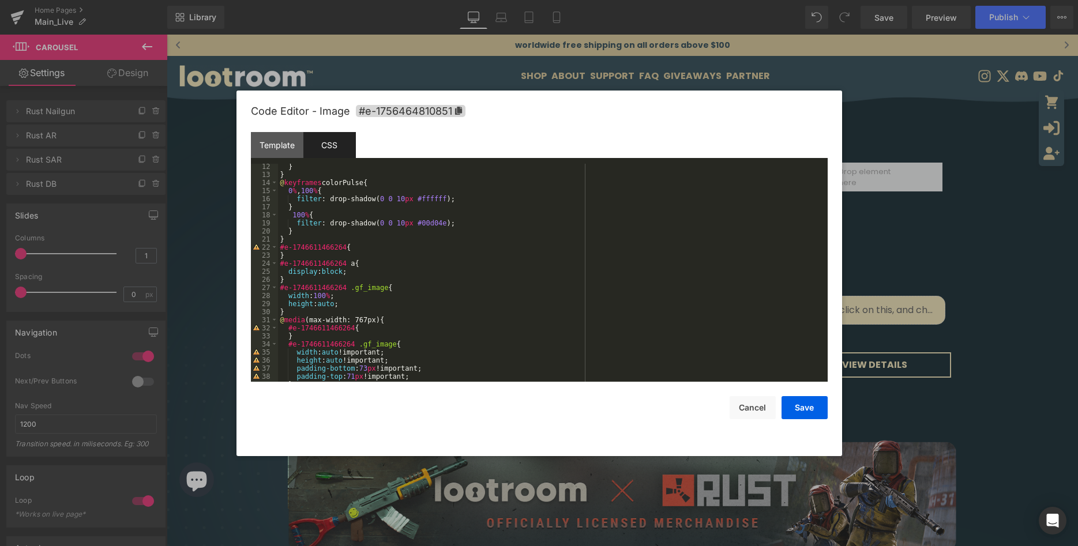
scroll to position [90, 0]
click at [501, 257] on div "} } @ keyframes colorPulse { 0 % , 100 % { filter : drop-shadow( 0 0 10 px #fff…" at bounding box center [553, 280] width 550 height 234
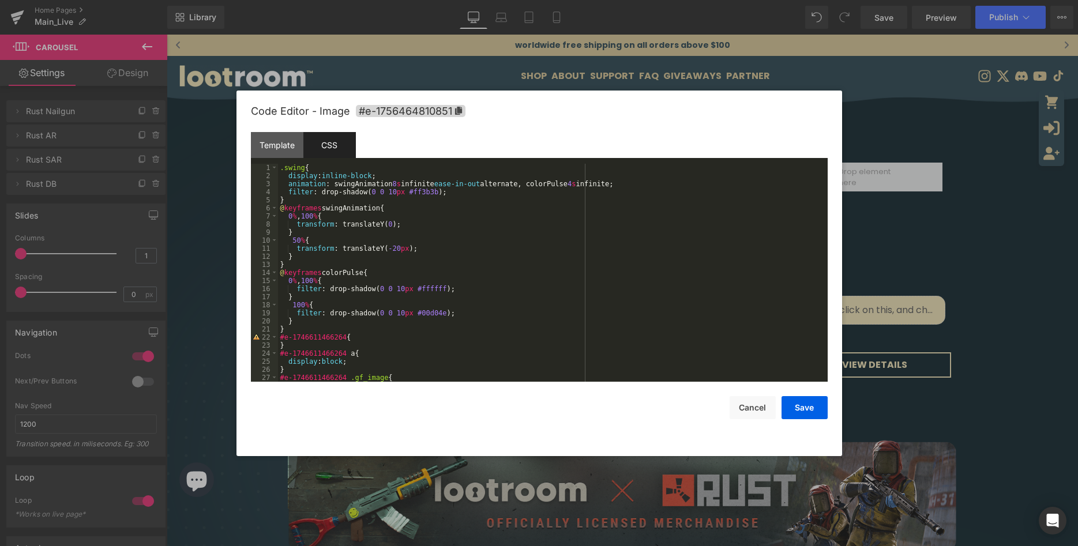
scroll to position [0, 0]
click at [453, 258] on div ".swing { display : inline-block ; animation : swingAnimation 8 s infinite ease-…" at bounding box center [553, 281] width 550 height 234
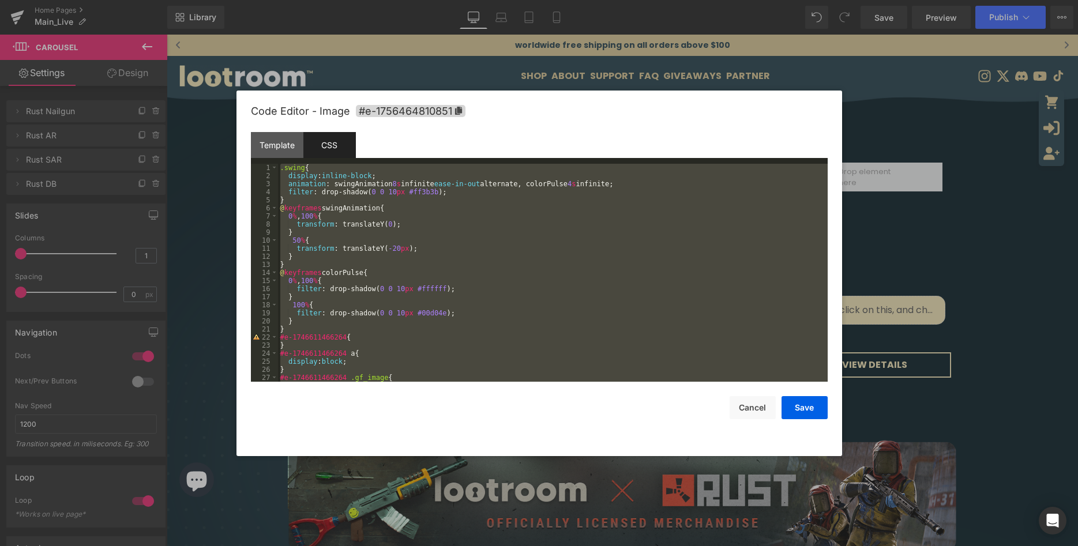
click at [465, 243] on div ".swing { display : inline-block ; animation : swingAnimation 8 s infinite ease-…" at bounding box center [553, 273] width 550 height 218
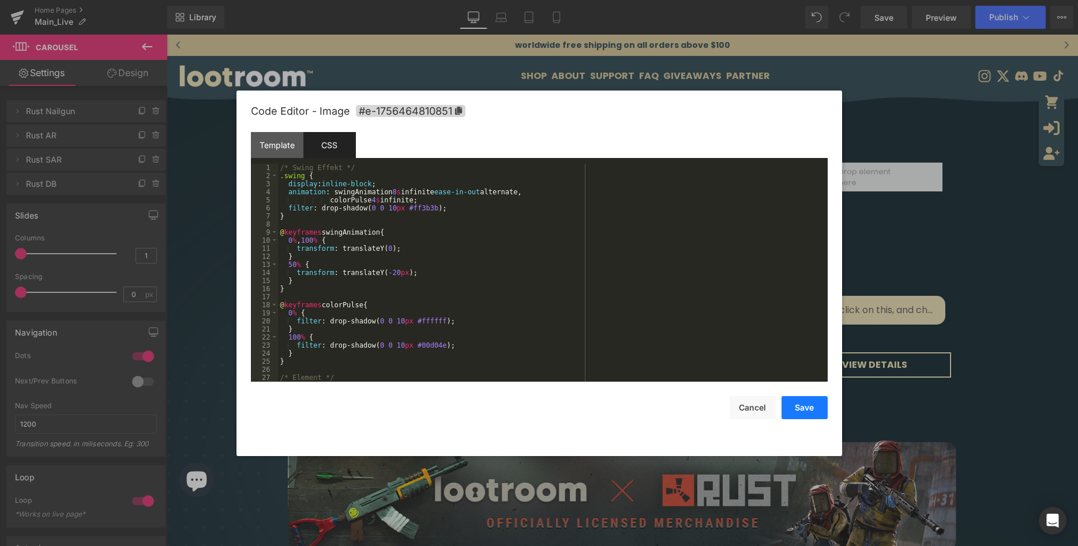
click at [796, 407] on button "Save" at bounding box center [805, 407] width 46 height 23
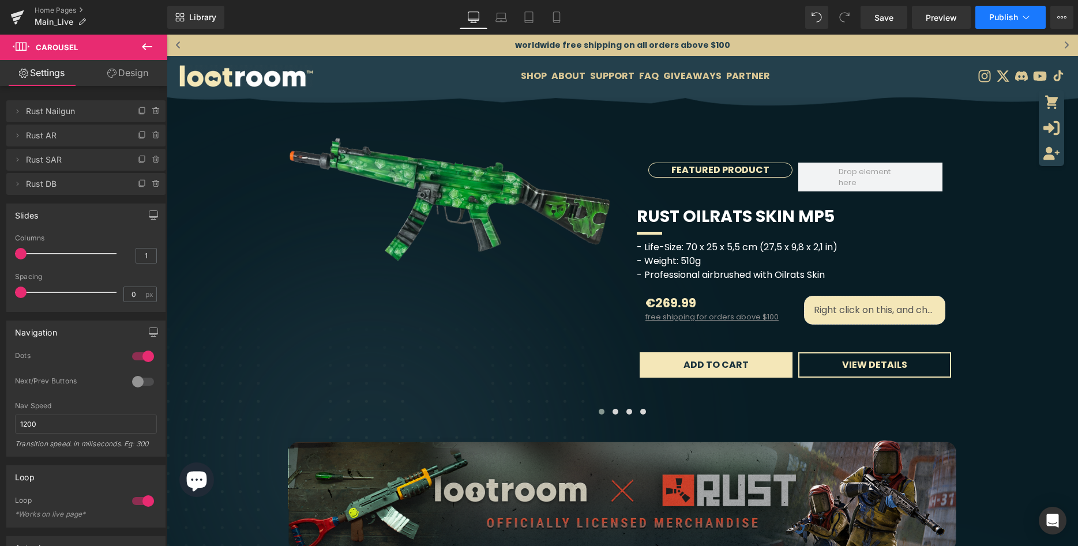
click at [1007, 25] on button "Publish" at bounding box center [1011, 17] width 70 height 23
click at [880, 23] on span "Save" at bounding box center [884, 18] width 19 height 12
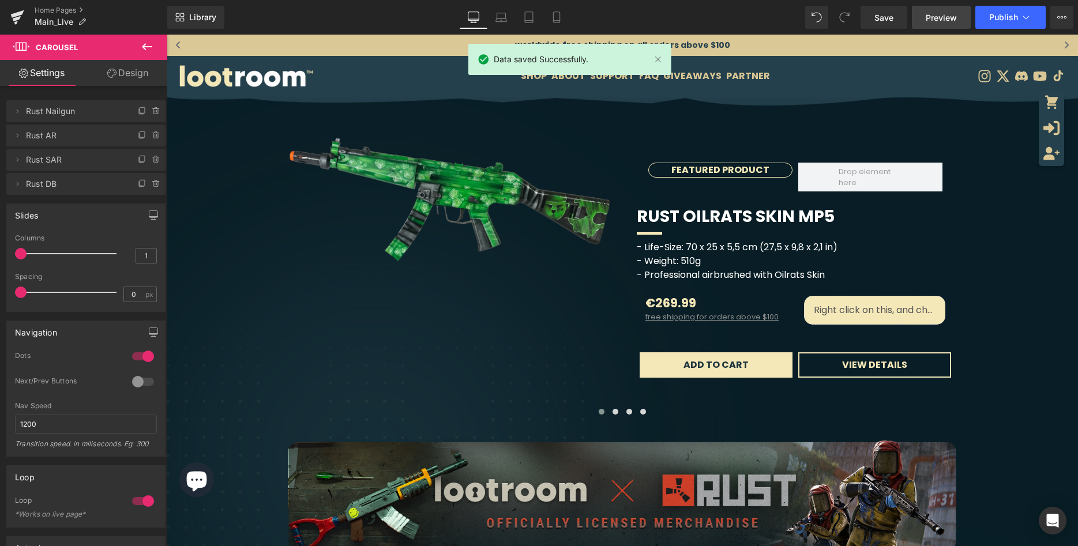
click at [947, 19] on span "Preview" at bounding box center [941, 18] width 31 height 12
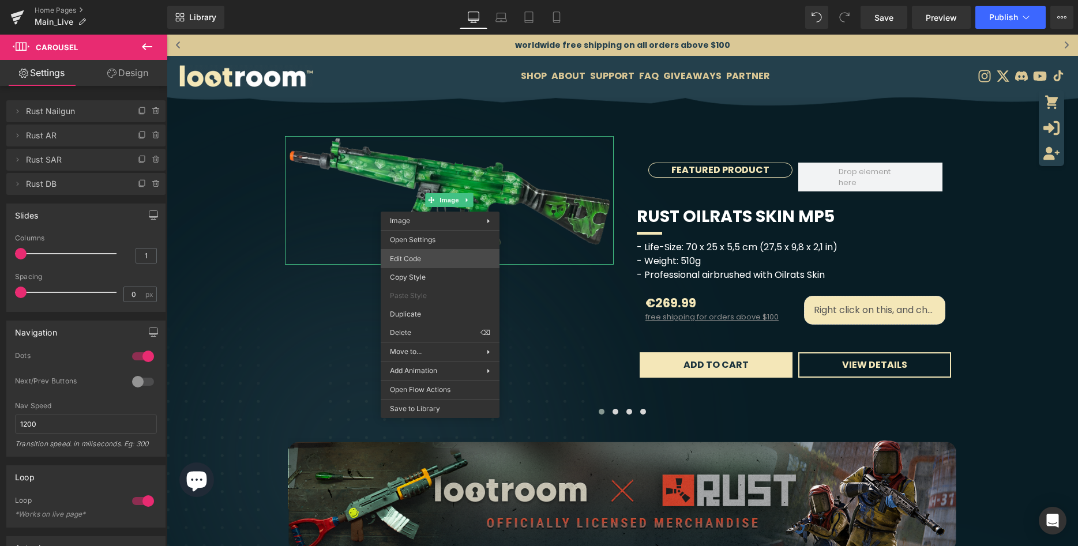
click at [441, 0] on div "Image You are previewing how the will restyle your page. You can not edit Eleme…" at bounding box center [539, 0] width 1078 height 0
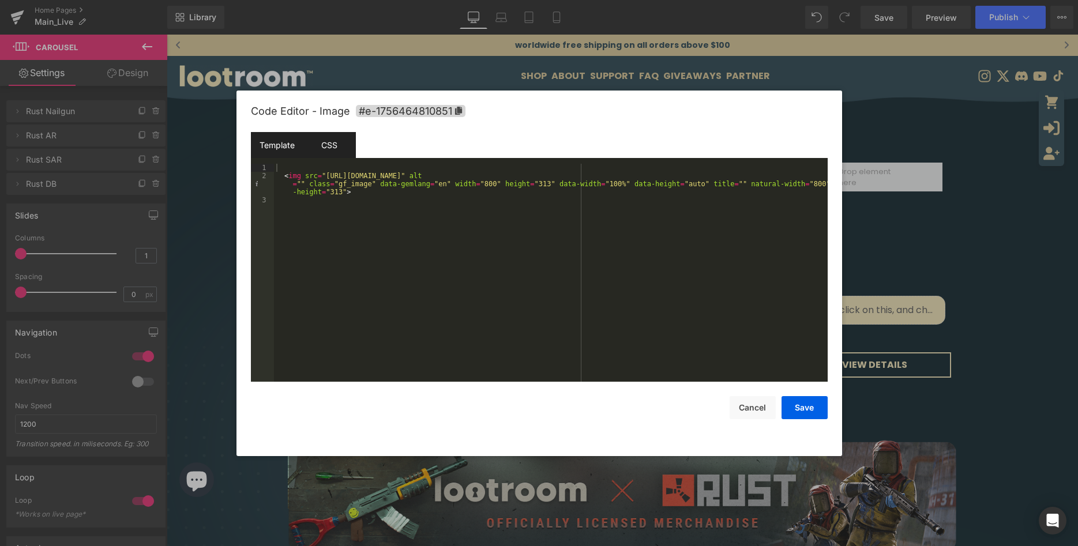
click at [340, 149] on div "CSS" at bounding box center [329, 145] width 53 height 26
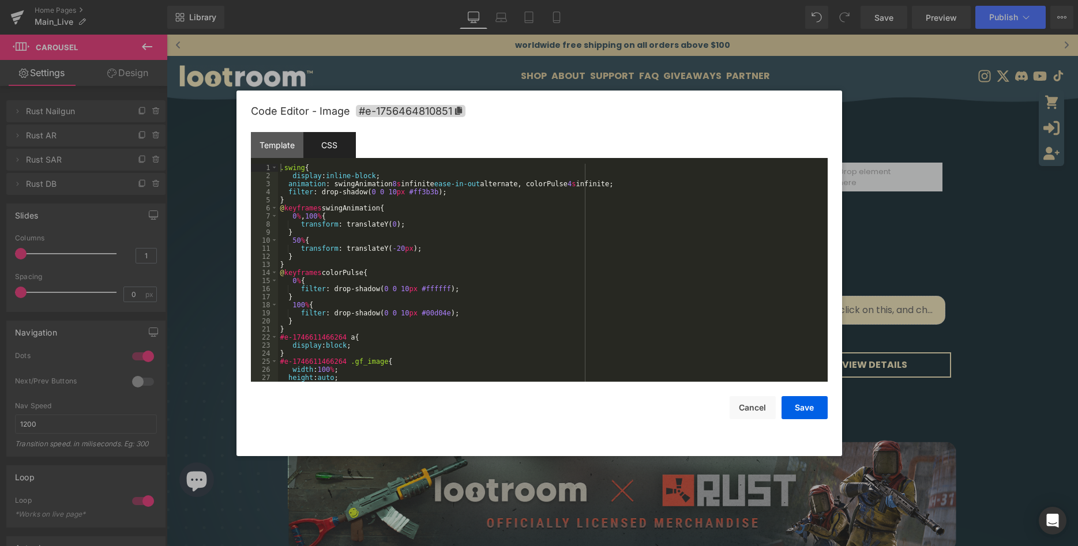
click at [483, 242] on div ".swing { display : inline-block ; animation : swingAnimation 8 s infinite ease-…" at bounding box center [553, 281] width 550 height 234
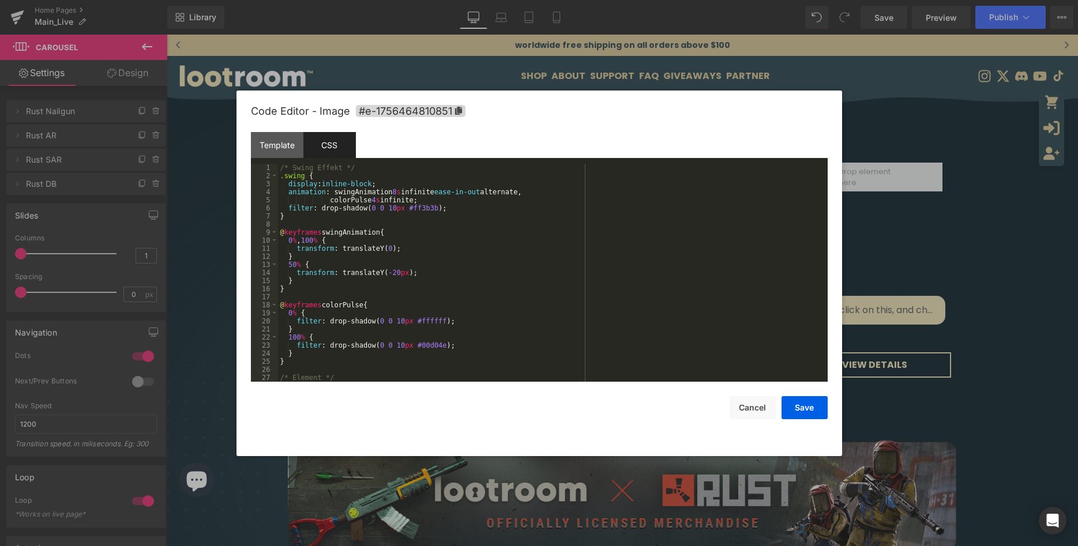
scroll to position [234, 0]
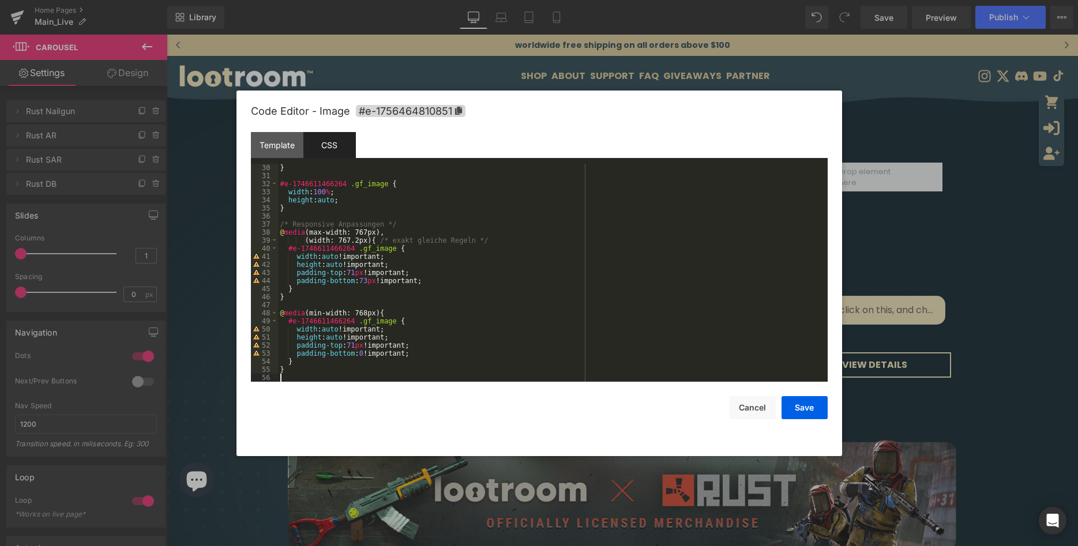
click at [781, 403] on div "Save Cancel" at bounding box center [539, 401] width 577 height 38
click at [792, 407] on button "Save" at bounding box center [805, 407] width 46 height 23
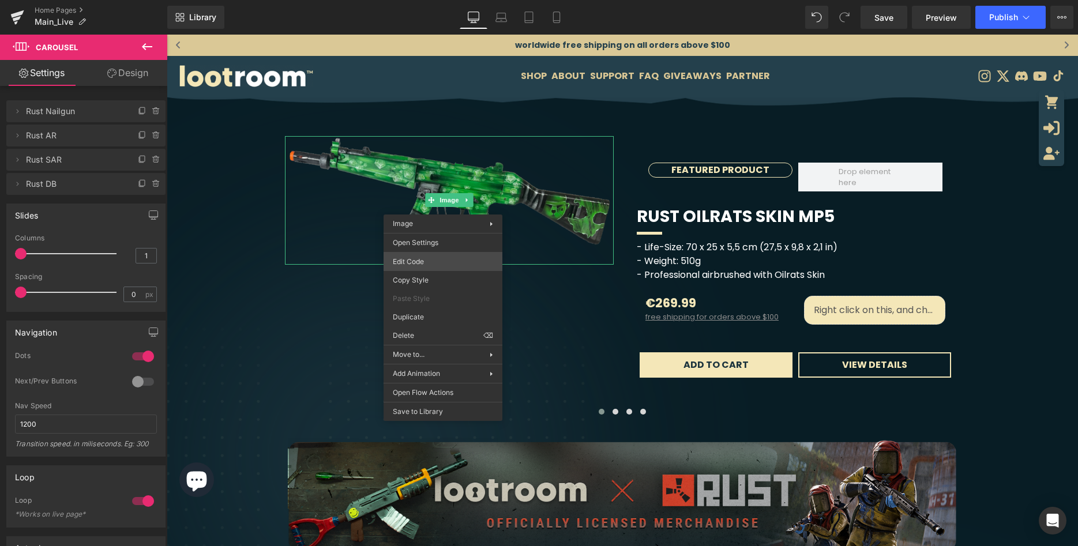
click at [454, 0] on div "Image You are previewing how the will restyle your page. You can not edit Eleme…" at bounding box center [539, 0] width 1078 height 0
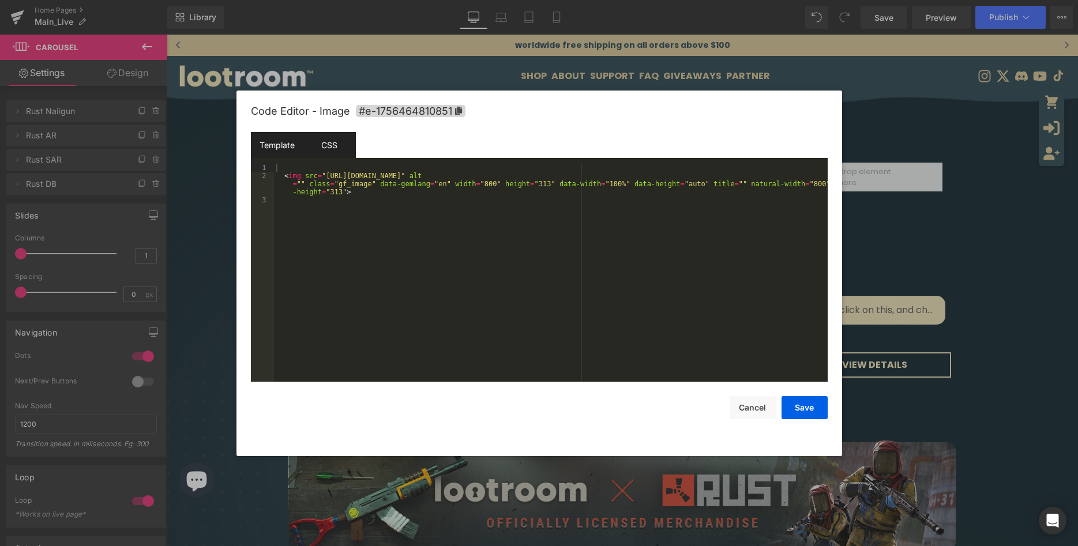
click at [331, 149] on div "CSS" at bounding box center [329, 145] width 53 height 26
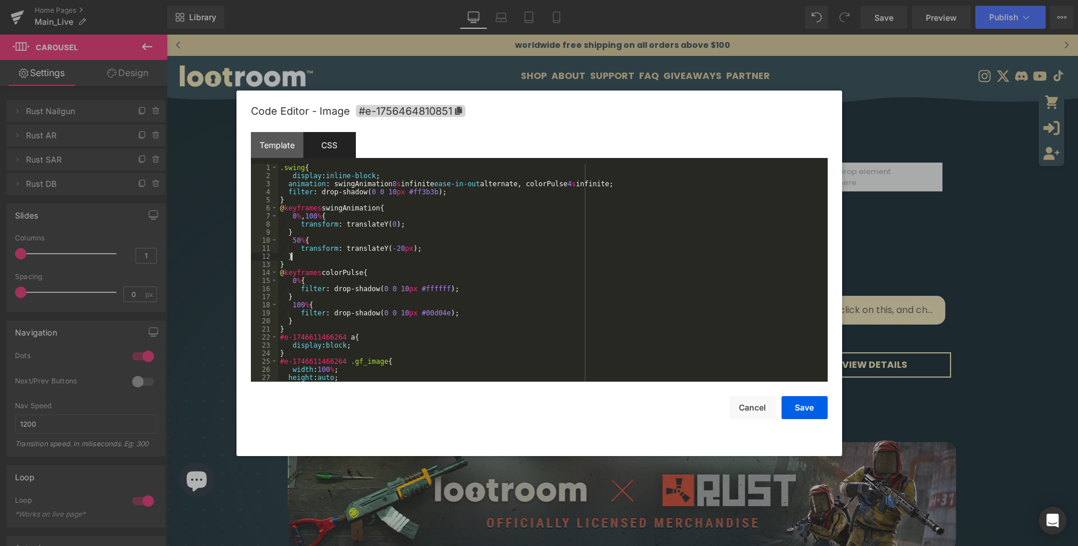
click at [468, 253] on div ".swing { display : inline-block ; animation : swingAnimation 8 s infinite ease-…" at bounding box center [553, 281] width 550 height 234
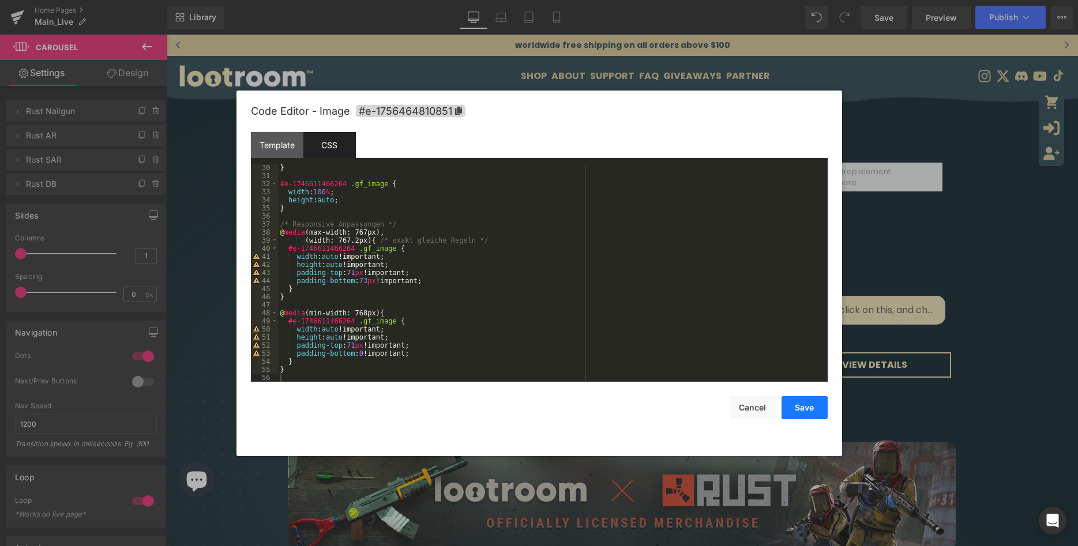
click at [794, 406] on button "Save" at bounding box center [805, 407] width 46 height 23
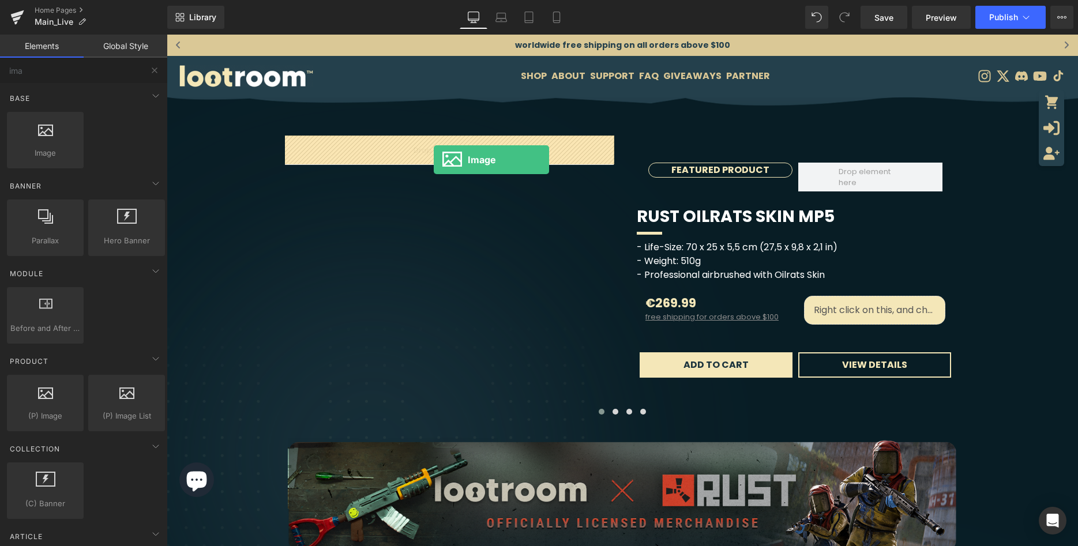
drag, startPoint x: 235, startPoint y: 176, endPoint x: 434, endPoint y: 153, distance: 199.7
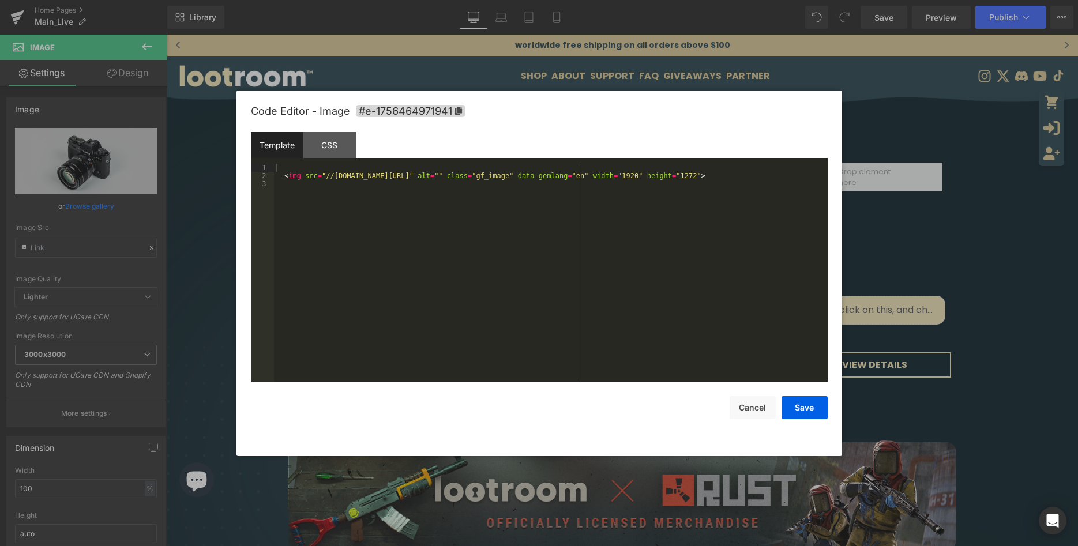
click at [438, 0] on div "Image You are previewing how the will restyle your page. You can not edit Eleme…" at bounding box center [539, 0] width 1078 height 0
click at [336, 149] on div "CSS" at bounding box center [329, 145] width 53 height 26
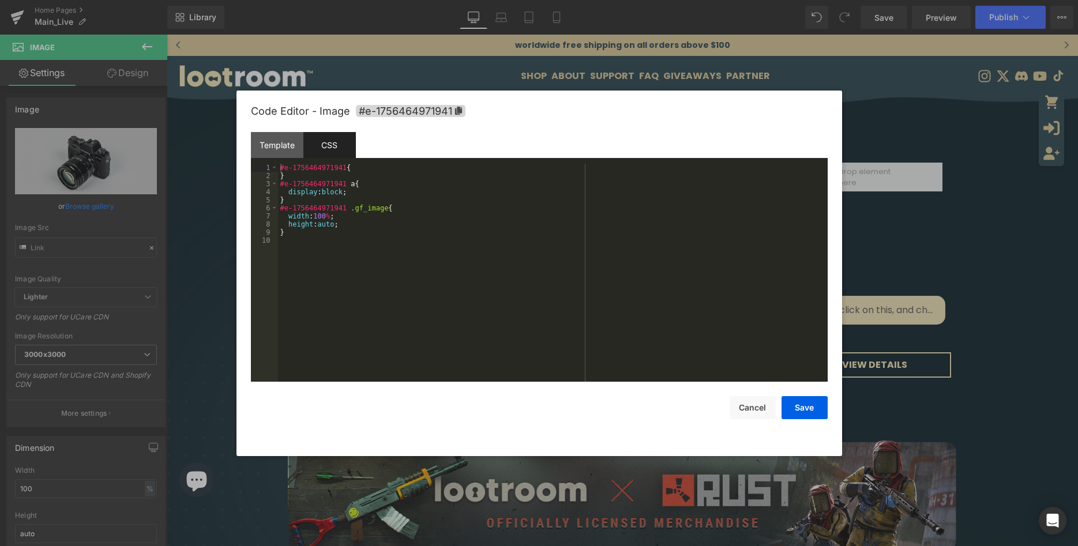
click at [408, 227] on div "#e-1756464971941 { } #e-1756464971941 a { display : block ; } #e-1756464971941 …" at bounding box center [553, 281] width 550 height 234
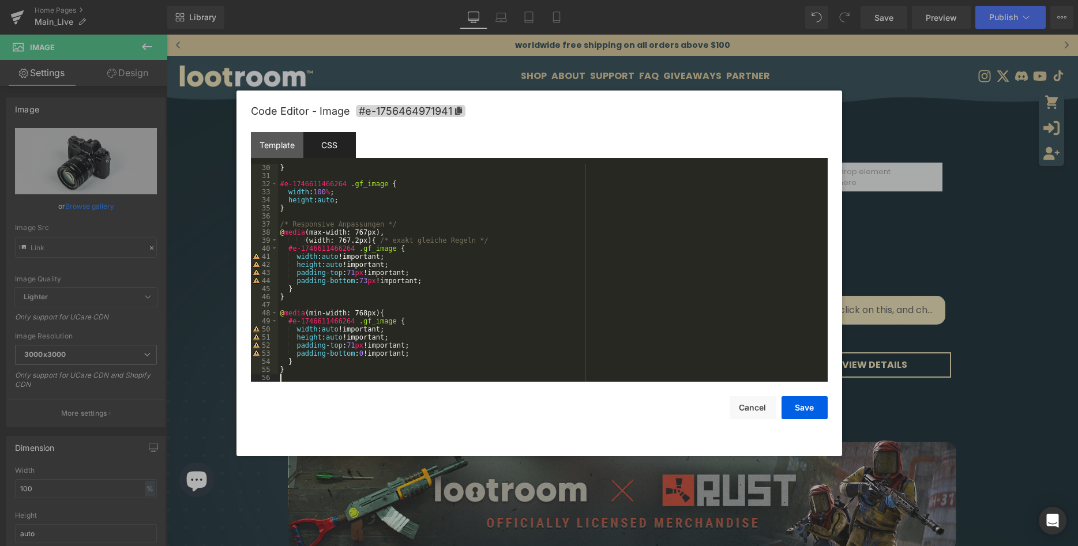
scroll to position [0, 0]
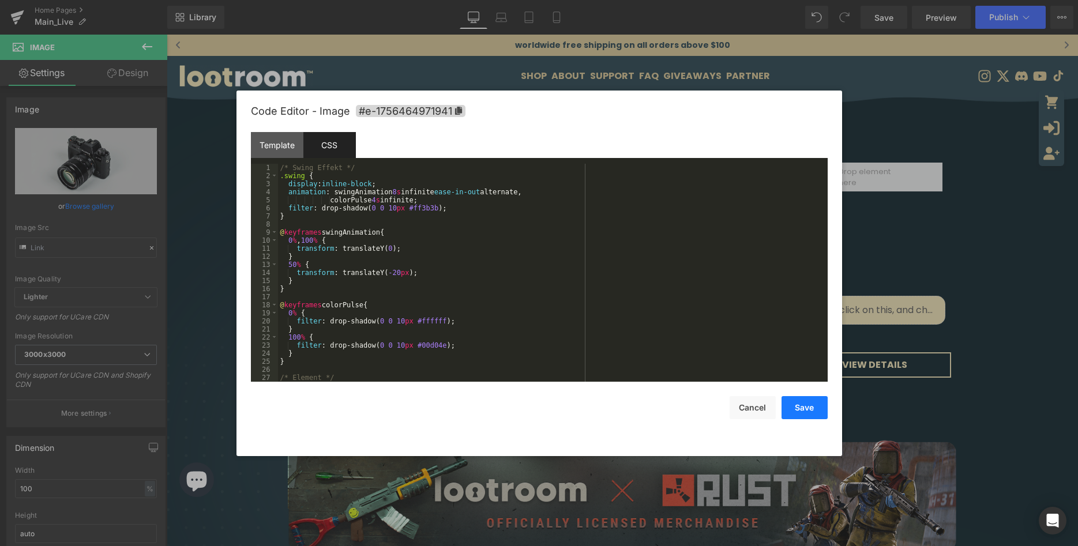
click at [806, 407] on button "Save" at bounding box center [805, 407] width 46 height 23
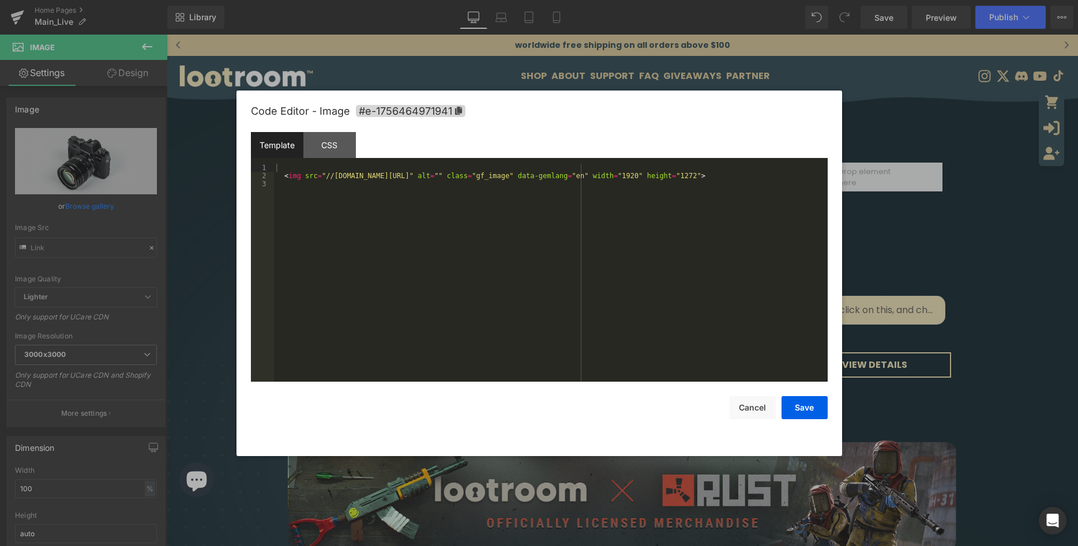
click at [440, 0] on div "Image You are previewing how the will restyle your page. You can not edit Eleme…" at bounding box center [539, 0] width 1078 height 0
click at [318, 142] on div "CSS" at bounding box center [329, 145] width 53 height 26
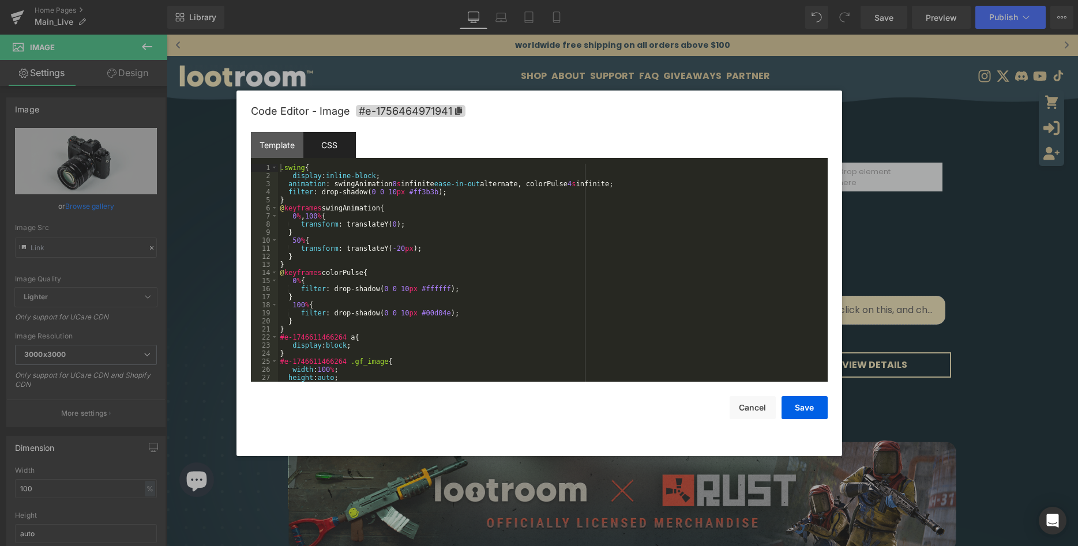
click at [436, 218] on div ".swing { display : inline-block ; animation : swingAnimation 8 s infinite ease-…" at bounding box center [553, 281] width 550 height 234
click at [484, 227] on div ".swing { display : inline-block ; animation : swingAnimation 8 s infinite ease-…" at bounding box center [553, 281] width 550 height 234
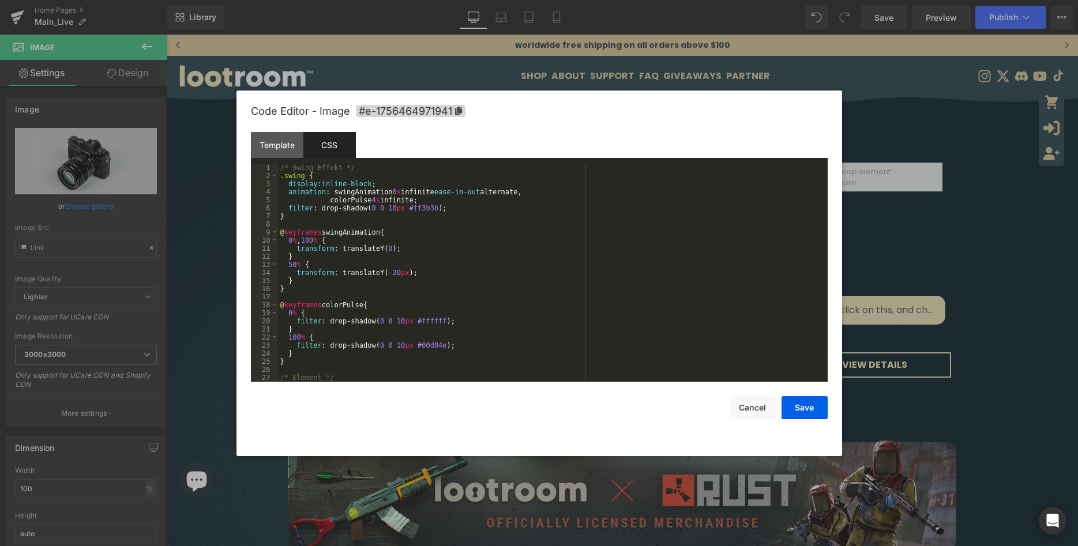
scroll to position [234, 0]
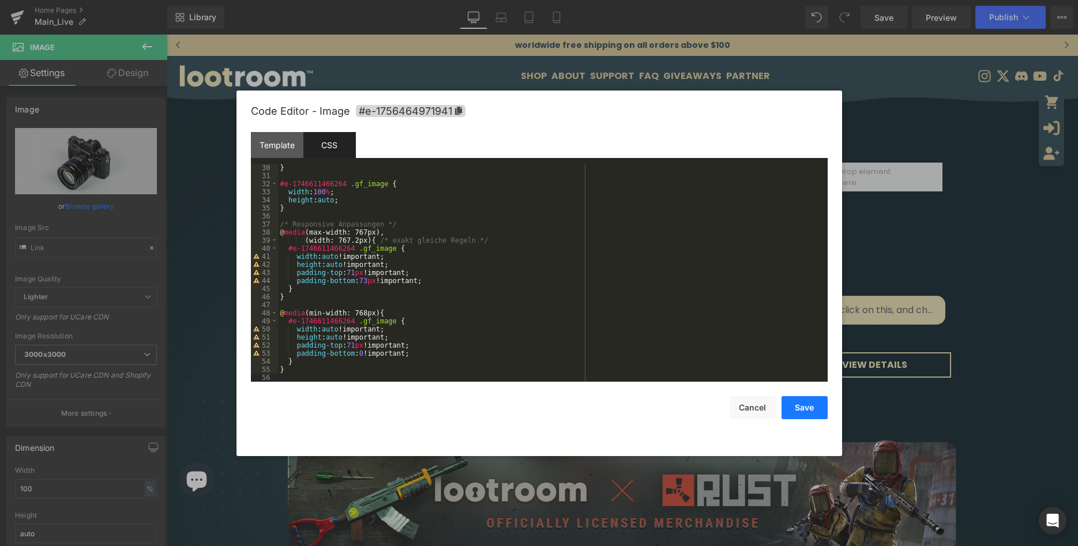
click at [807, 411] on button "Save" at bounding box center [805, 407] width 46 height 23
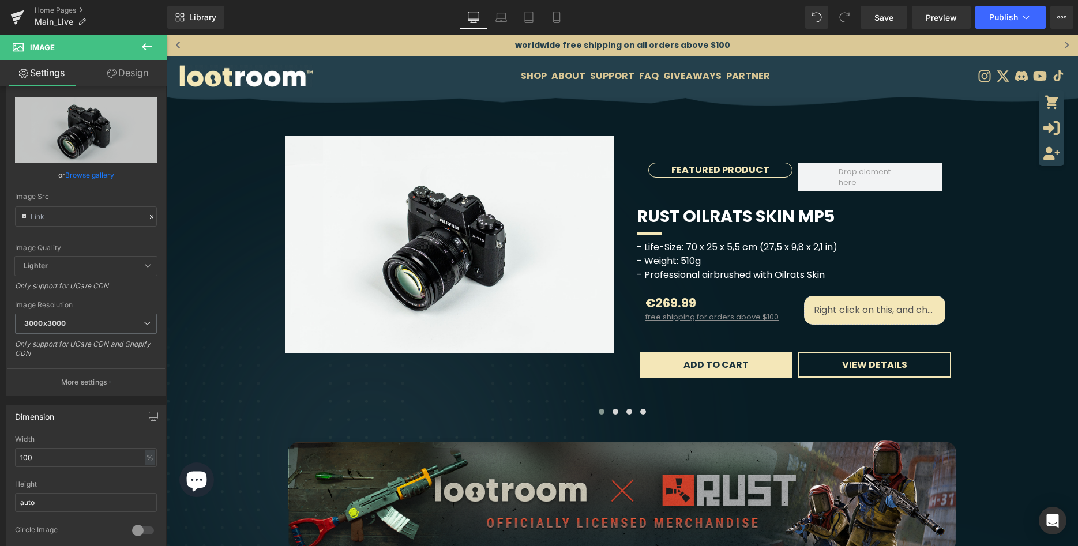
scroll to position [0, 0]
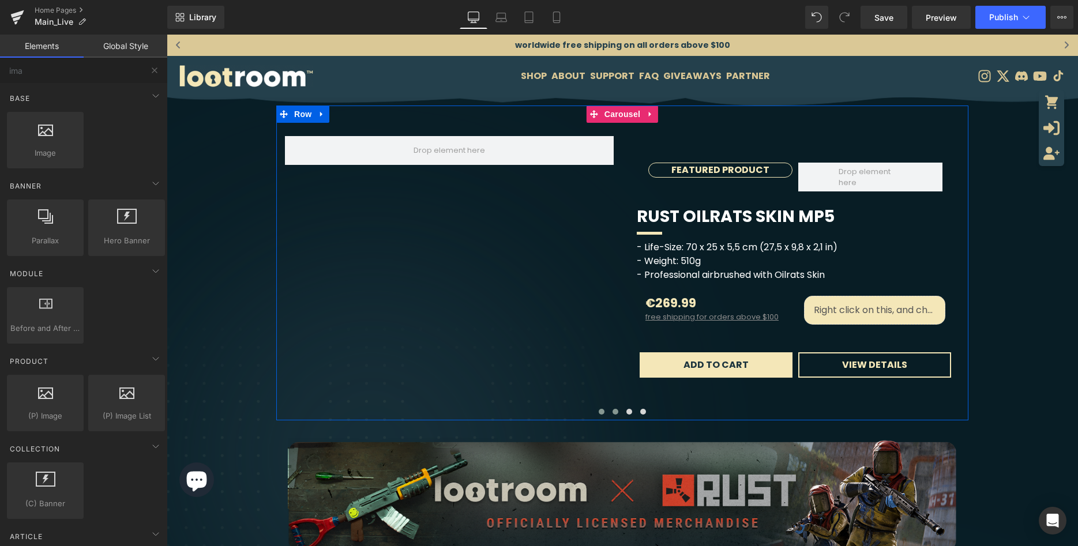
click at [617, 415] on span at bounding box center [616, 412] width 6 height 6
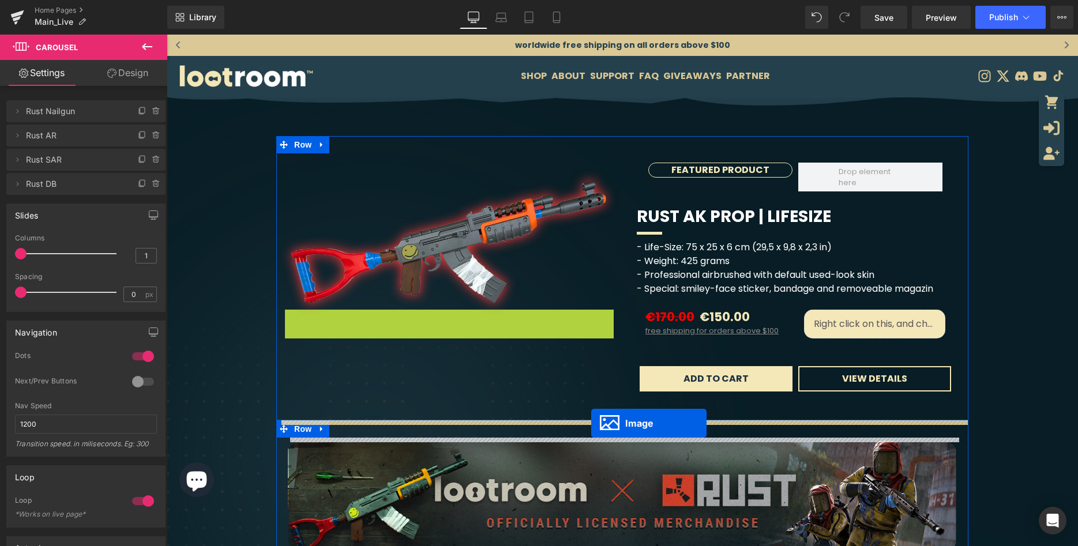
drag, startPoint x: 444, startPoint y: 396, endPoint x: 591, endPoint y: 423, distance: 149.7
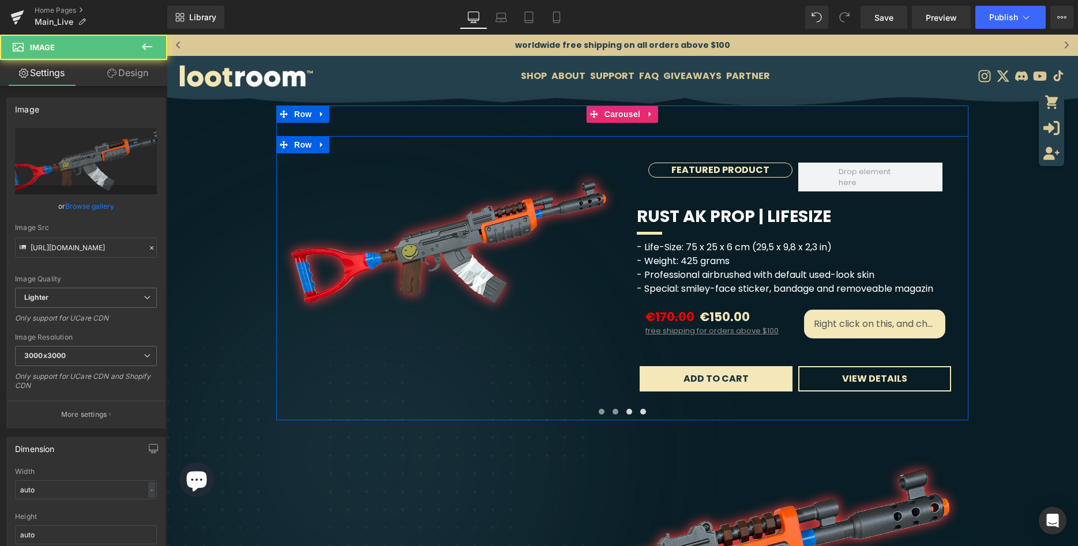
click at [601, 415] on span at bounding box center [602, 412] width 6 height 6
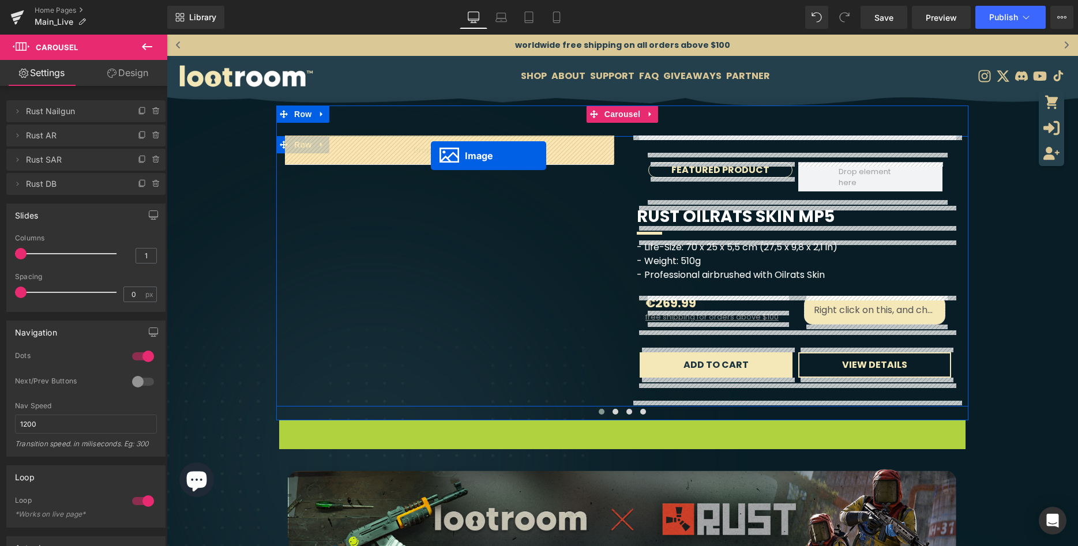
drag, startPoint x: 543, startPoint y: 263, endPoint x: 431, endPoint y: 156, distance: 155.1
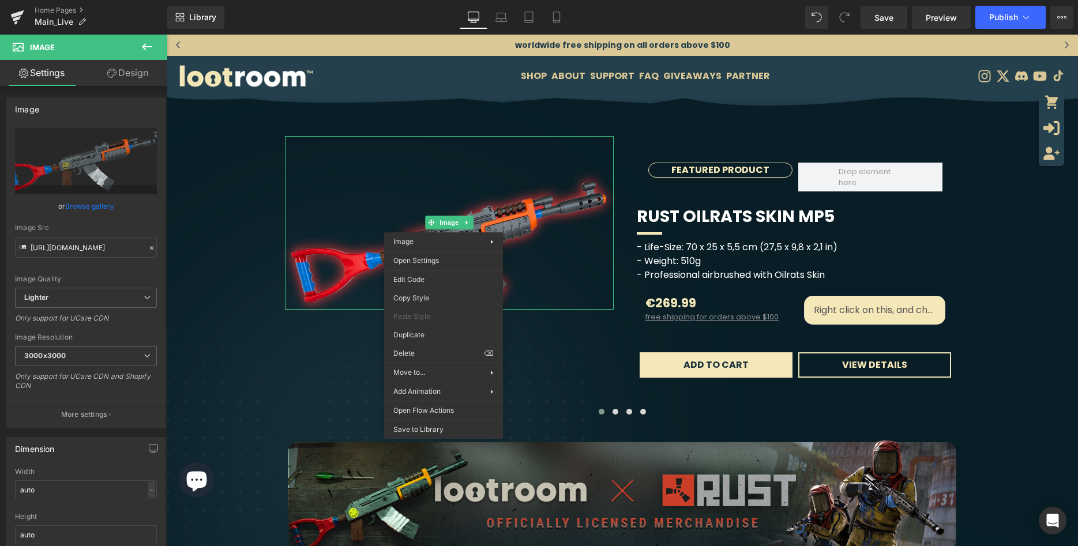
click at [81, 204] on link "Browse gallery" at bounding box center [89, 206] width 49 height 20
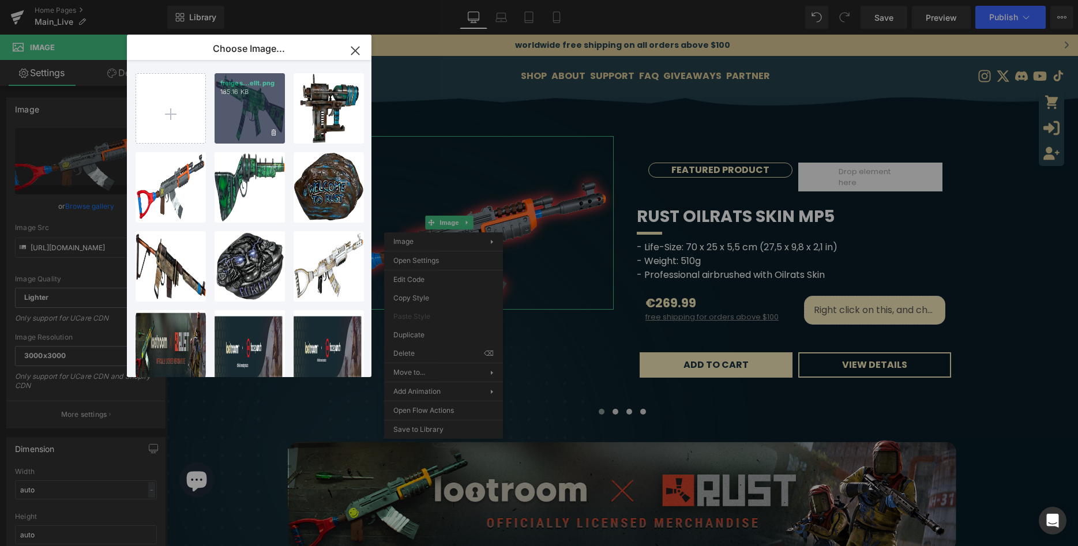
click at [258, 117] on div "freiges...ellt.png 185.16 KB" at bounding box center [250, 108] width 70 height 70
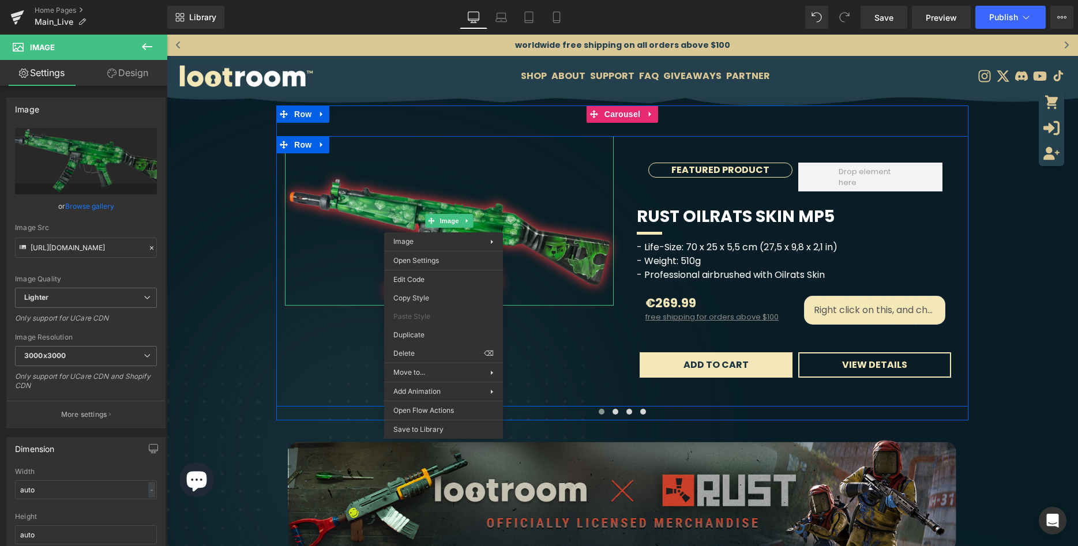
click at [582, 357] on div "Image FEATURED PRODUCT Text Block Row Row Rust Oilrats Skin MP5 (P) Title Separ…" at bounding box center [622, 271] width 692 height 271
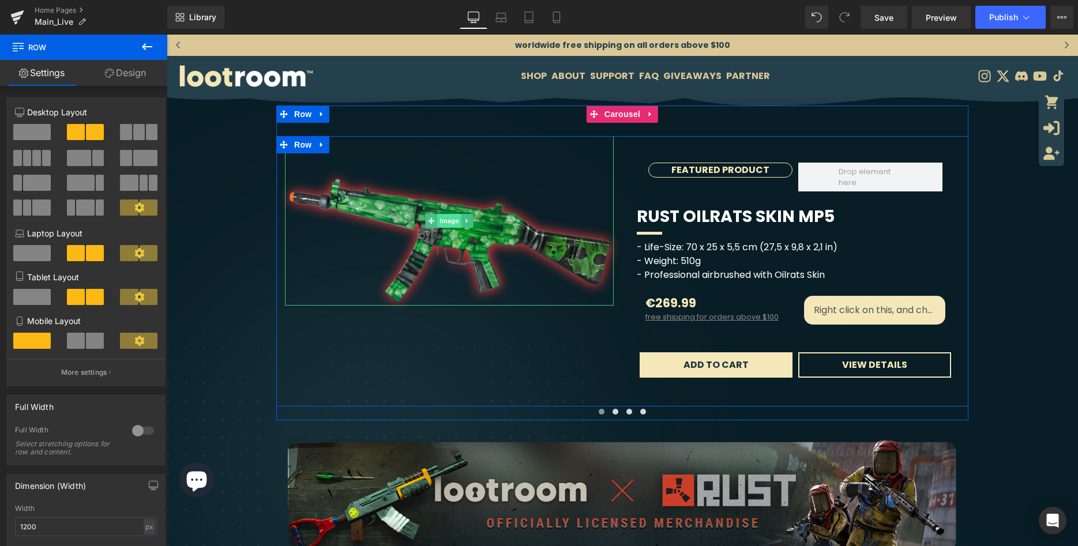
click at [447, 224] on span "Image" at bounding box center [449, 221] width 24 height 14
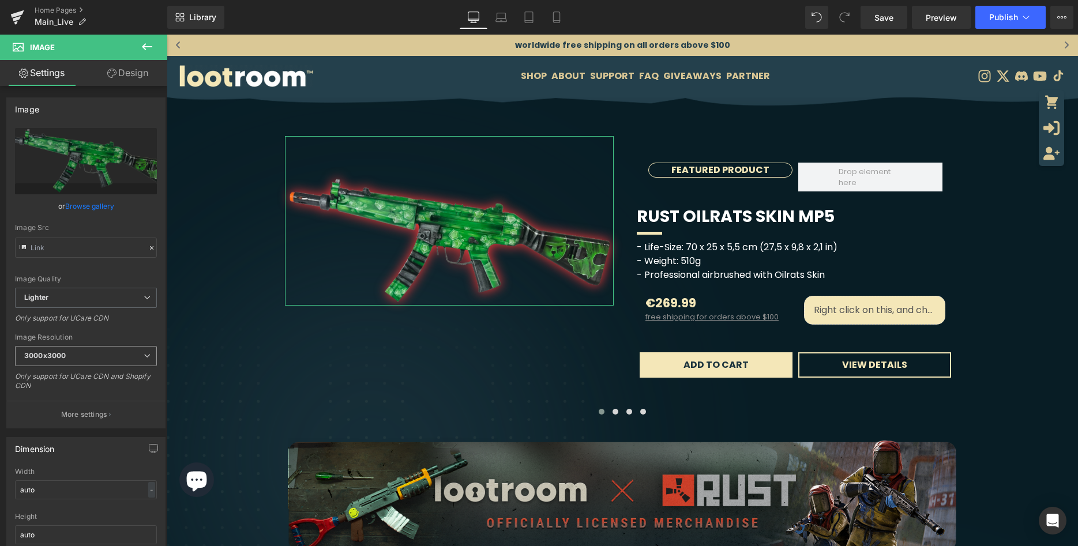
click at [111, 353] on span "3000x3000" at bounding box center [86, 356] width 142 height 20
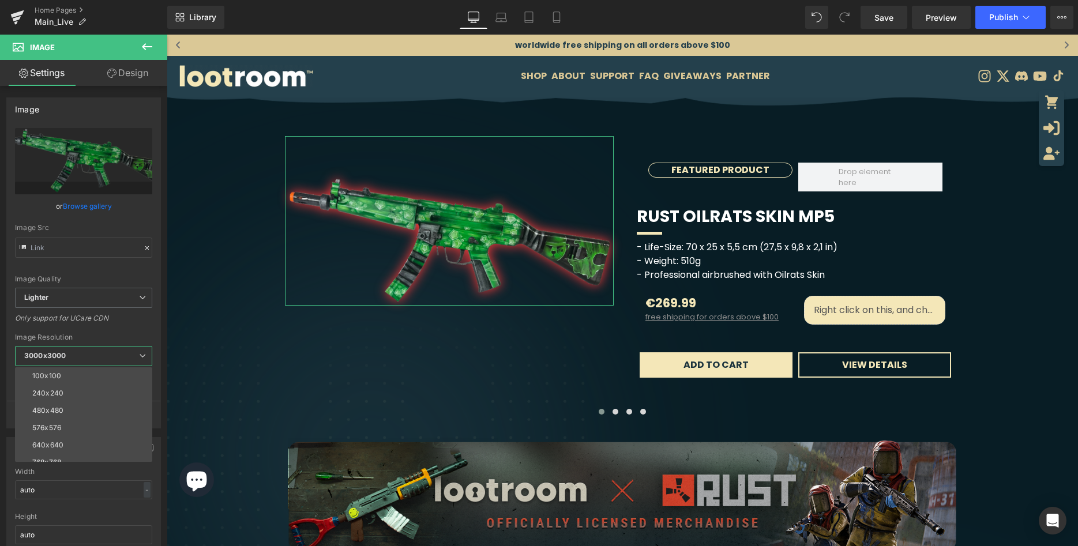
click at [110, 352] on span "3000x3000" at bounding box center [83, 356] width 137 height 20
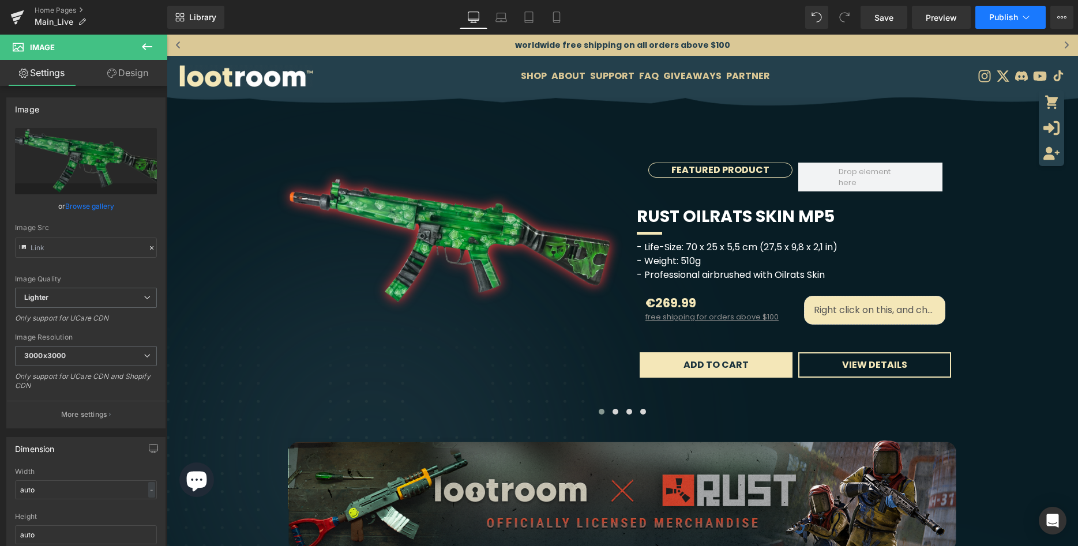
click at [1034, 15] on button "Publish" at bounding box center [1011, 17] width 70 height 23
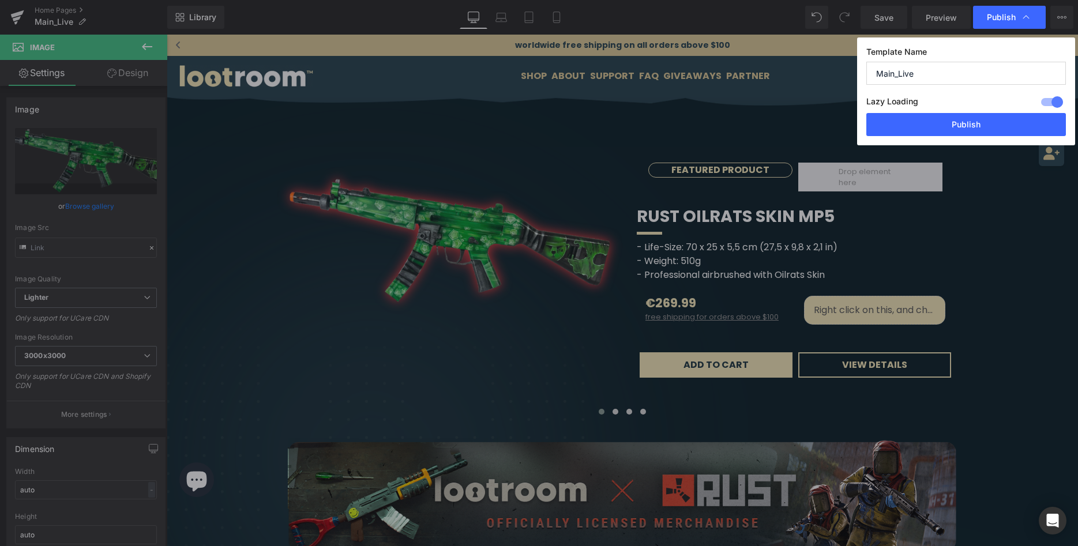
click at [979, 112] on div "Lazy Loading Build Upgrade plan to unlock" at bounding box center [967, 103] width 200 height 19
click at [978, 121] on button "Publish" at bounding box center [967, 124] width 200 height 23
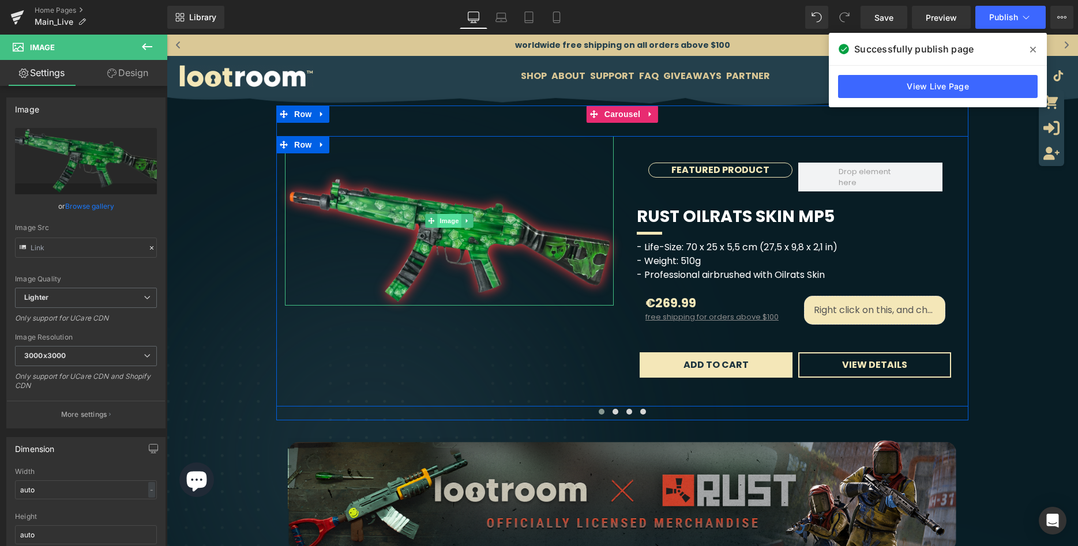
click at [449, 225] on span "Image" at bounding box center [449, 221] width 24 height 14
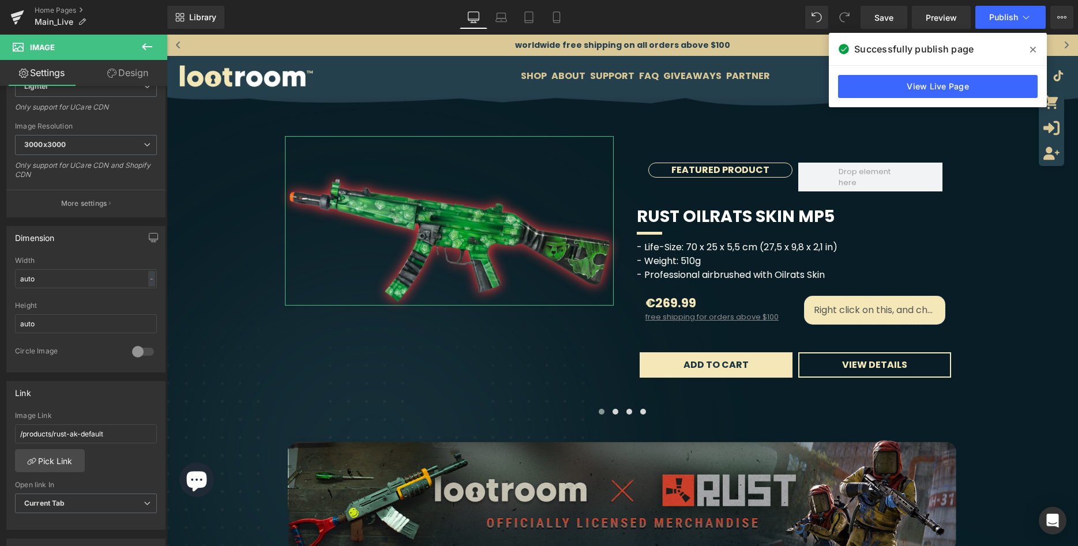
scroll to position [235, 0]
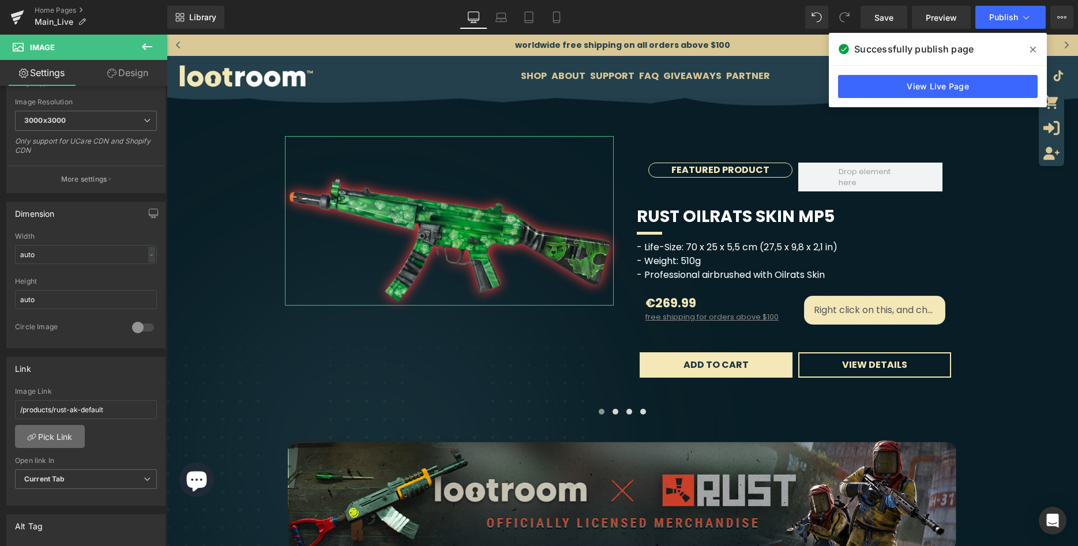
click at [61, 445] on link "Pick Link" at bounding box center [50, 436] width 70 height 23
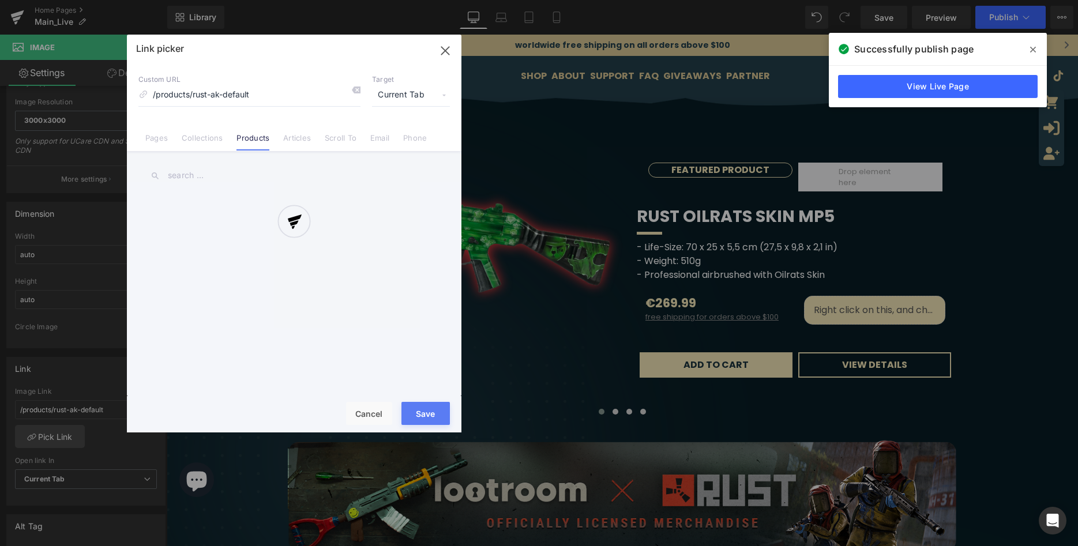
click at [182, 174] on div at bounding box center [294, 234] width 335 height 398
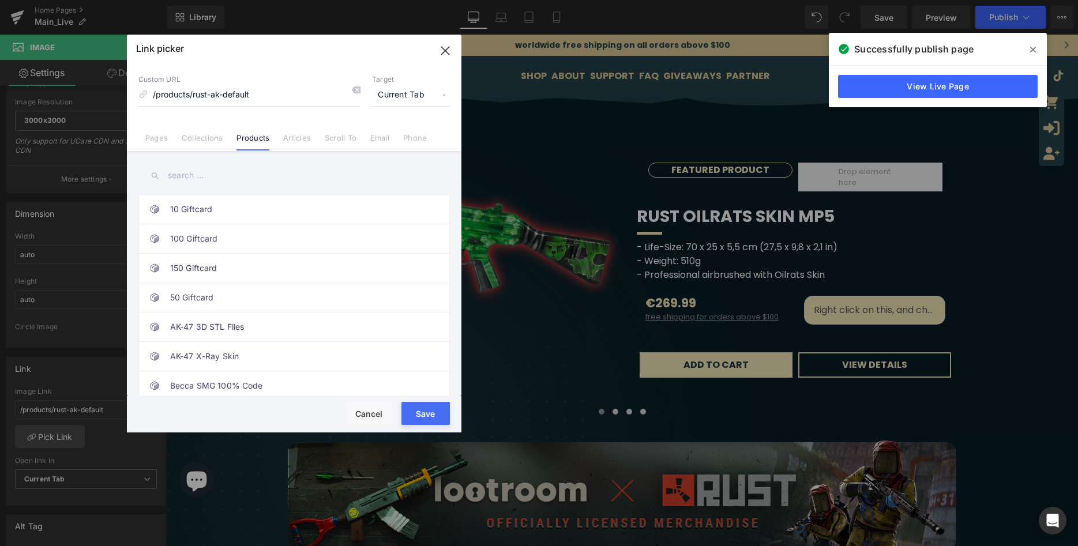
click at [196, 180] on input "text" at bounding box center [294, 176] width 312 height 26
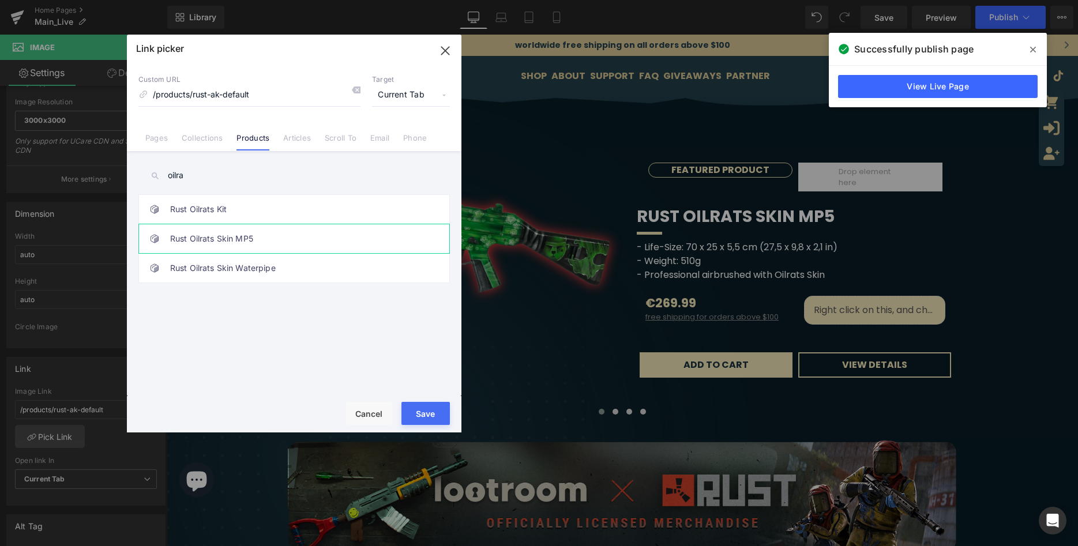
type input "oilra"
click at [208, 239] on link "Rust Oilrats Skin MP5" at bounding box center [297, 238] width 254 height 29
click at [423, 417] on button "Save" at bounding box center [426, 413] width 48 height 23
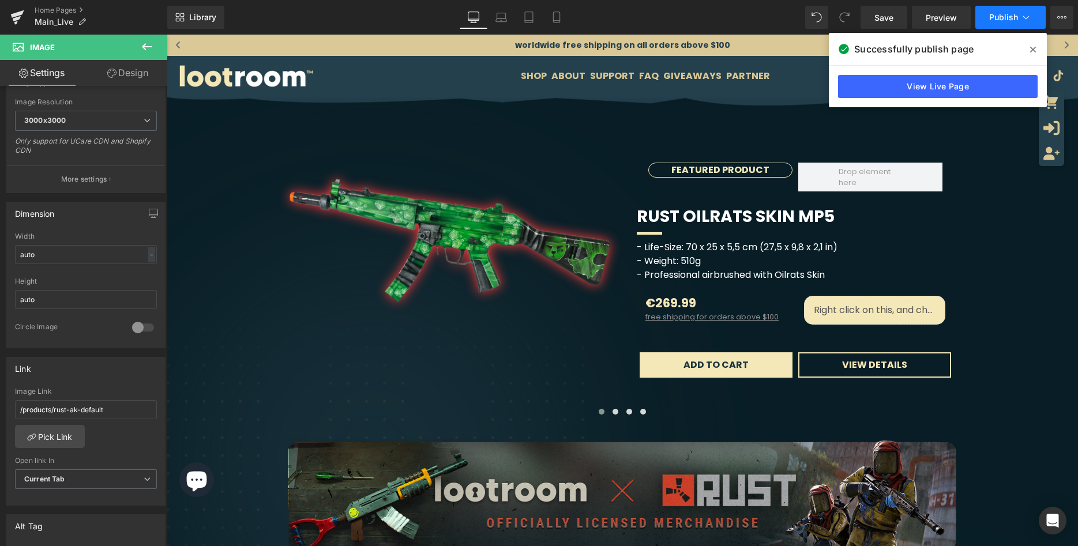
click at [1010, 21] on span "Publish" at bounding box center [1003, 17] width 29 height 9
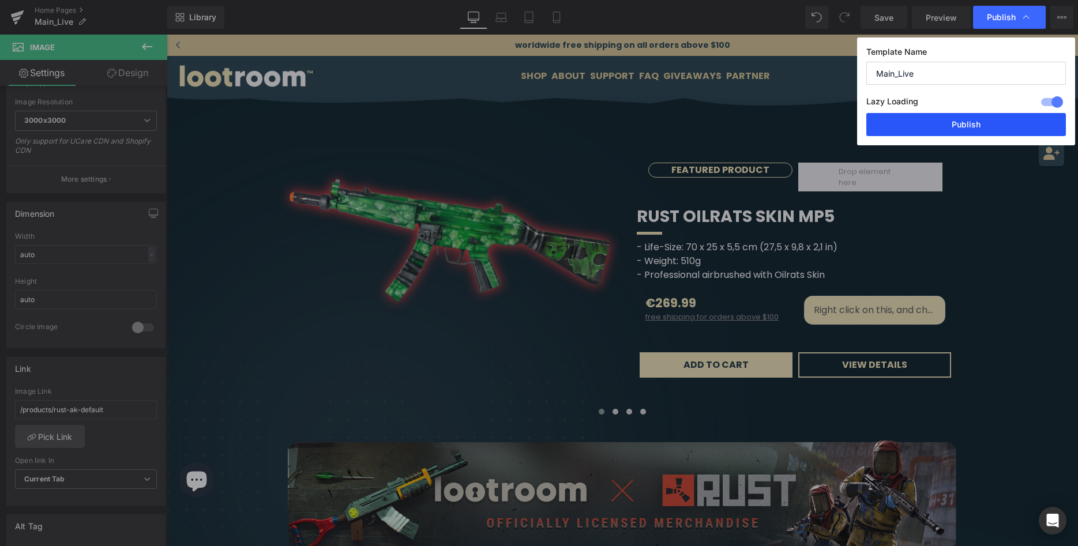
click at [977, 122] on button "Publish" at bounding box center [967, 124] width 200 height 23
